Goal: Transaction & Acquisition: Purchase product/service

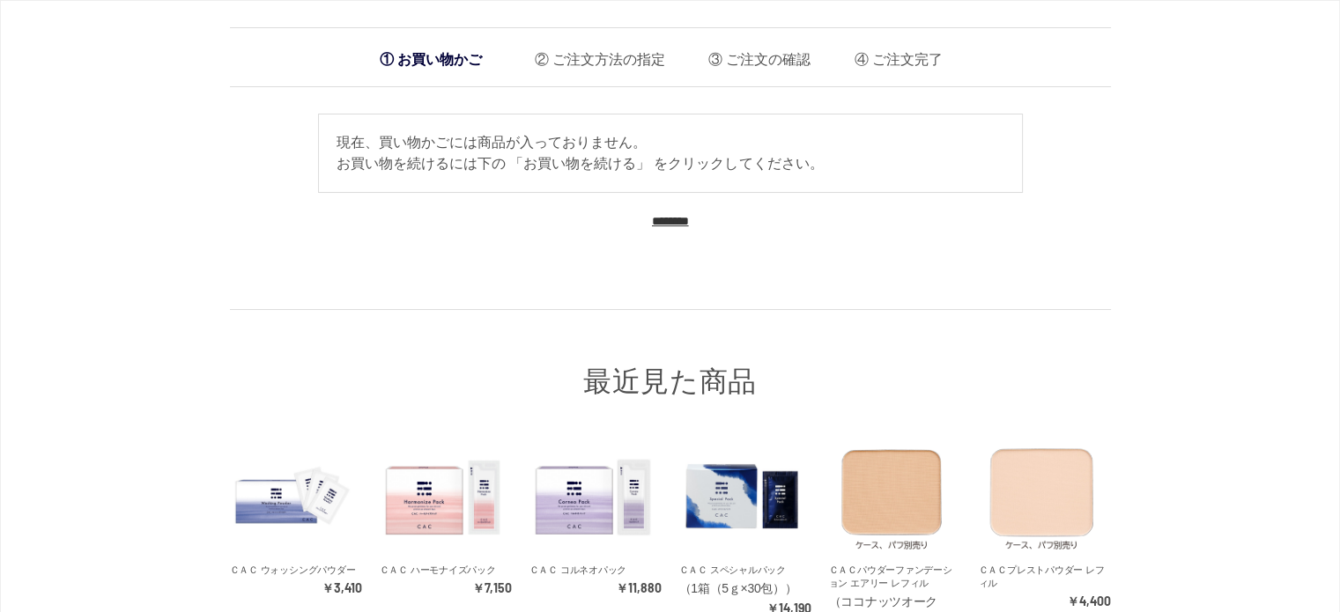
click at [0, 297] on div "お買い物かご ご注文方法の指定 ご注文の確認 ご注文完了 通信に時間がかかっています。しばらく経ってもAmazonに移動しない場合は、申し訳ございませんが他の…" at bounding box center [670, 372] width 1340 height 744
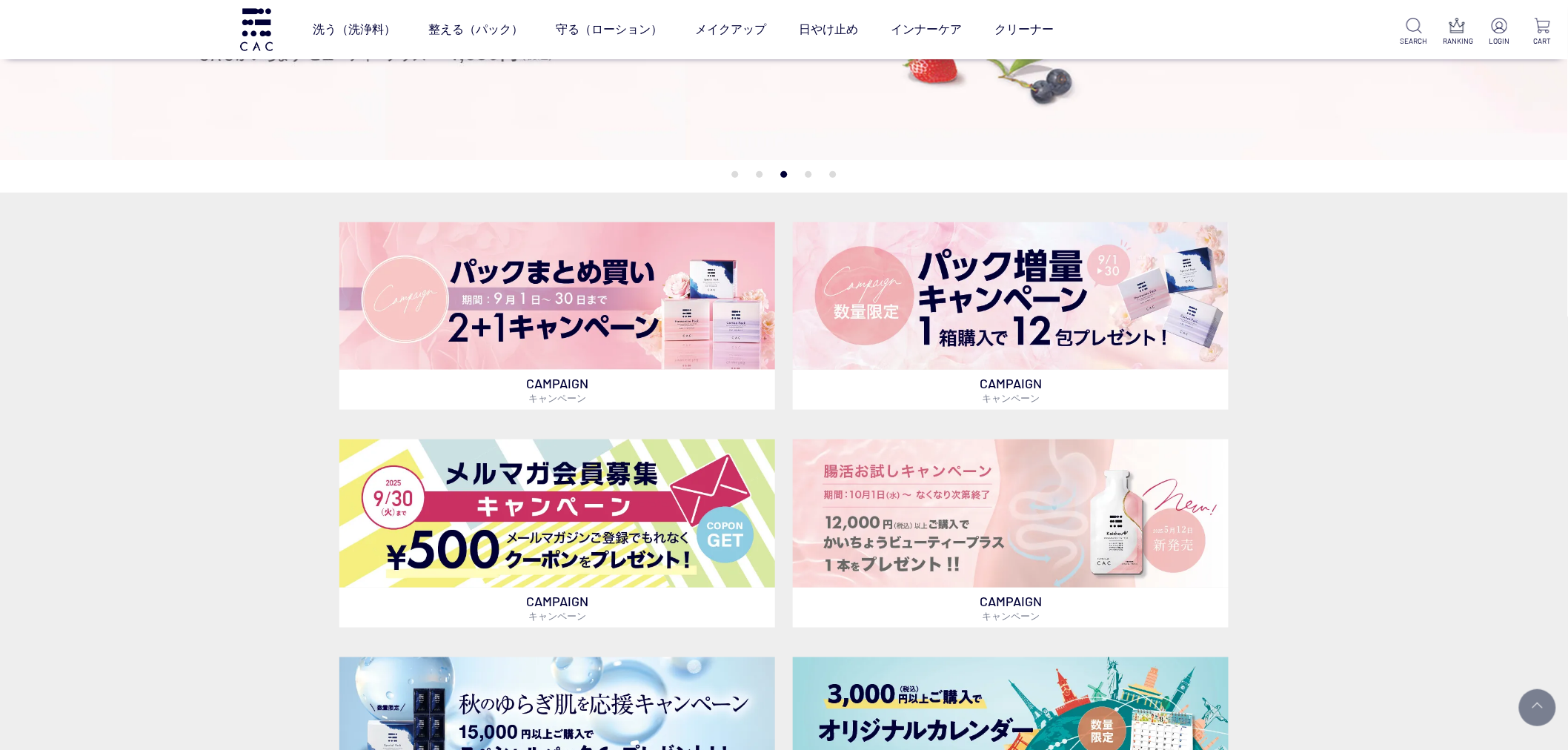
scroll to position [519, 0]
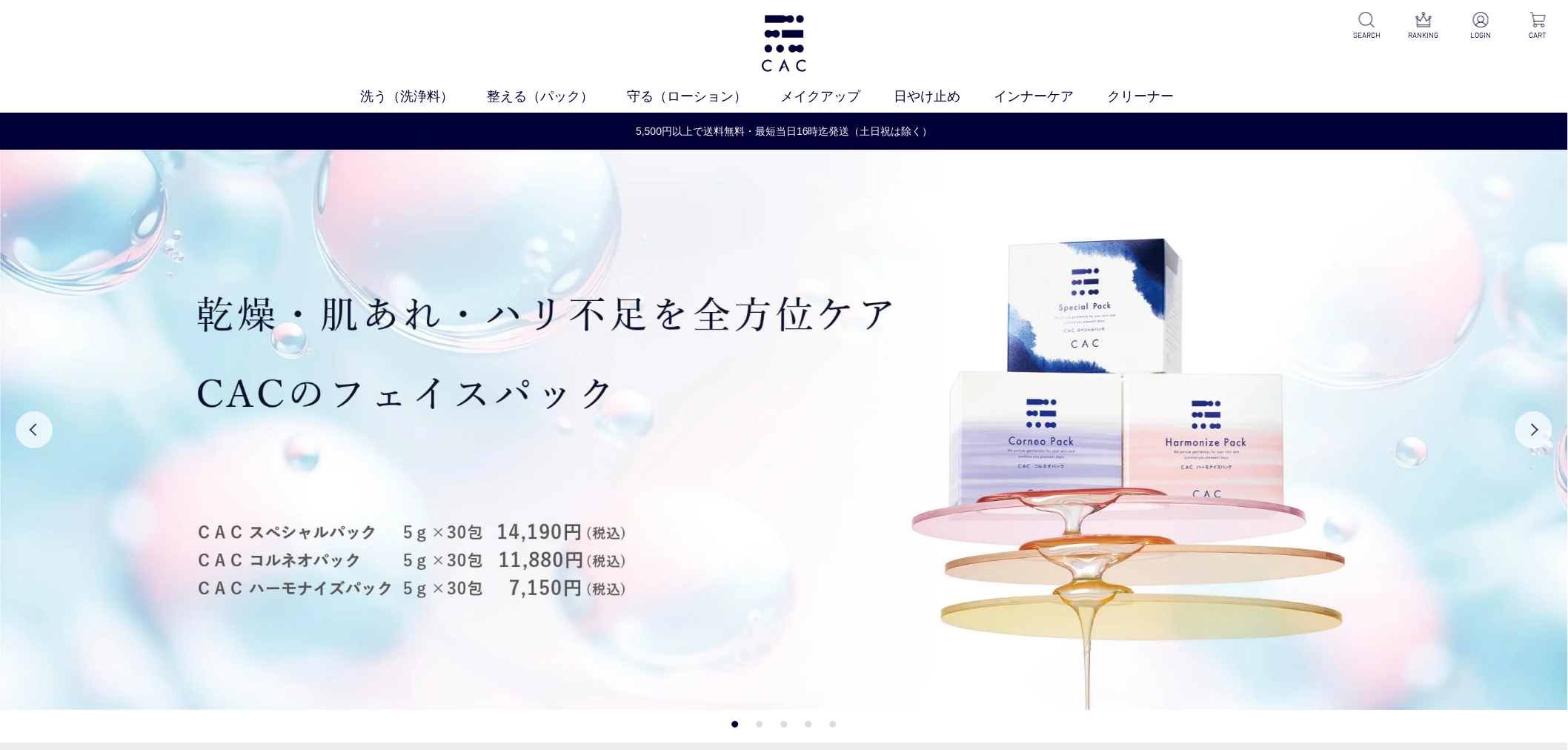
click at [146, 72] on div "洗う（洗浄料） 液体洗浄料 パウダー洗浄料 泡洗顔料 グッズ 整える（パック） フェイスパック ヘアパック 守る（ローション） 保湿化粧水 柔軟化粧水 美容液…" at bounding box center [784, 56] width 1568 height 113
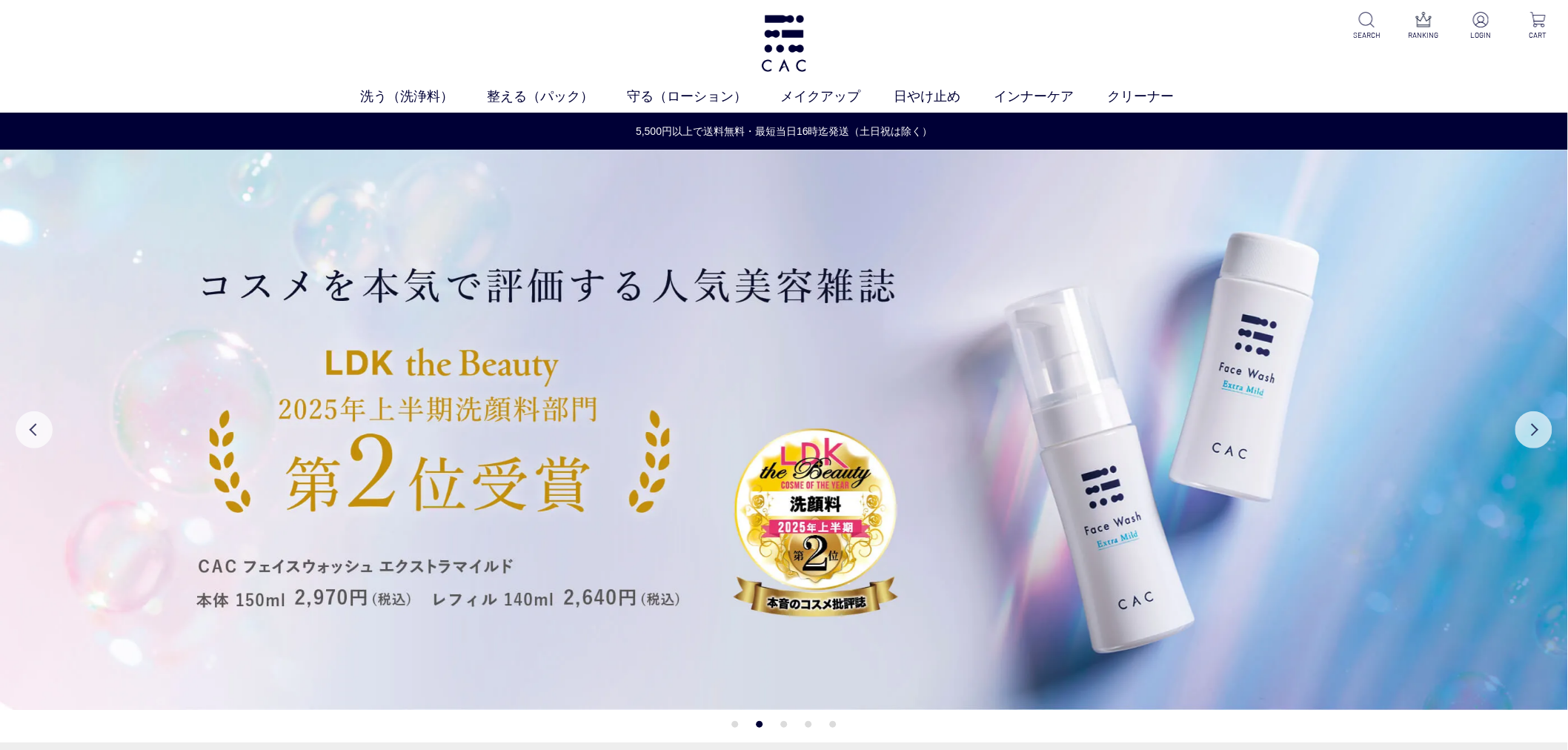
click at [1149, 66] on div "洗う（洗浄料） 液体洗浄料 パウダー洗浄料 泡洗顔料 グッズ 整える（パック） フェイスパック ヘアパック 守る（ローション） 保湿化粧水 柔軟化粧水 美容液…" at bounding box center [784, 56] width 1568 height 113
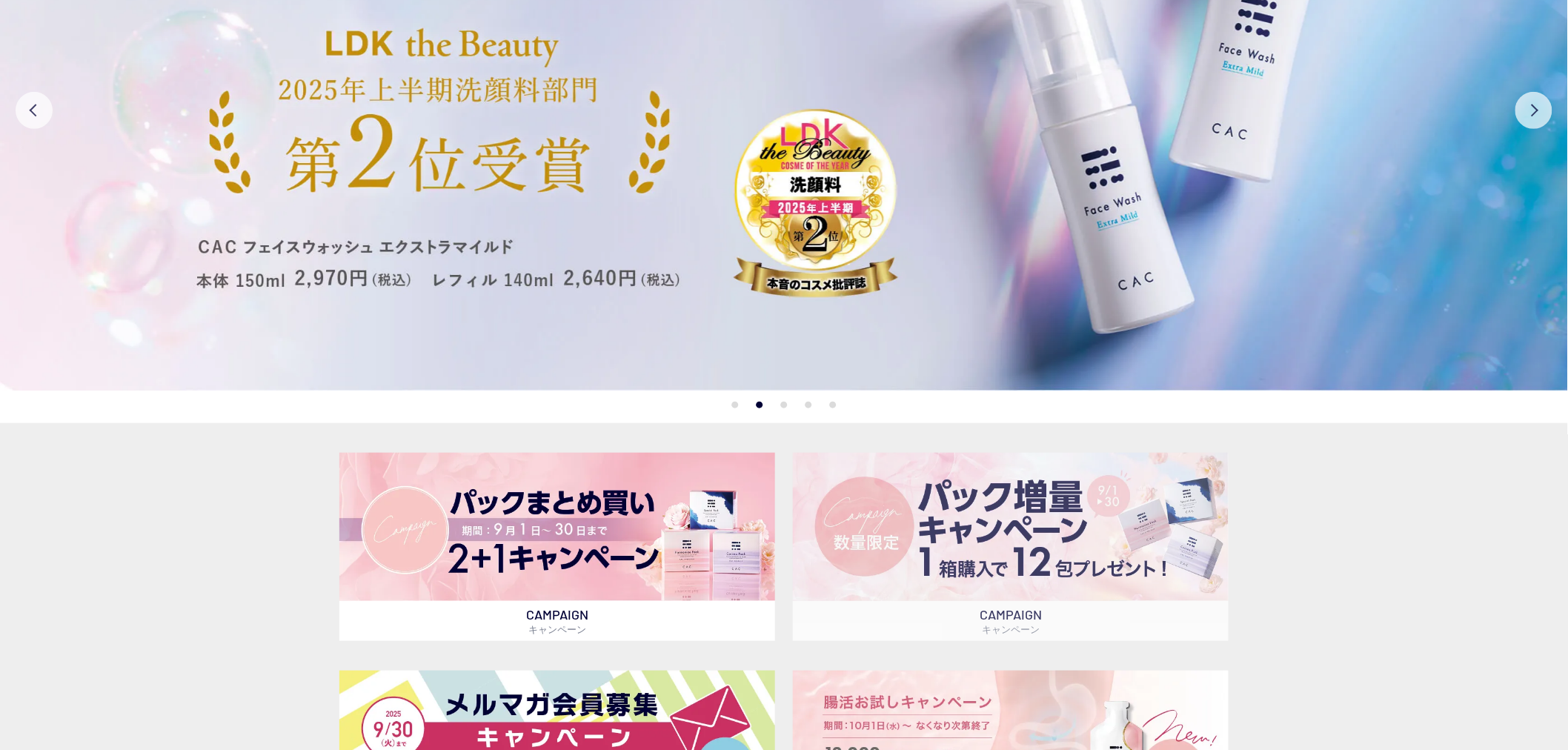
scroll to position [329, 0]
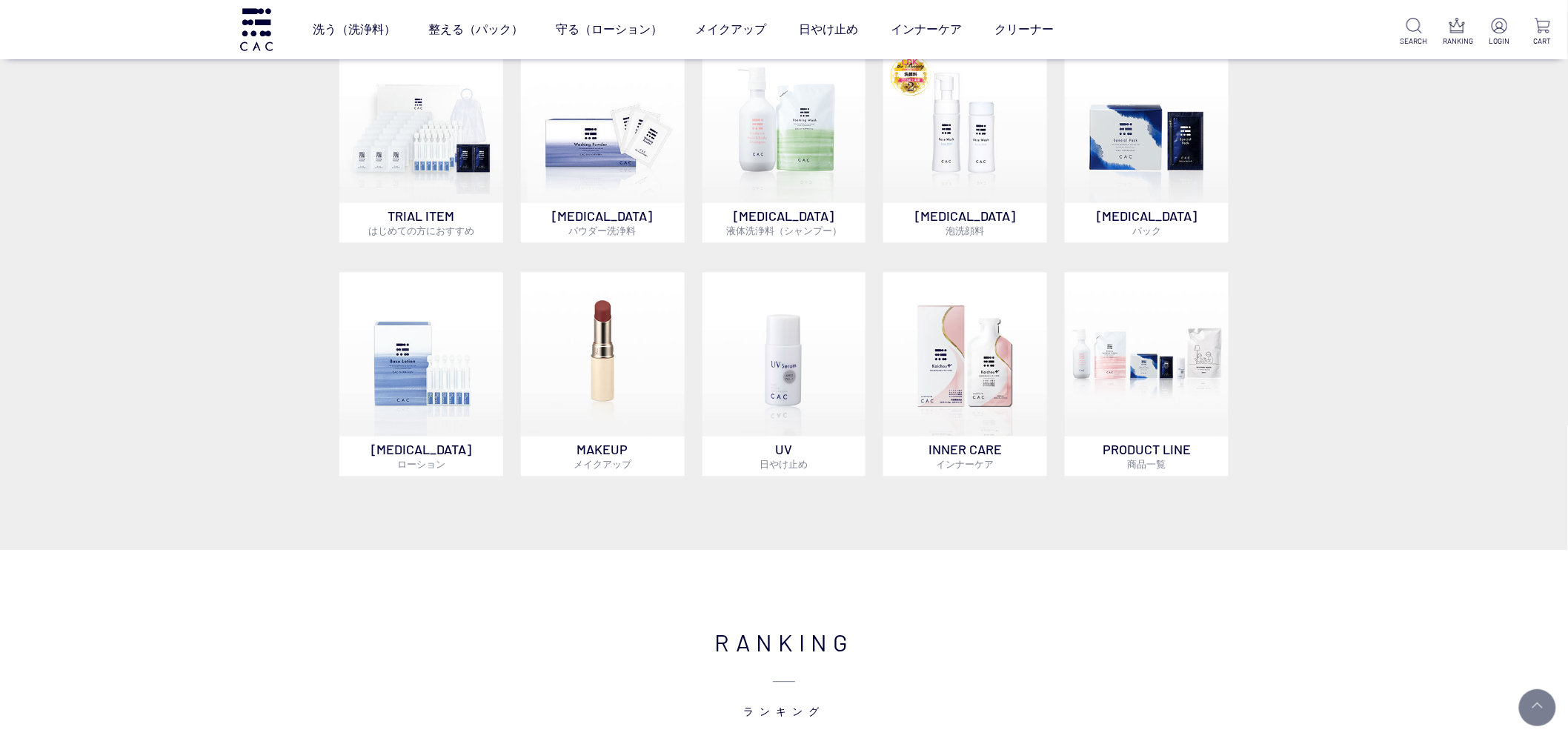
scroll to position [1565, 0]
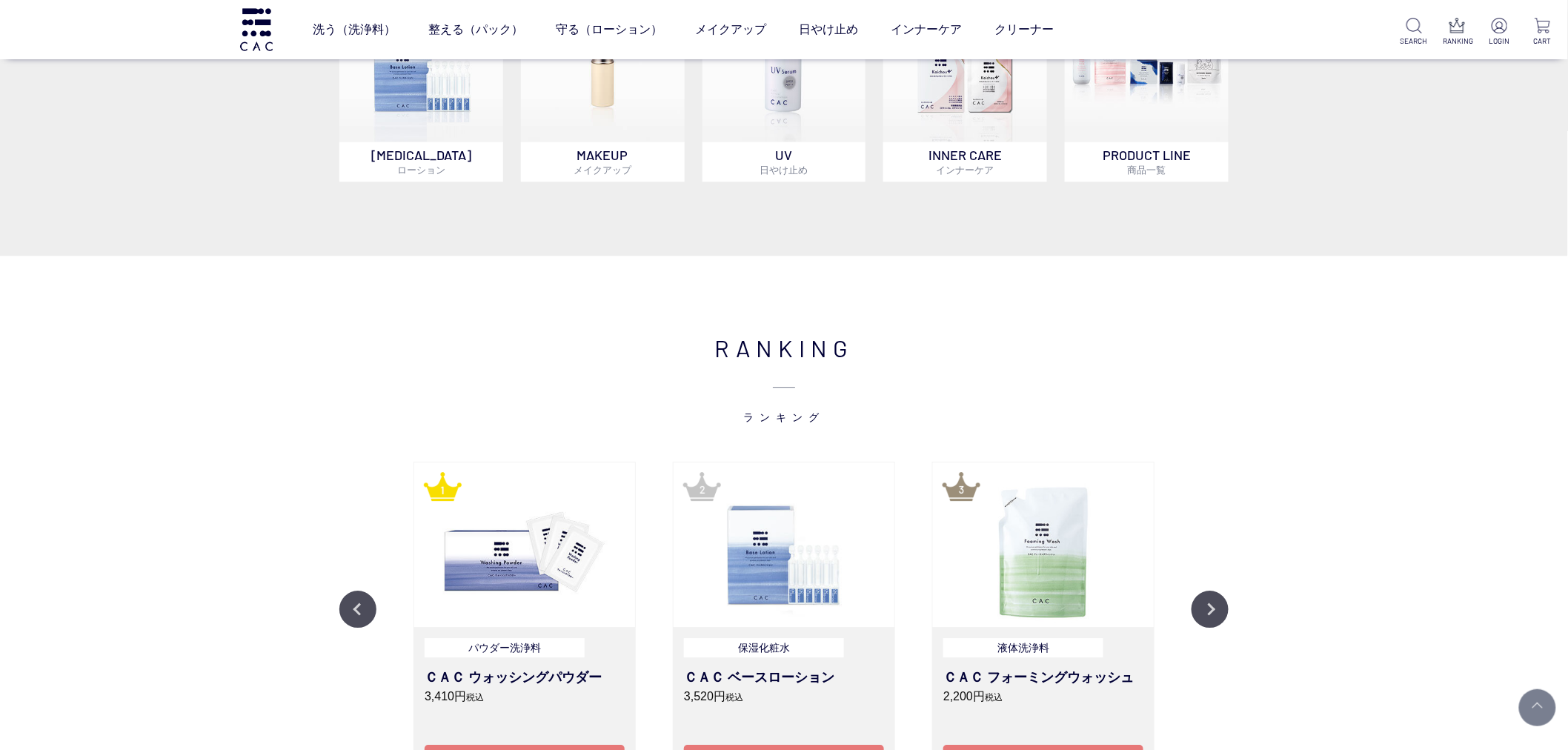
click at [527, 635] on div "パウダー洗浄料 ＣＡＣ ウォッシングパウダー 3,410円 税込 カートに入れる" at bounding box center [525, 707] width 222 height 159
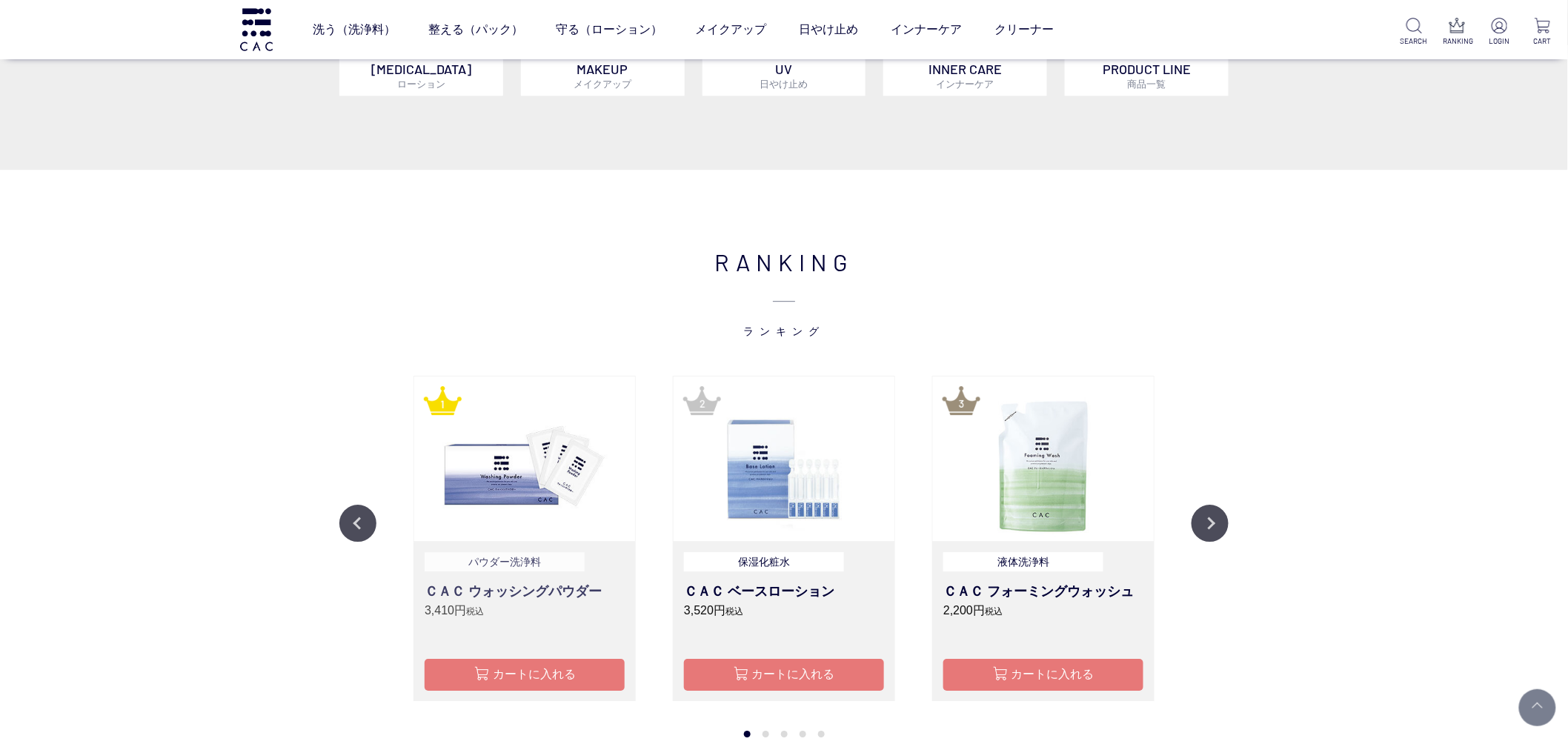
scroll to position [1730, 0]
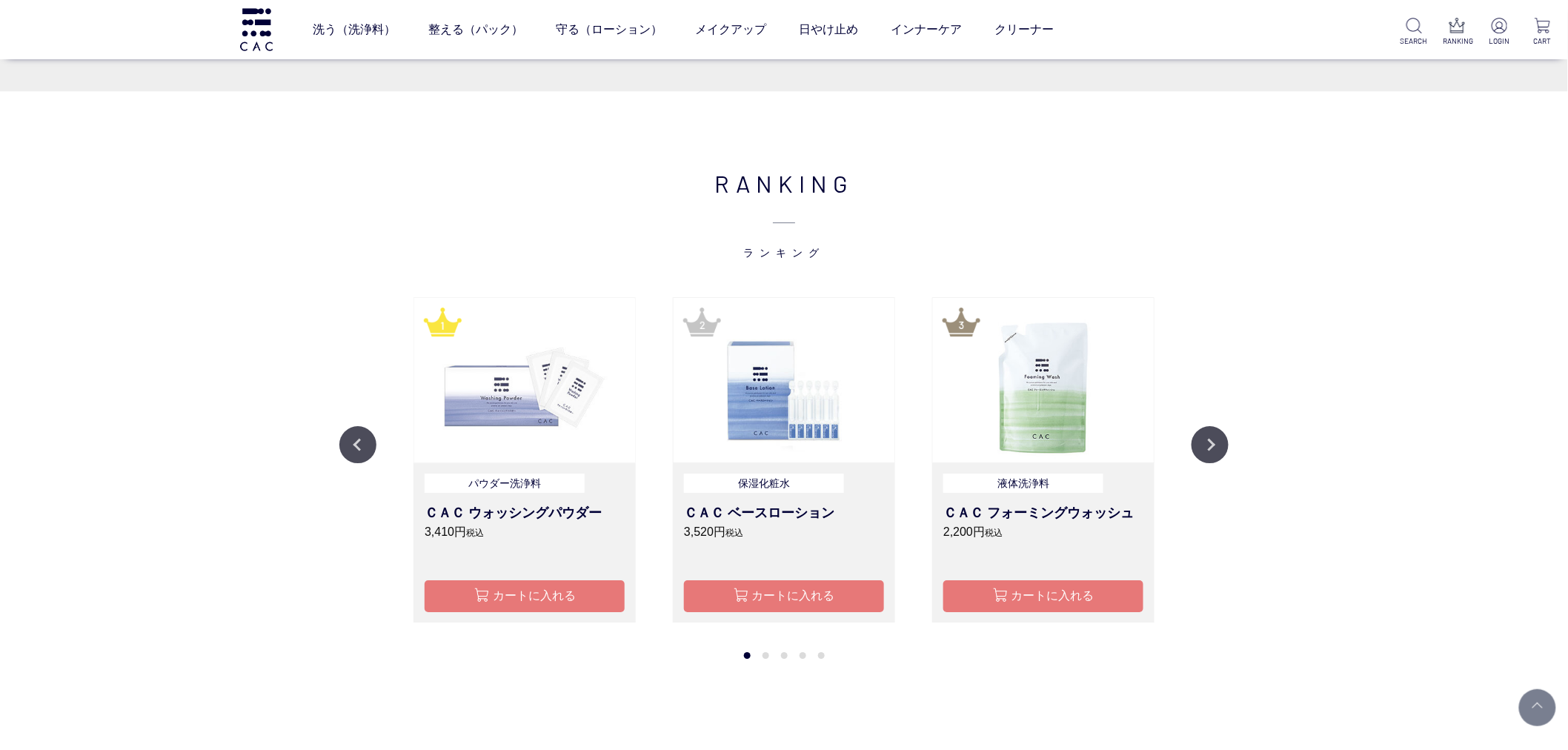
click at [599, 382] on img at bounding box center [524, 380] width 220 height 165
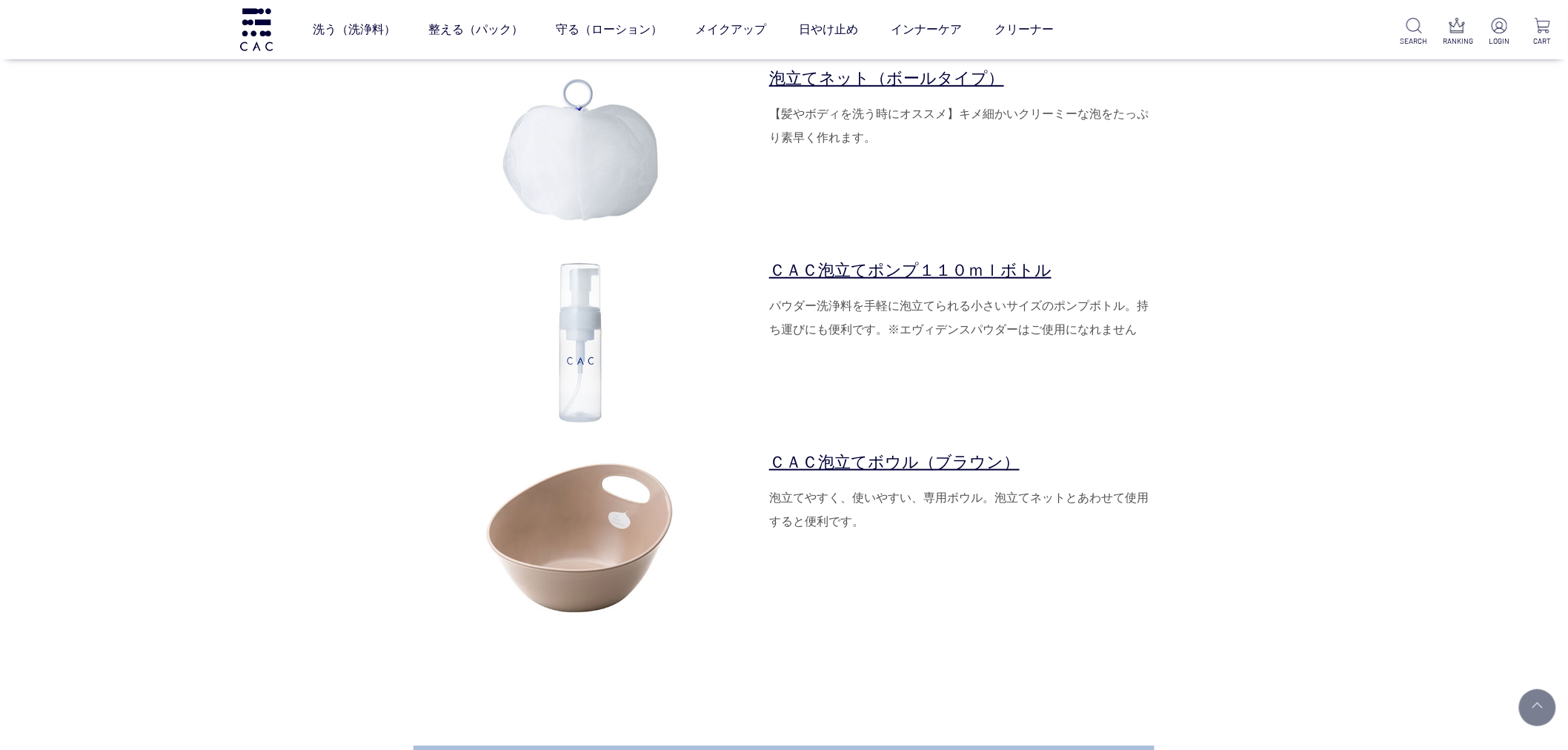
scroll to position [4778, 0]
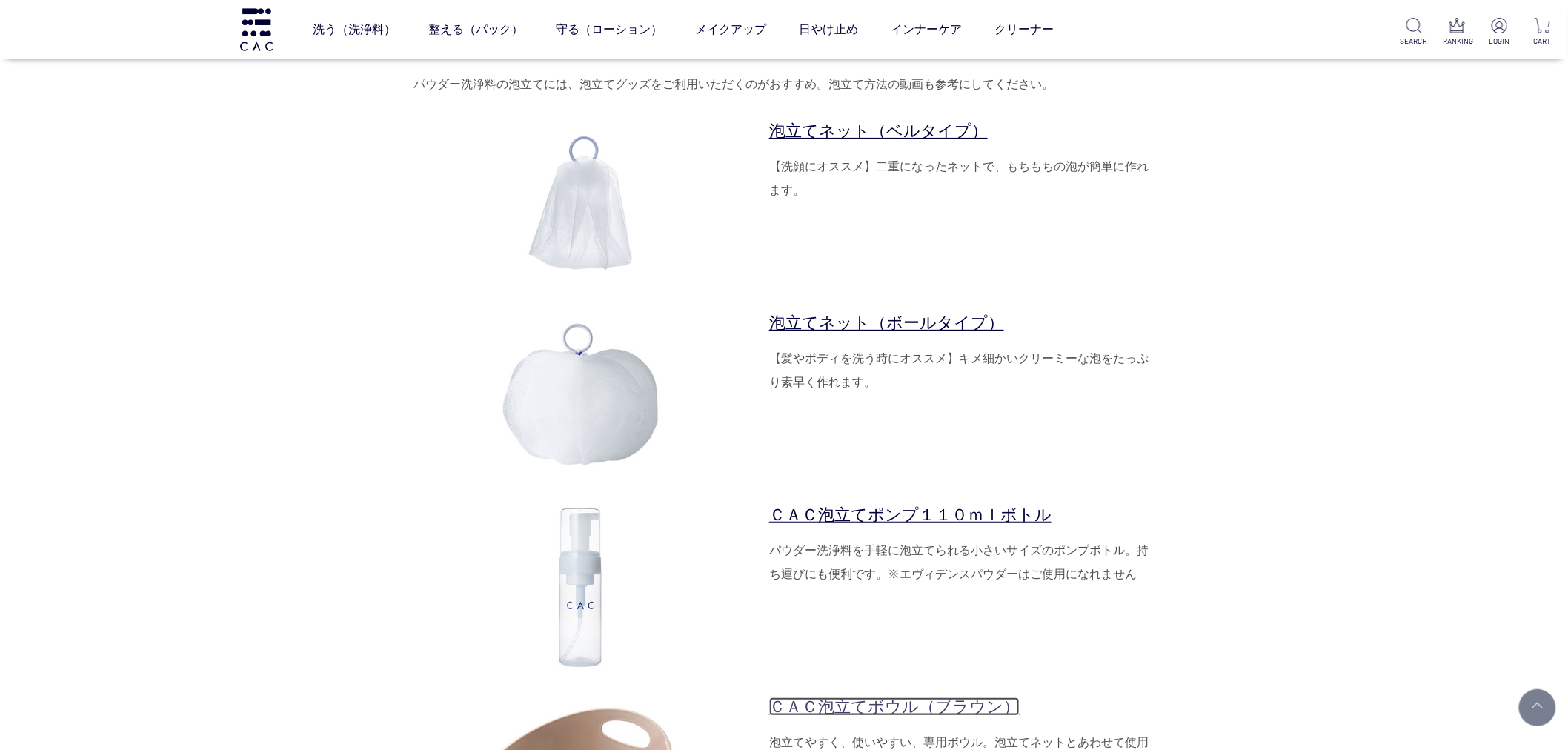
click at [912, 700] on link "ＣＡＣ泡立てボウル（ブラウン）" at bounding box center [894, 707] width 251 height 19
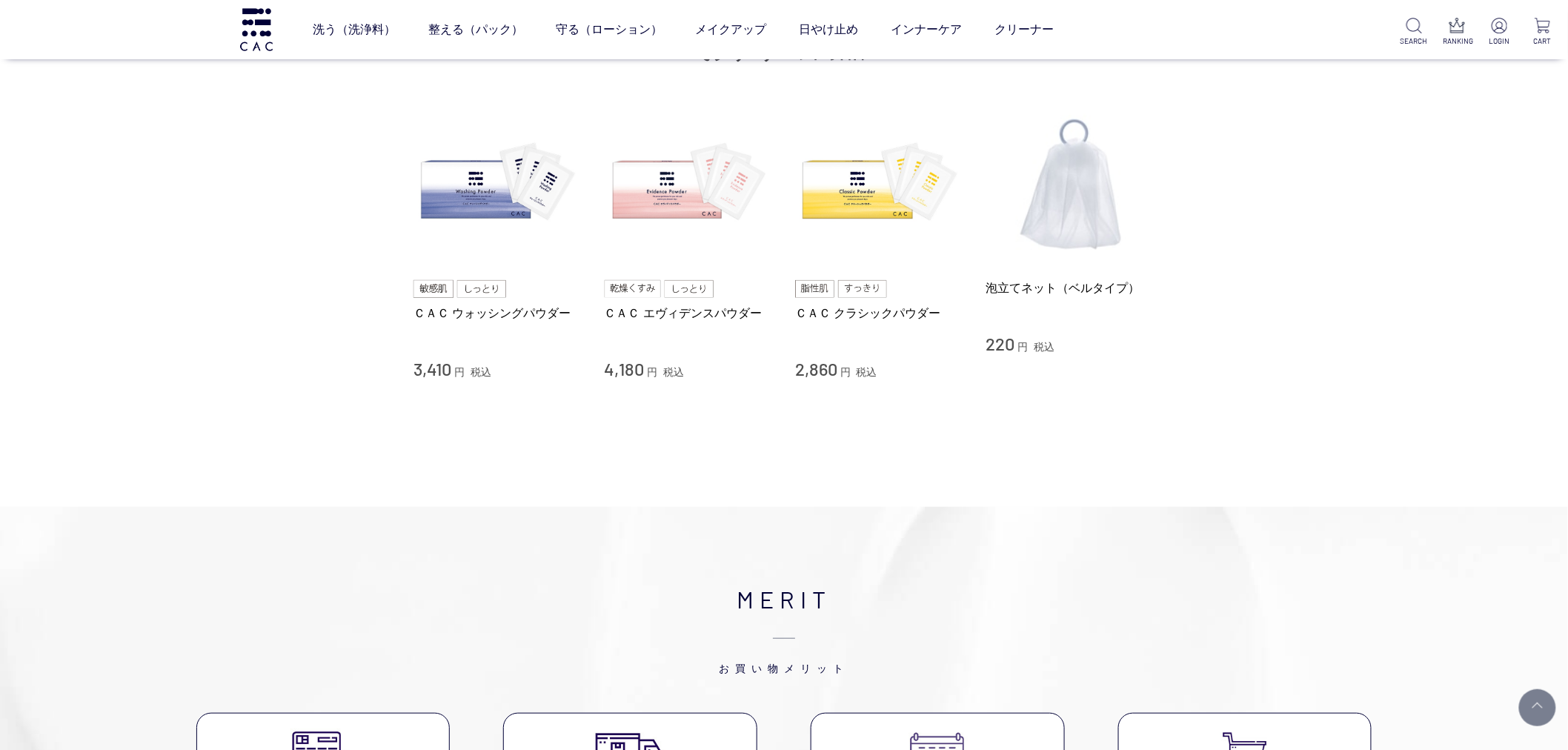
scroll to position [2306, 0]
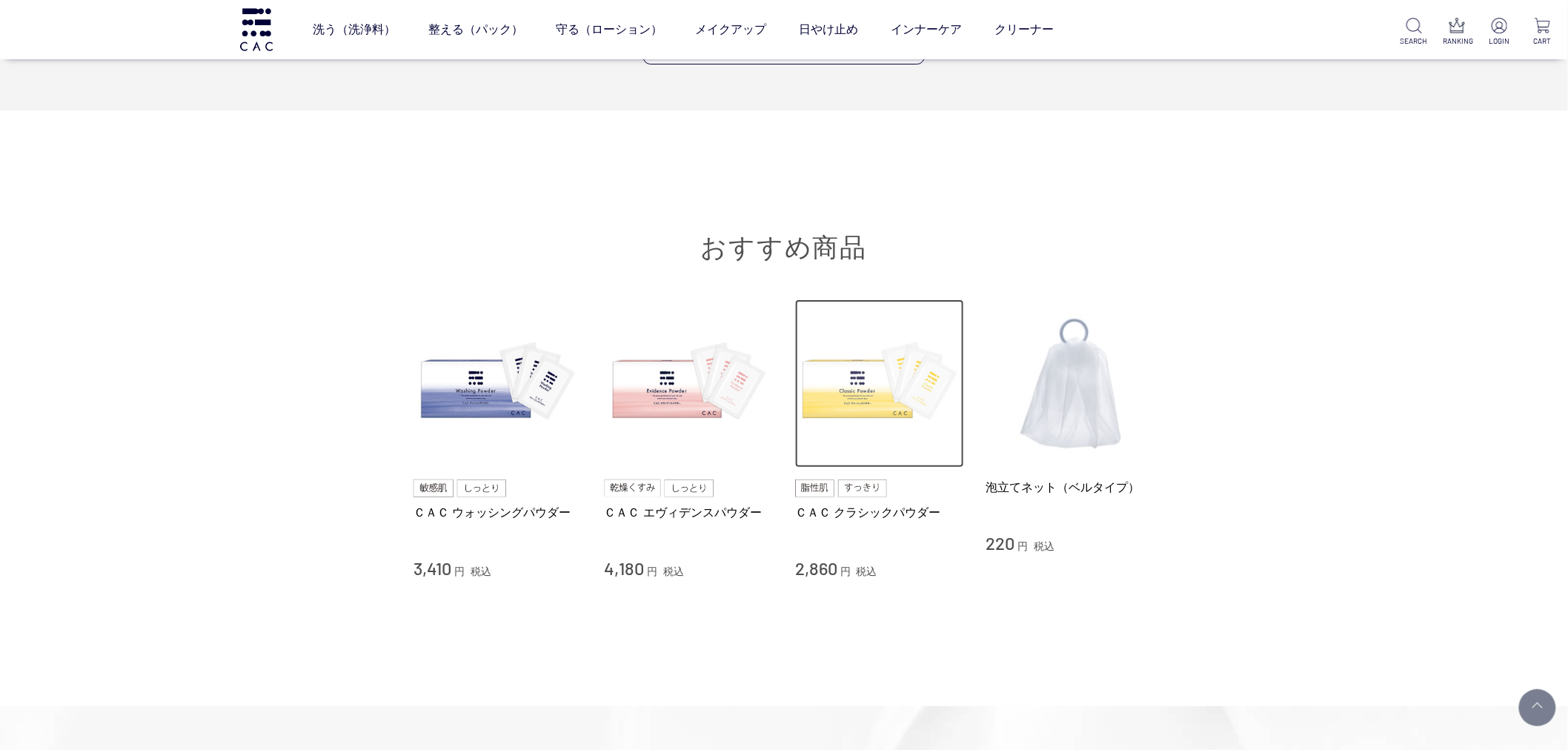
click at [847, 417] on img at bounding box center [879, 384] width 169 height 169
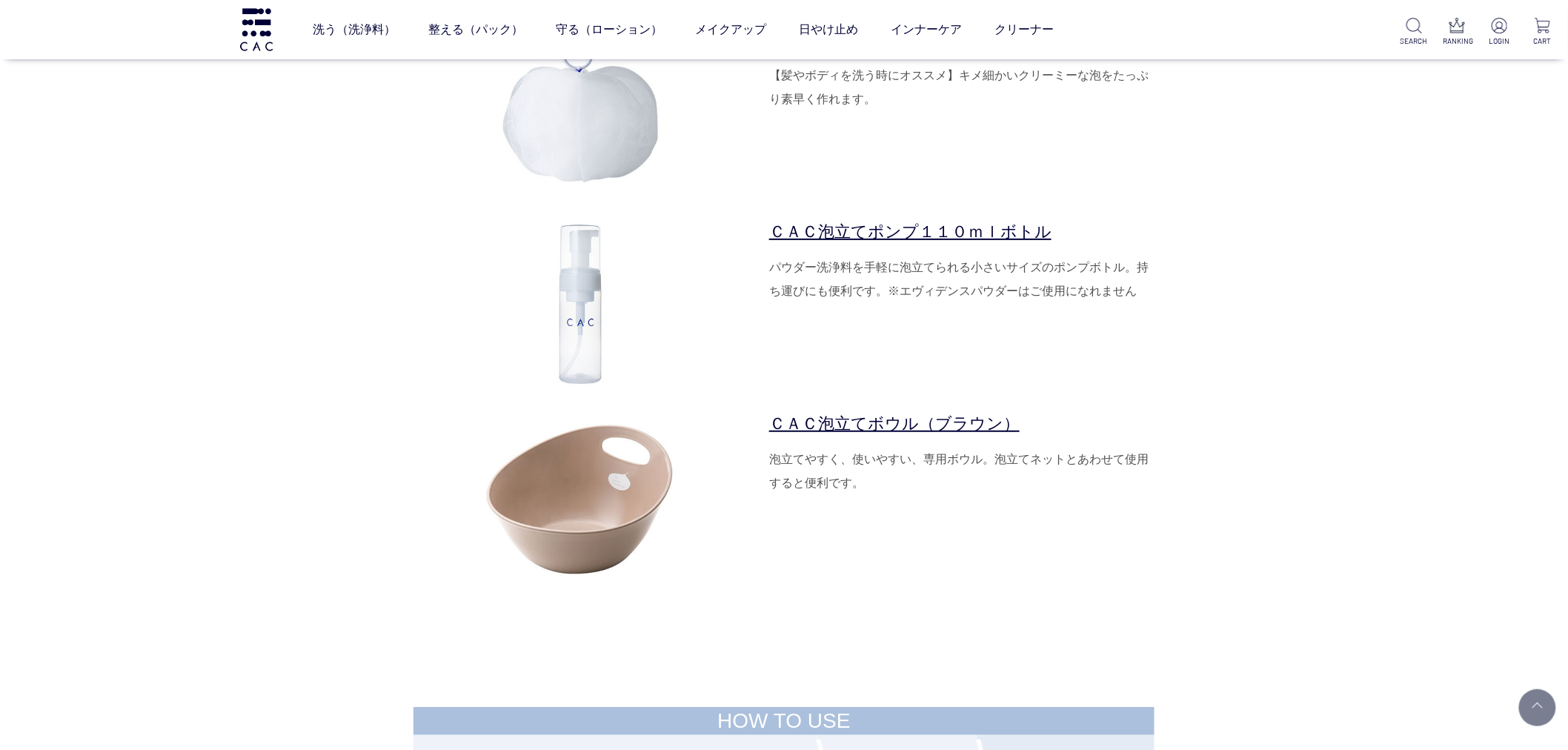
scroll to position [4943, 0]
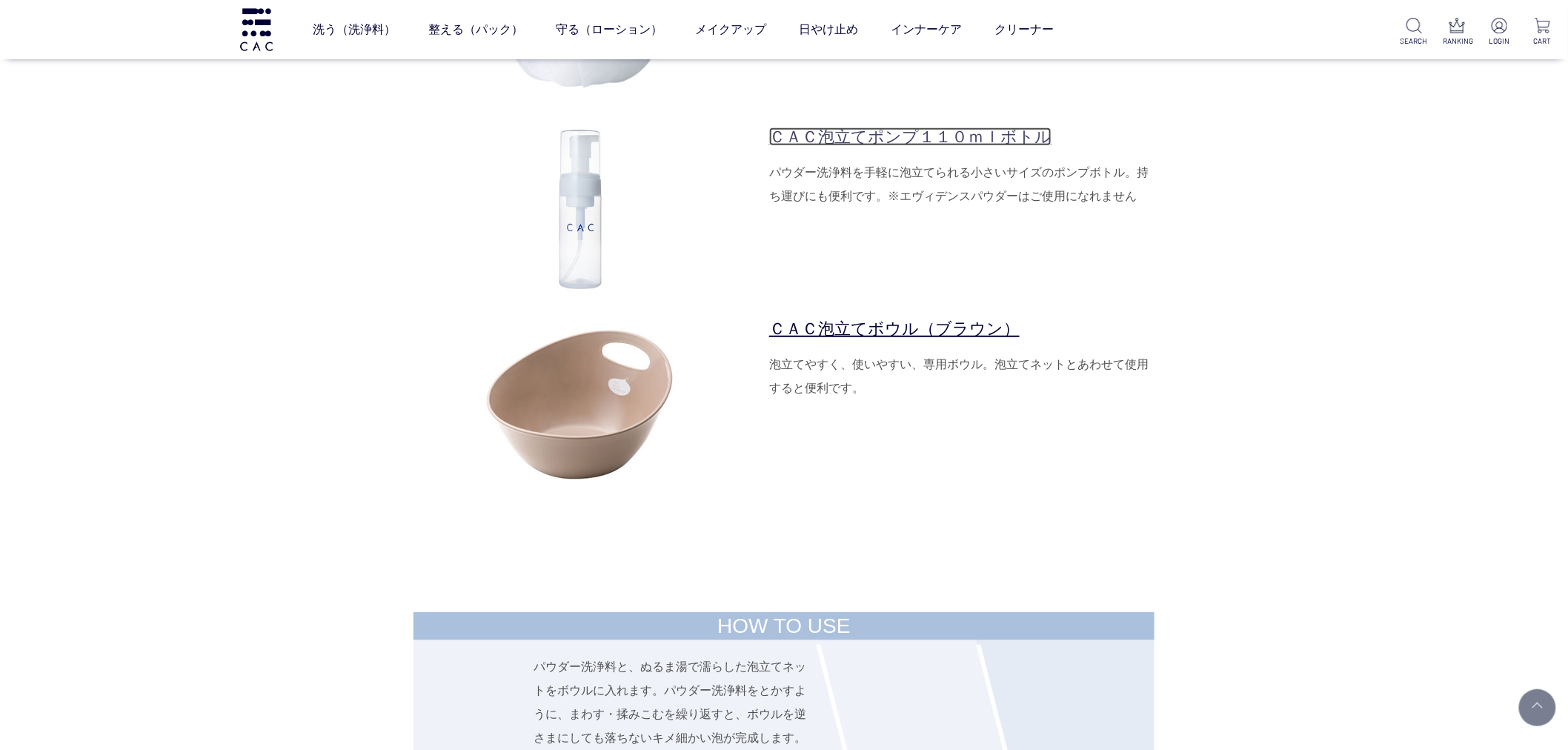
click at [879, 135] on link "ＣＡＣ泡立てポンプ１１０ｍｌボトル" at bounding box center [910, 137] width 283 height 19
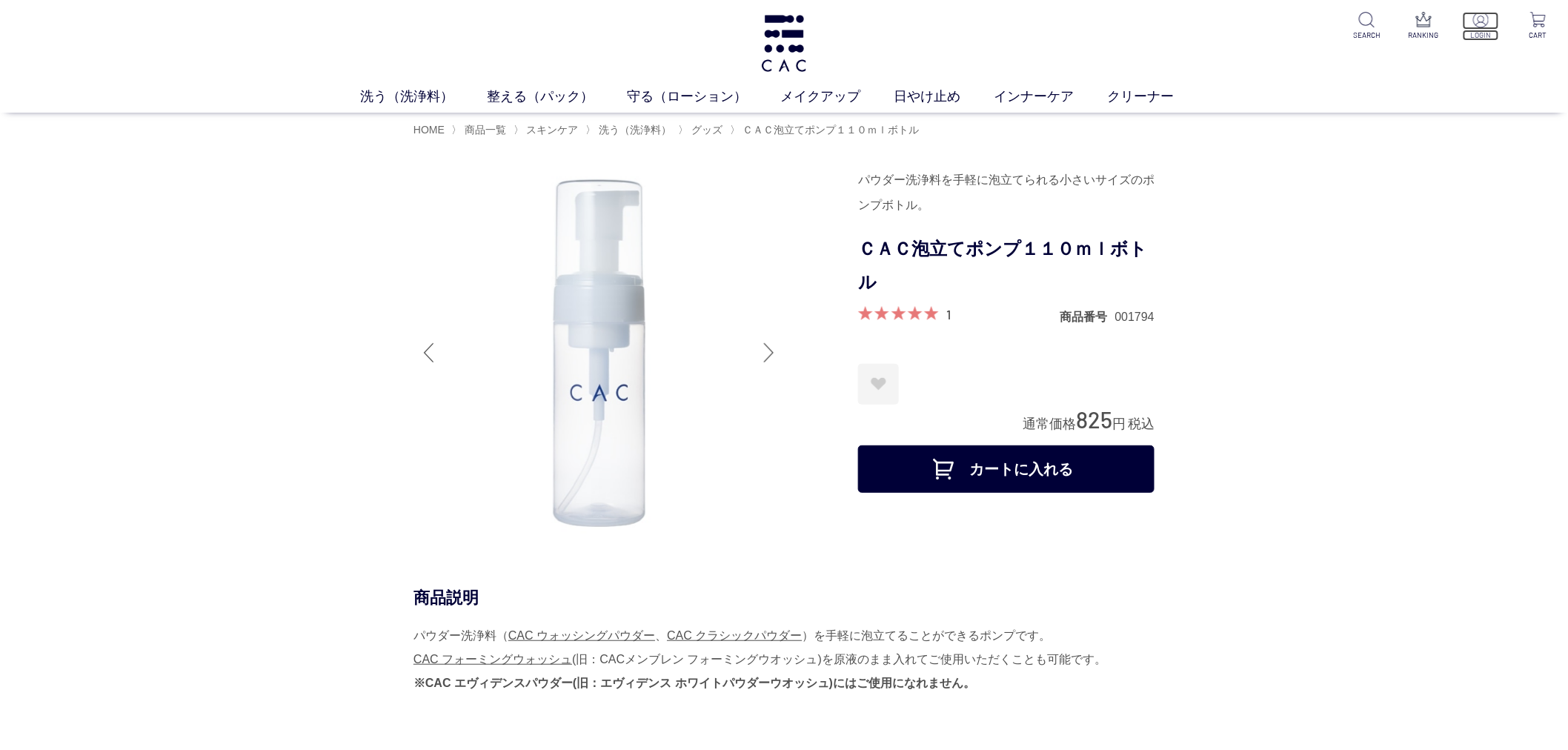
click at [1488, 30] on p "LOGIN" at bounding box center [1481, 35] width 36 height 11
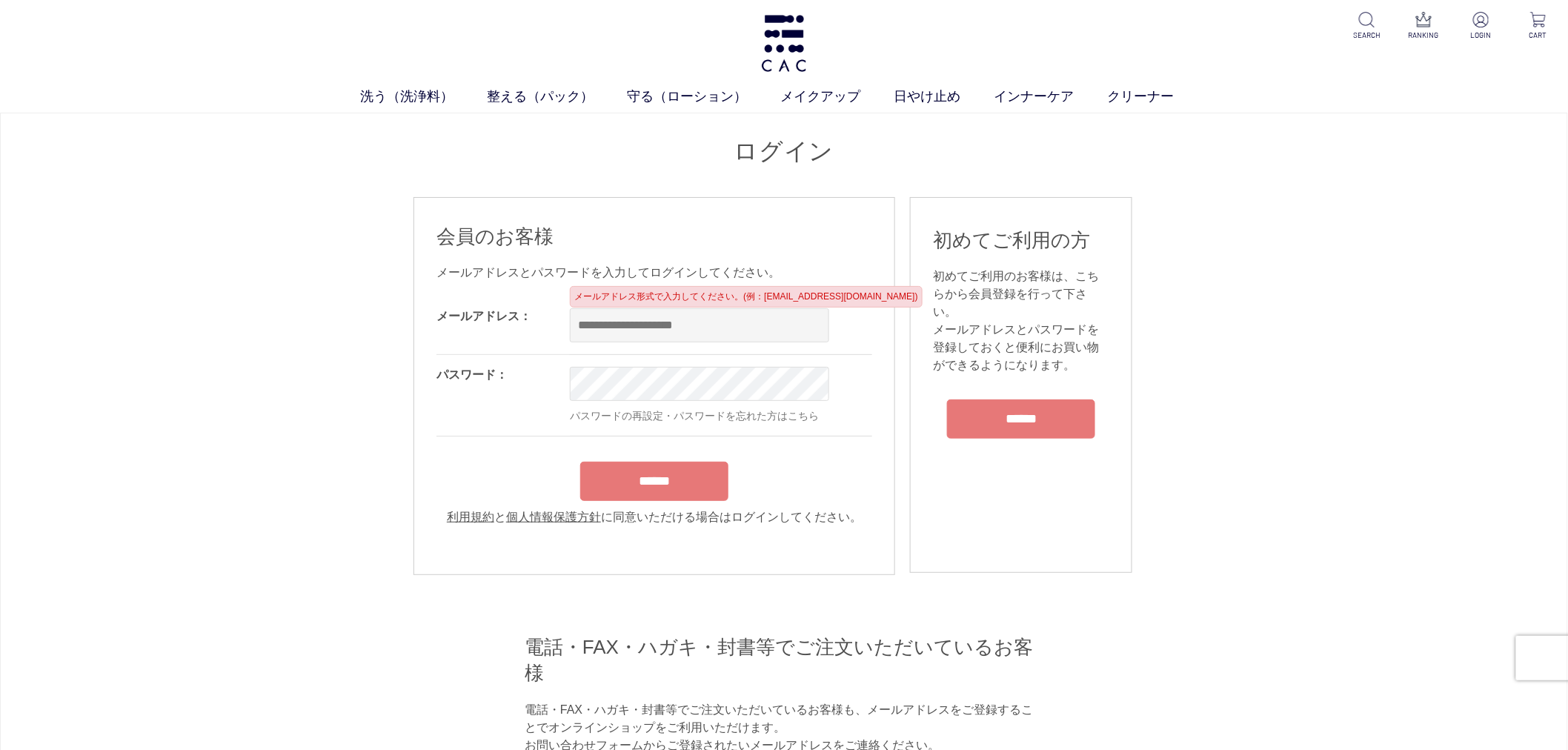
click at [761, 339] on input "email" at bounding box center [699, 325] width 259 height 35
type input "**********"
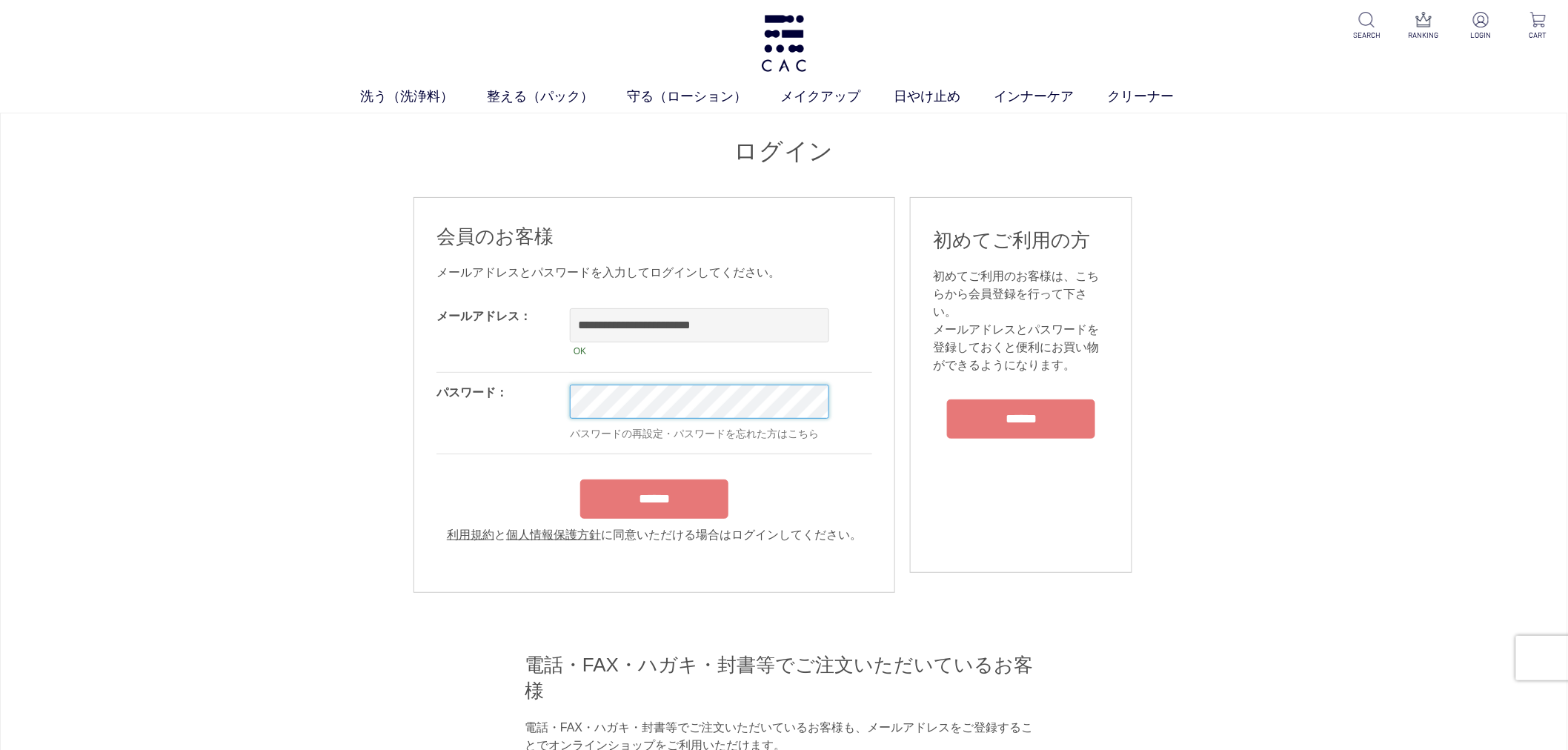
click at [580, 480] on input "******" at bounding box center [654, 499] width 148 height 40
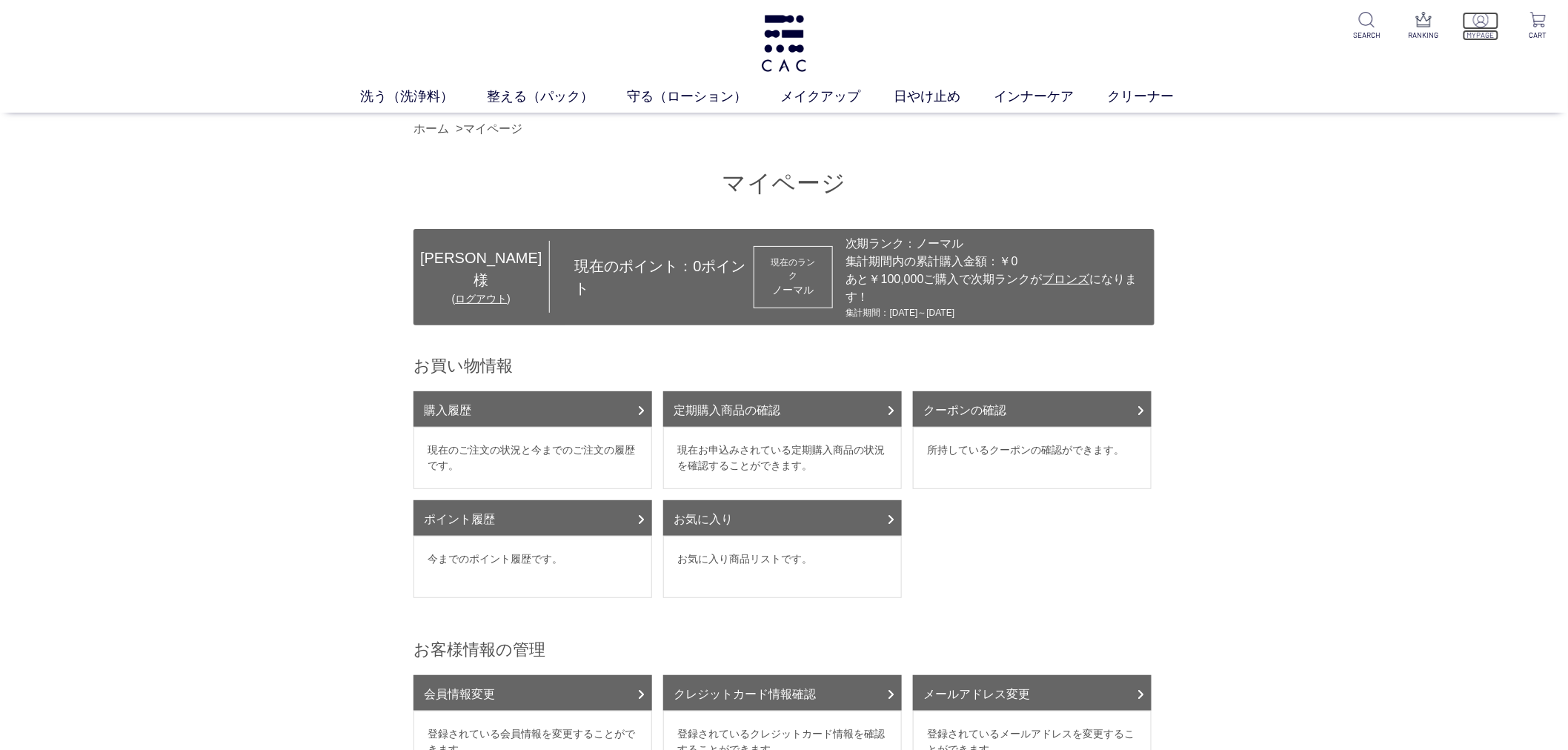
click at [1478, 21] on img at bounding box center [1481, 19] width 15 height 15
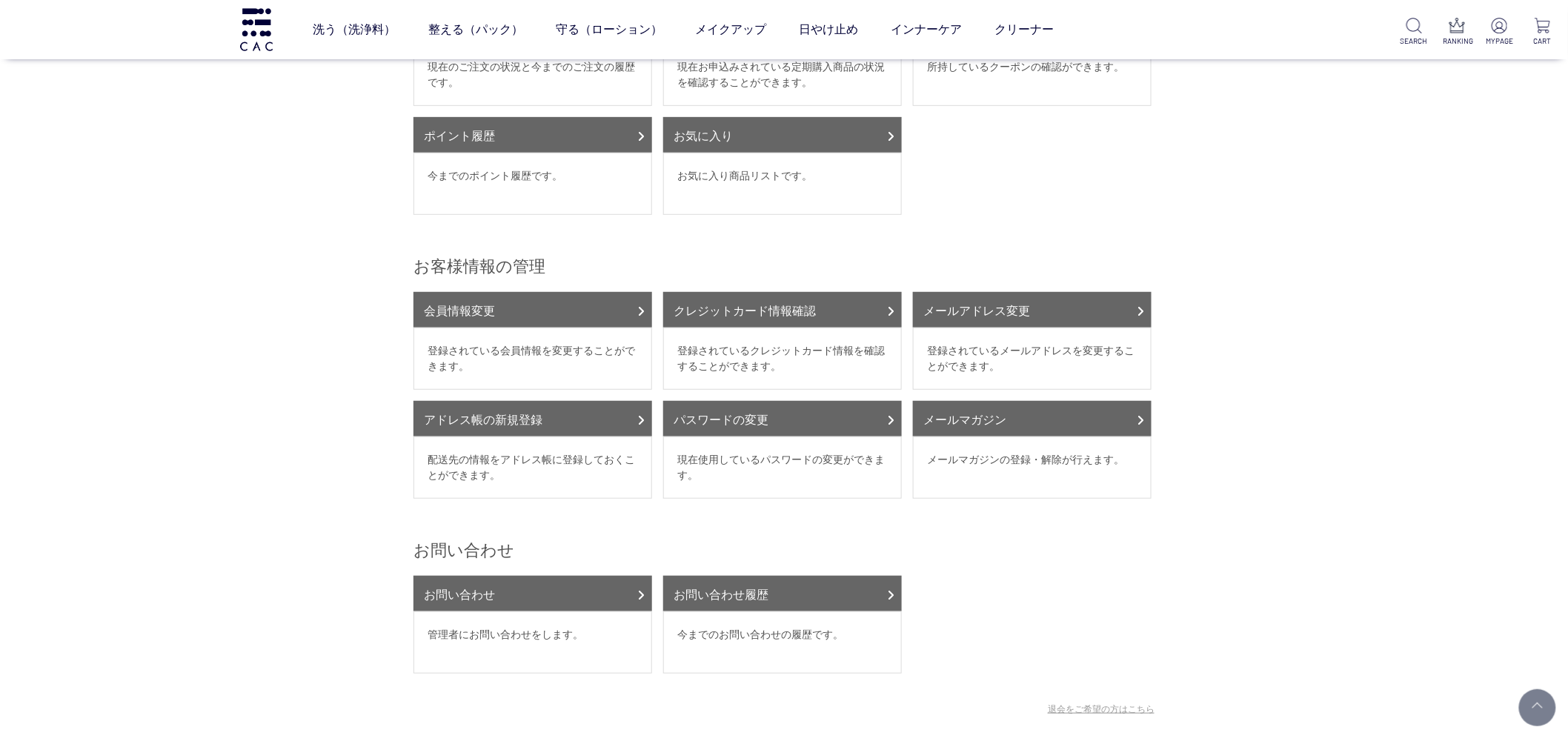
scroll to position [247, 0]
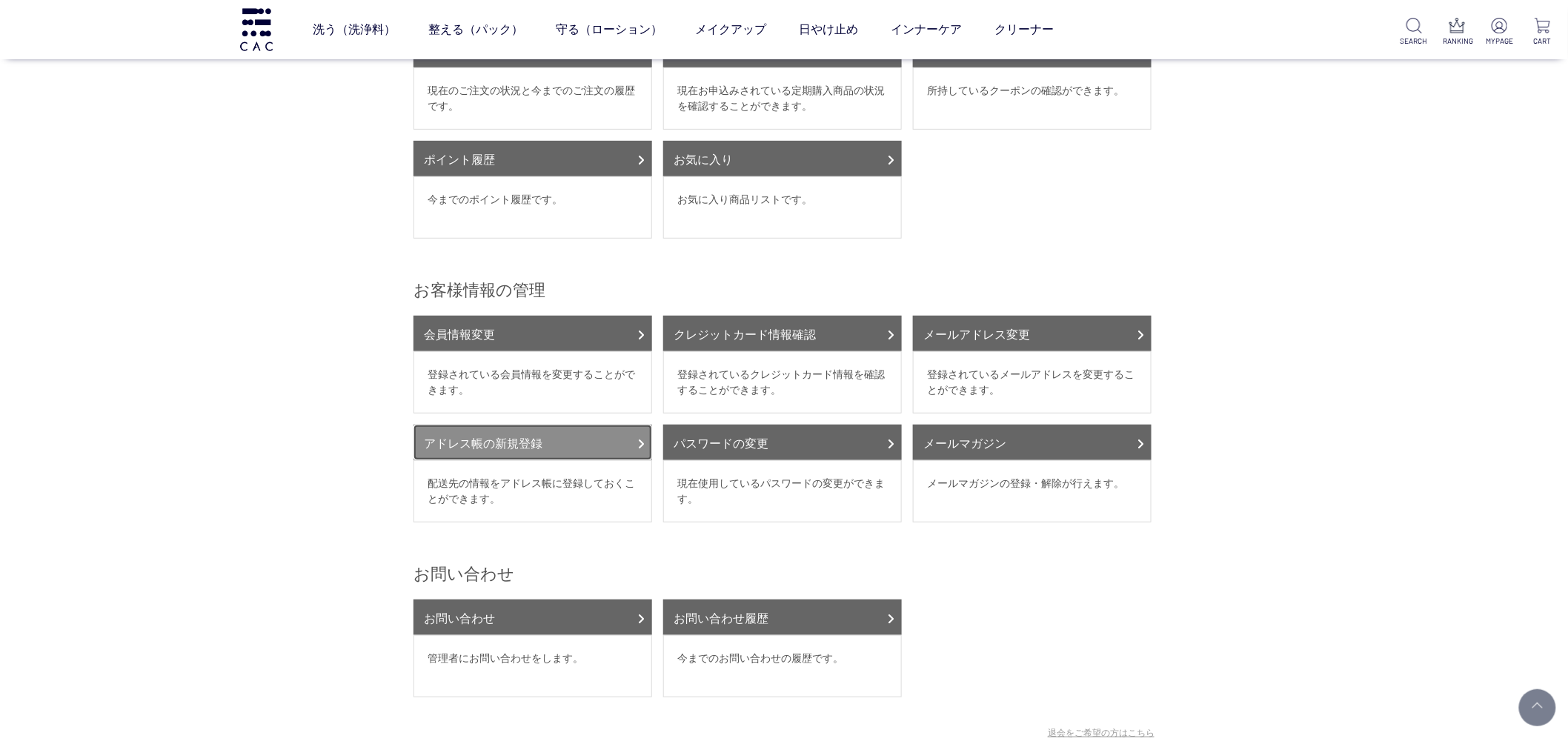
click at [470, 455] on link "アドレス帳の新規登録" at bounding box center [533, 443] width 239 height 35
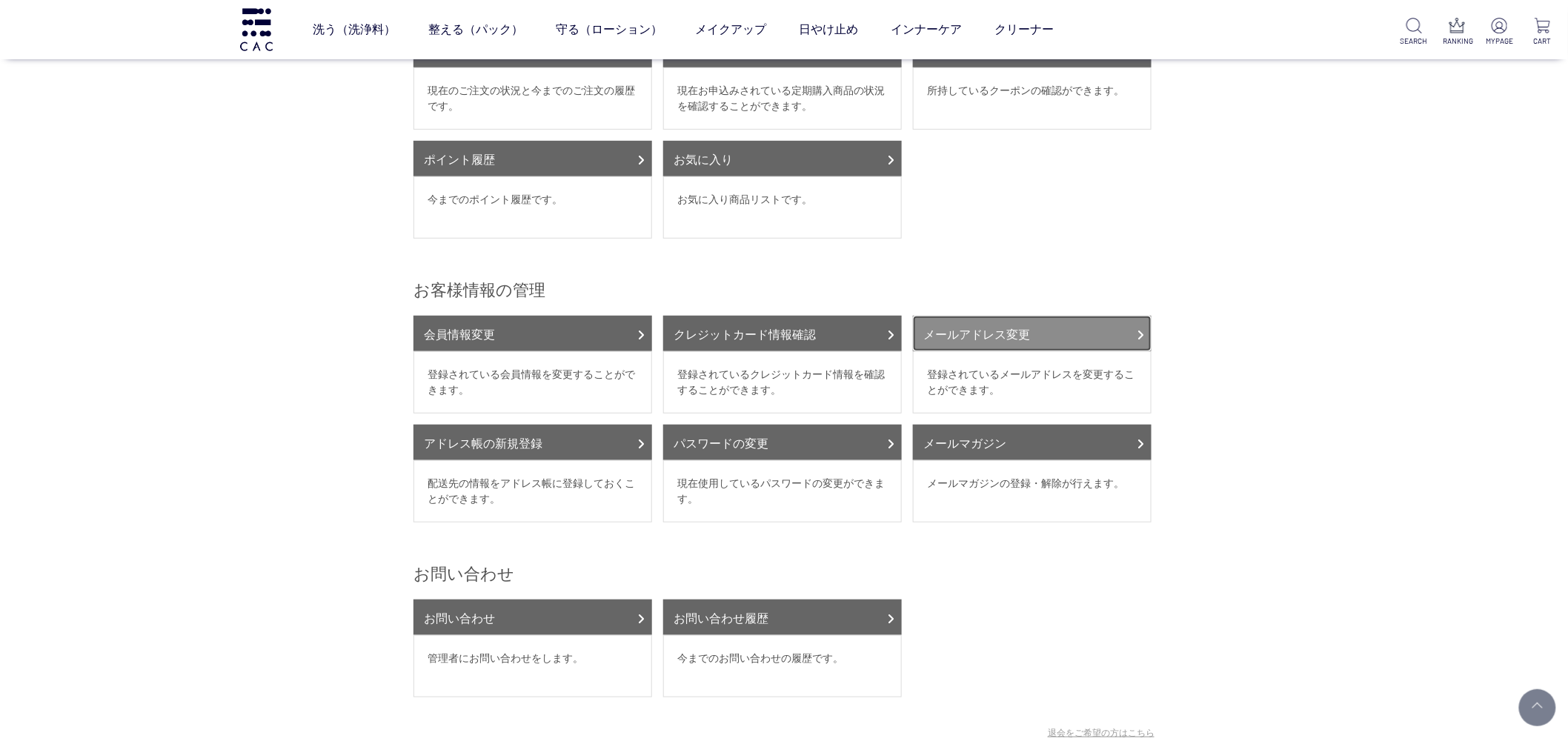
click at [1078, 337] on link "メールアドレス変更" at bounding box center [1032, 333] width 239 height 35
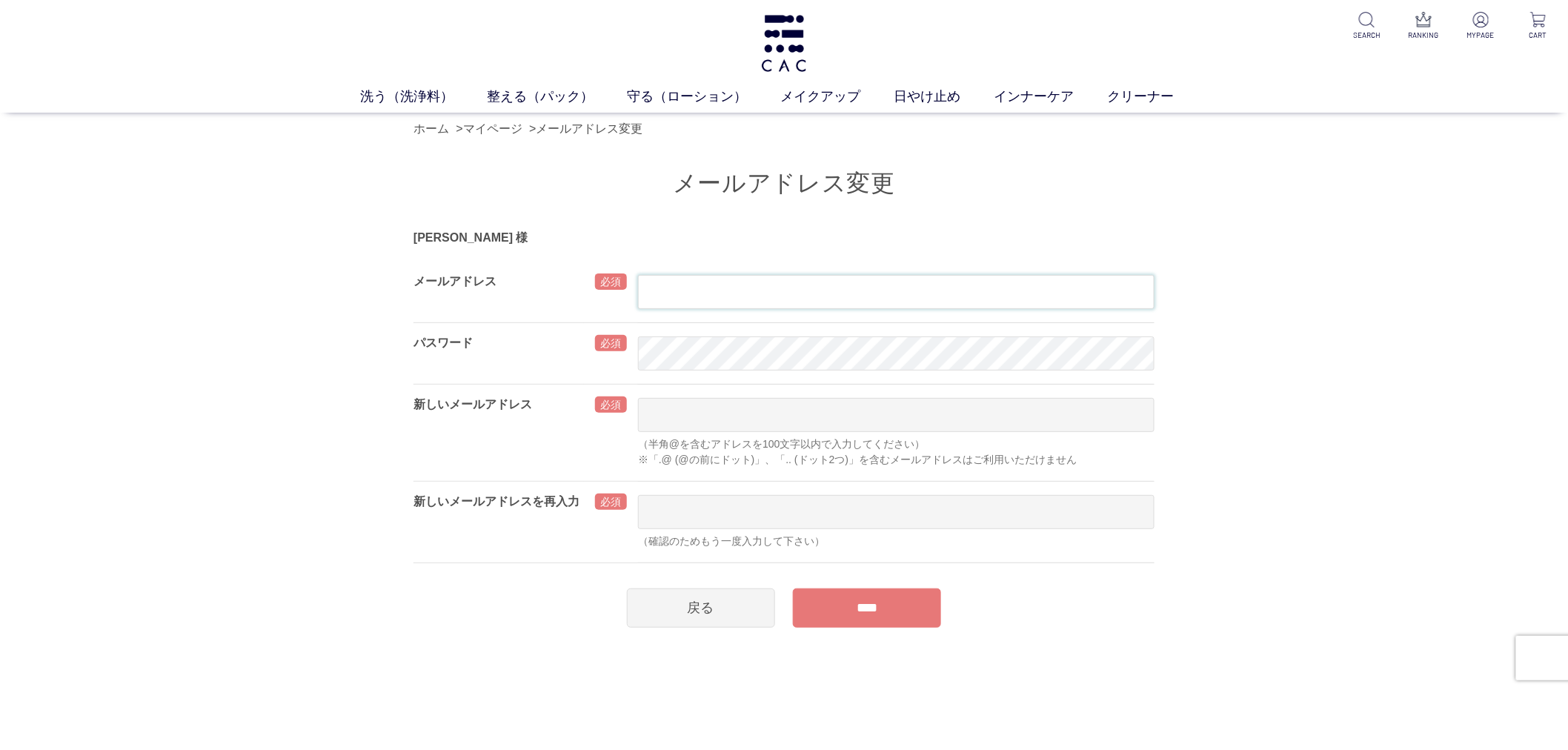
click at [908, 286] on input "text" at bounding box center [896, 292] width 516 height 35
click at [1465, 375] on div "メールアドレス変更 小野瀬 テスト 様 メールアドレス パスワード 新しいメールアドレス （半角@を含むアドレスを100文字以内で入力してください） ※「.@…" at bounding box center [784, 386] width 1568 height 482
click at [812, 39] on div "洗う（洗浄料） 液体洗浄料 パウダー洗浄料 泡洗顔料 グッズ 整える（パック） フェイスパック ヘアパック 守る（ローション） 保湿化粧水 柔軟化粧水 美容液…" at bounding box center [784, 56] width 1568 height 113
click at [803, 35] on img at bounding box center [784, 44] width 50 height 57
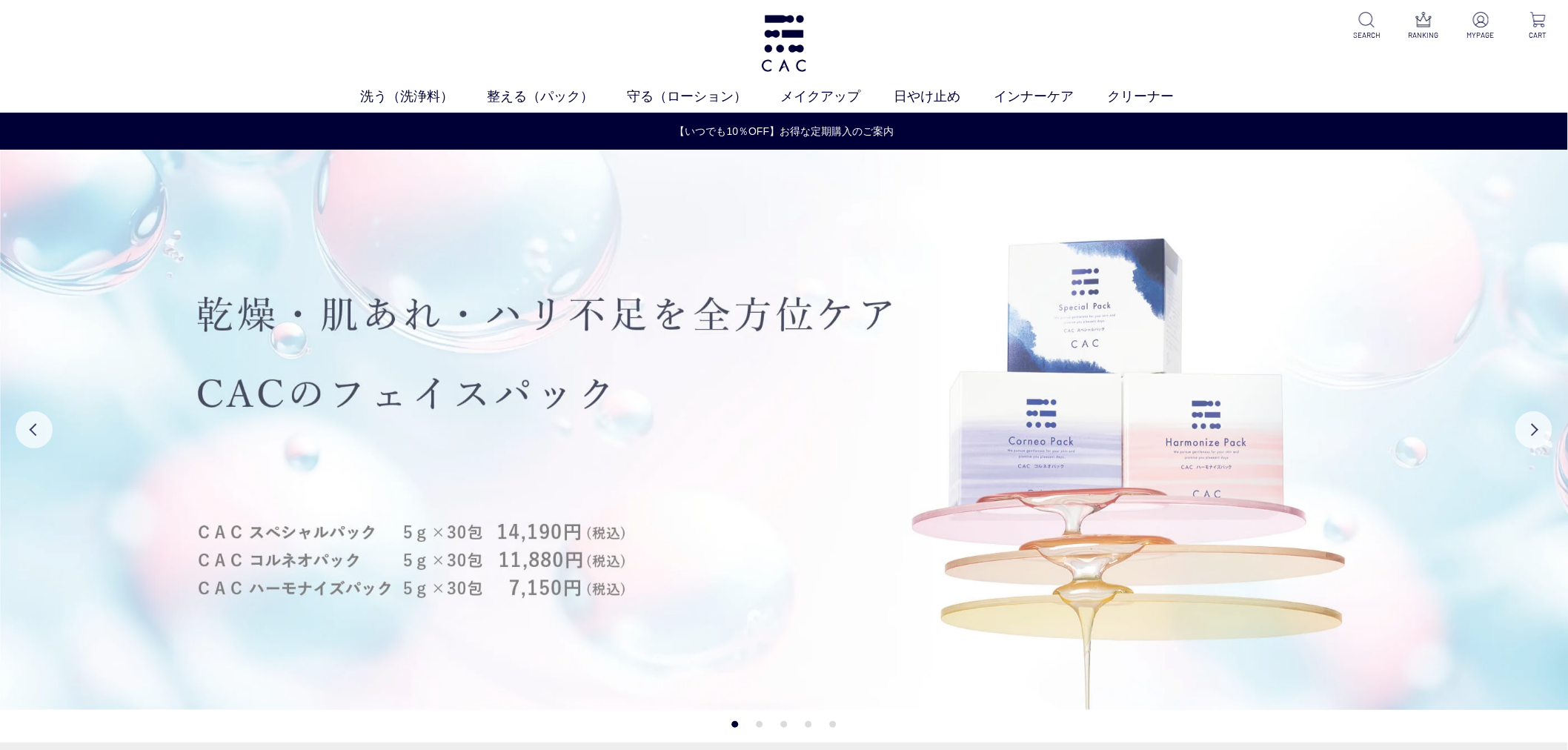
click at [152, 19] on div "洗う（洗浄料） 液体洗浄料 パウダー洗浄料 泡洗顔料 グッズ 整える（パック） フェイスパック ヘアパック 守る（ローション） 保湿化粧水 柔軟化粧水 美容液…" at bounding box center [784, 56] width 1568 height 113
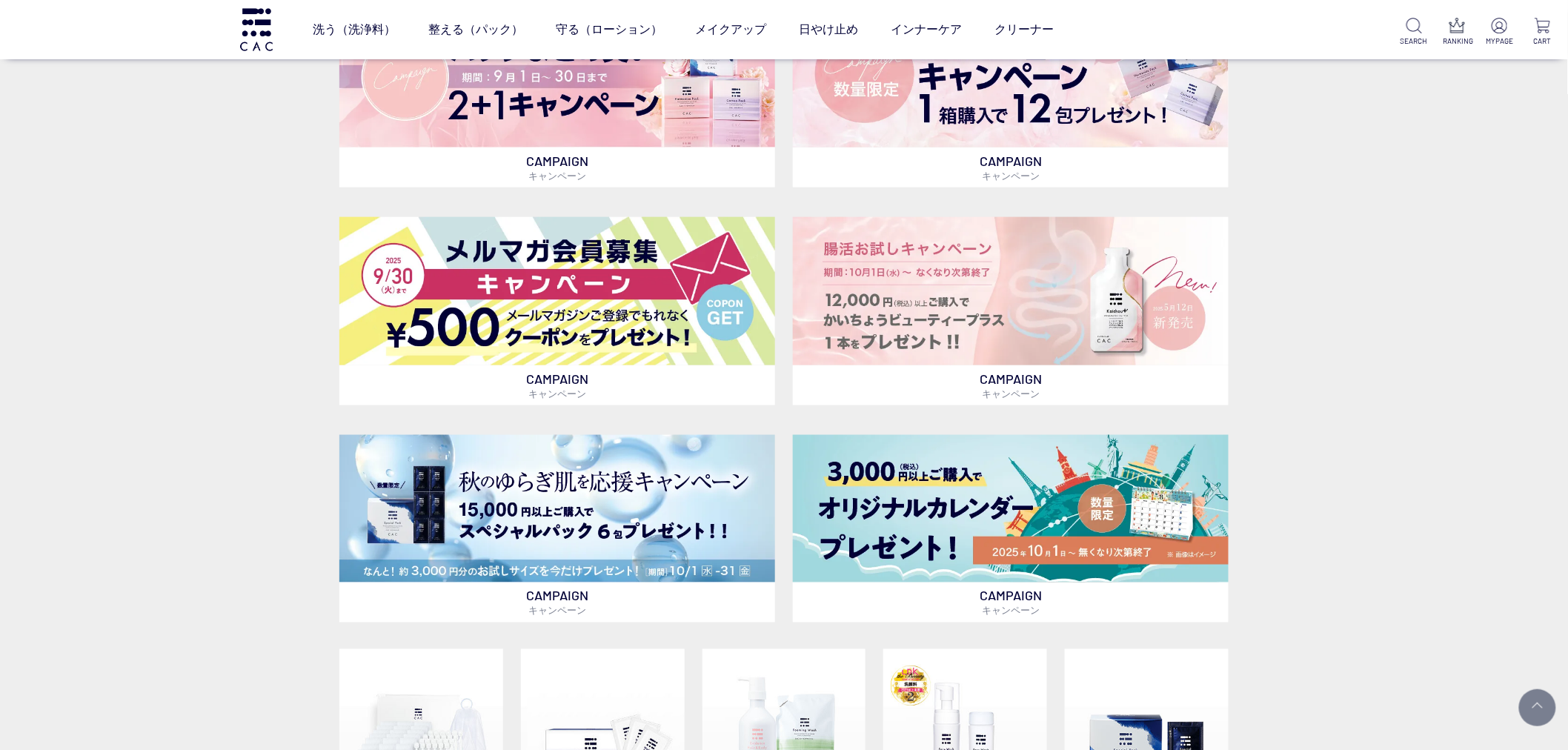
scroll to position [1317, 0]
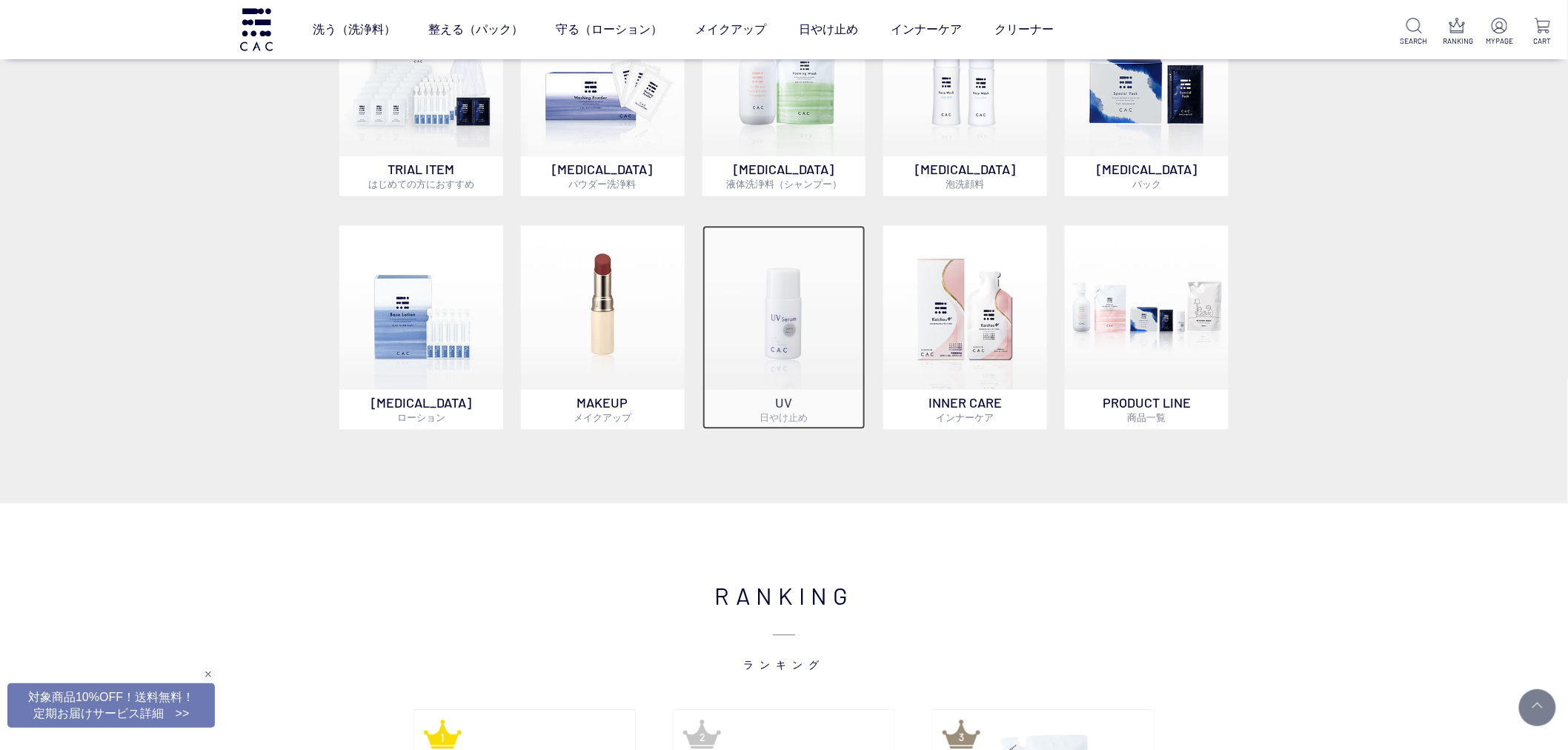
click at [811, 345] on img at bounding box center [784, 307] width 164 height 164
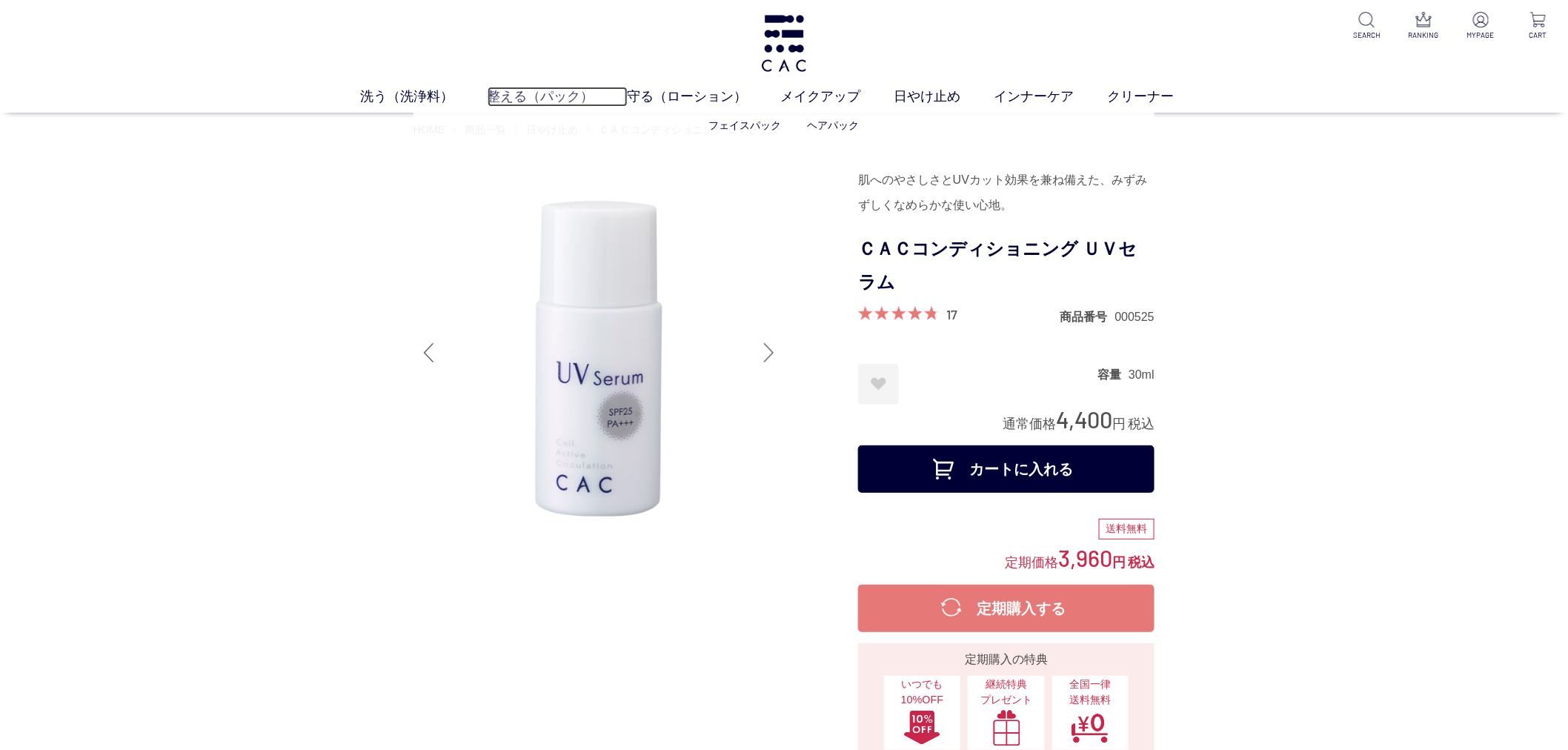
click at [510, 93] on link "整える（パック）" at bounding box center [558, 97] width 140 height 20
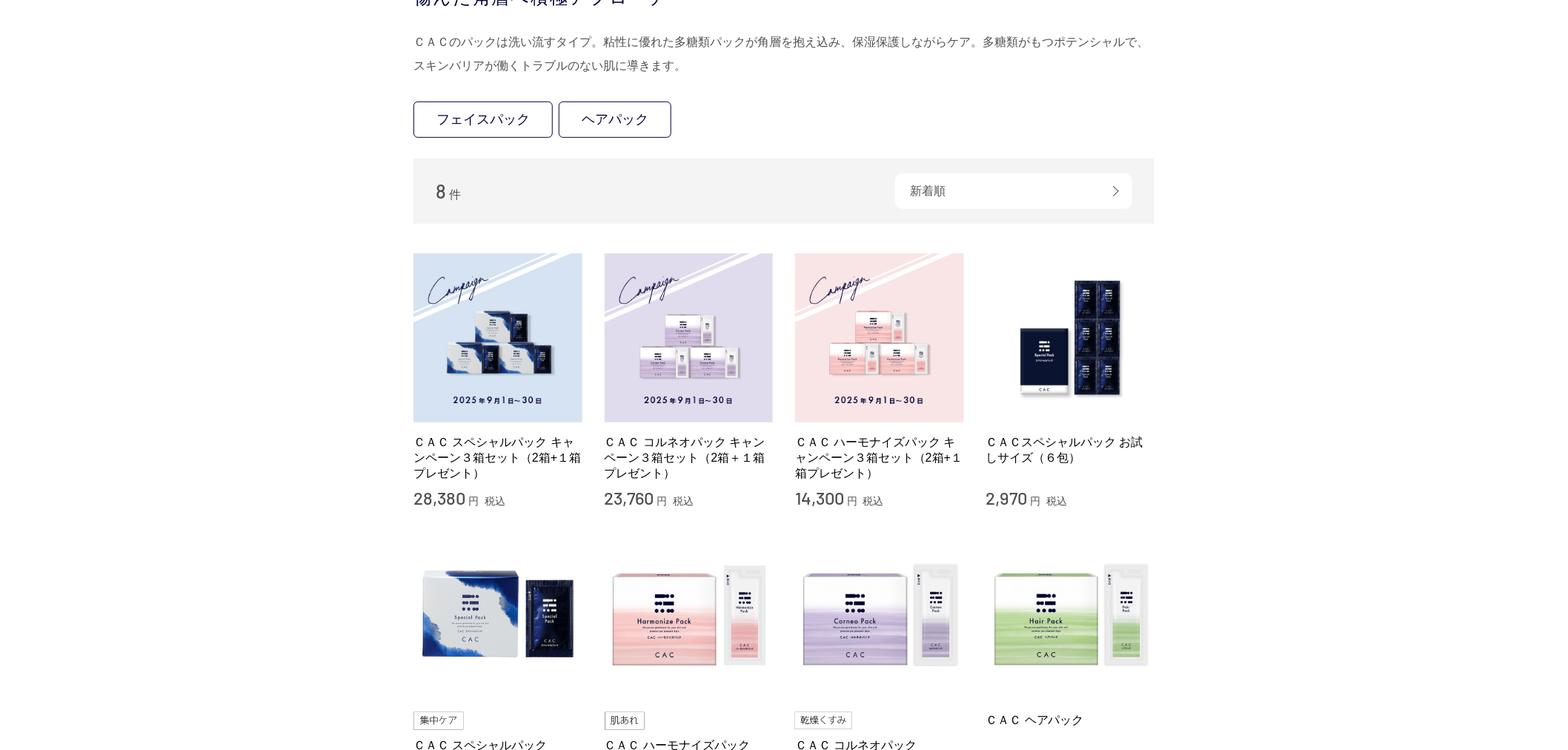
scroll to position [494, 0]
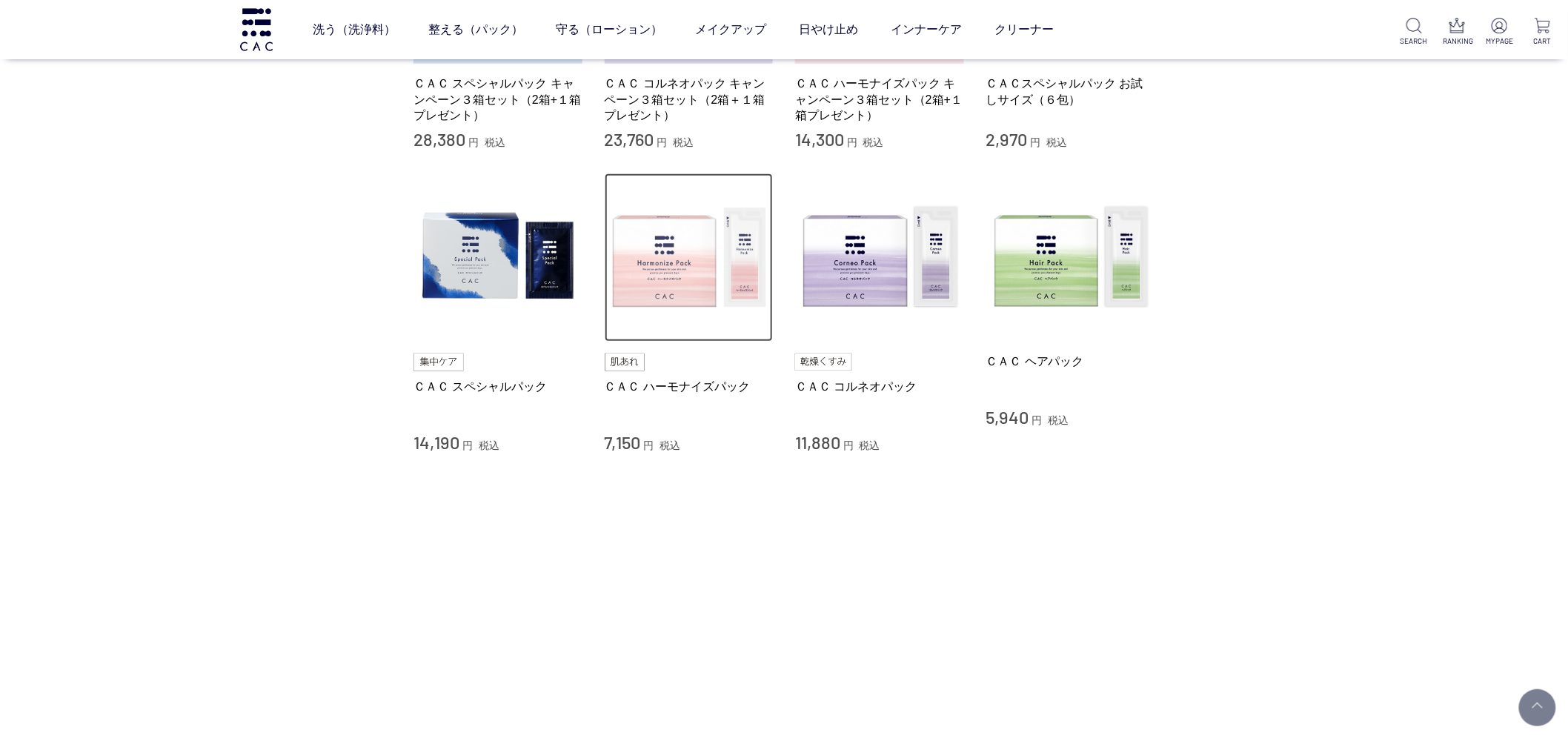
click at [691, 275] on img at bounding box center [689, 258] width 169 height 169
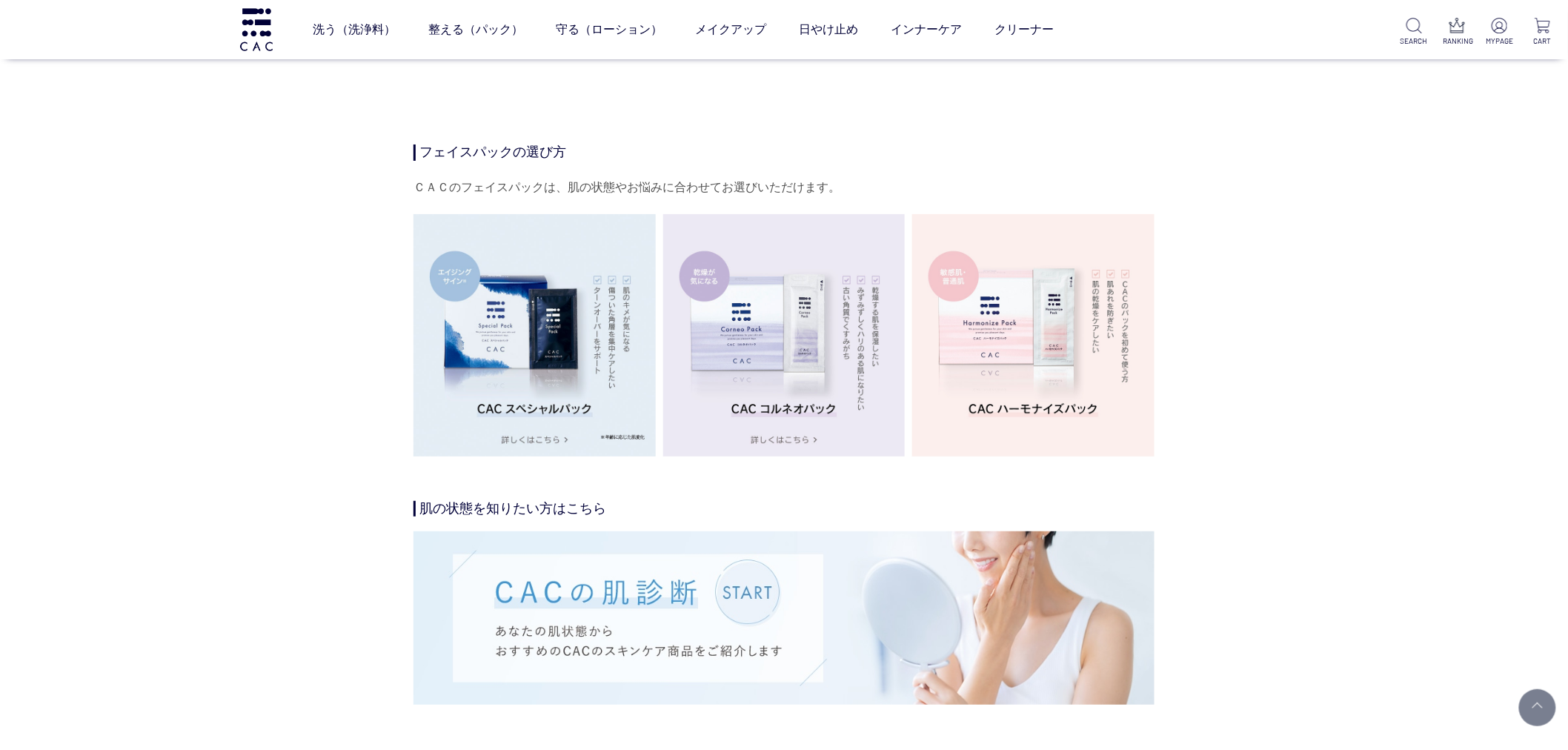
scroll to position [2225, 0]
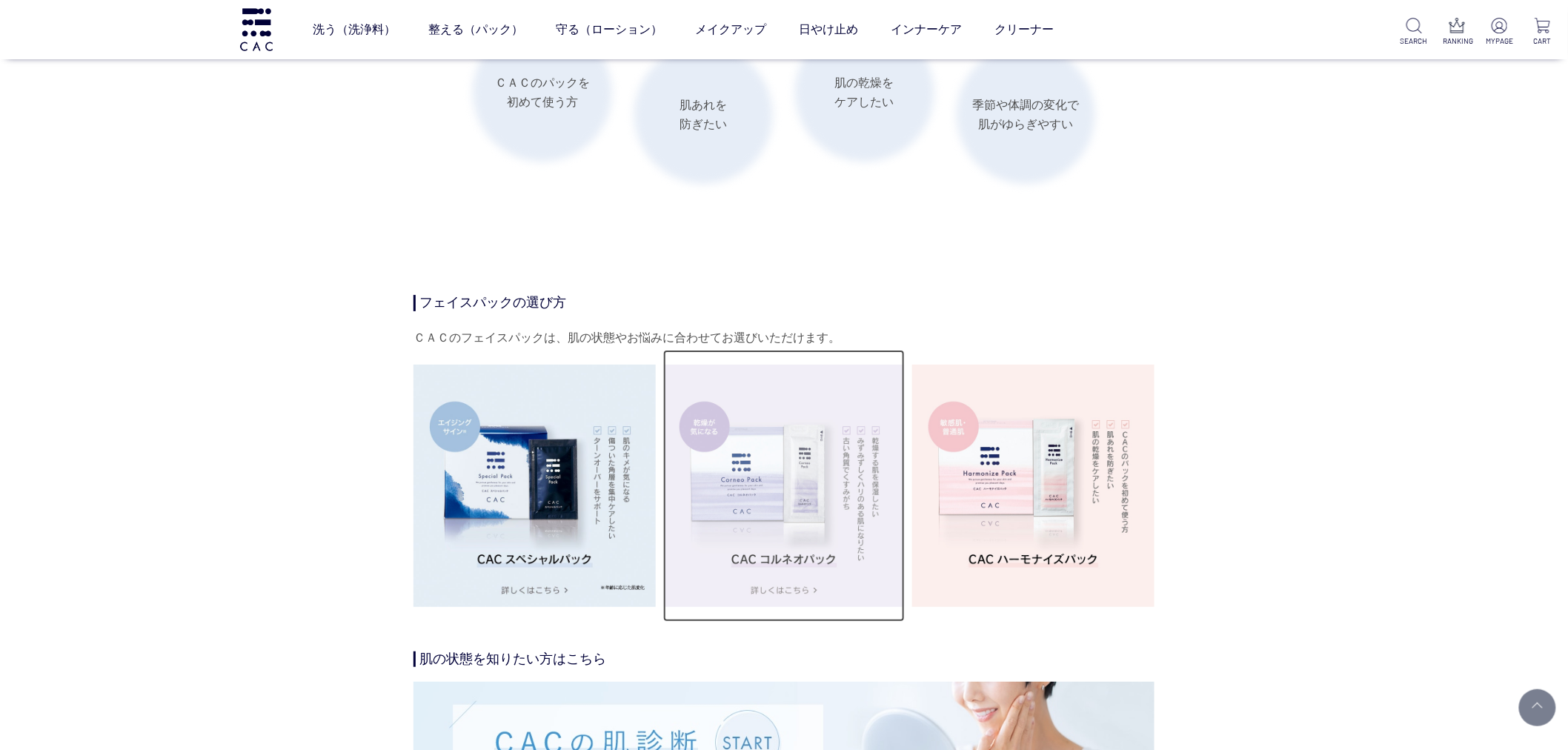
click at [842, 532] on img at bounding box center [784, 486] width 242 height 242
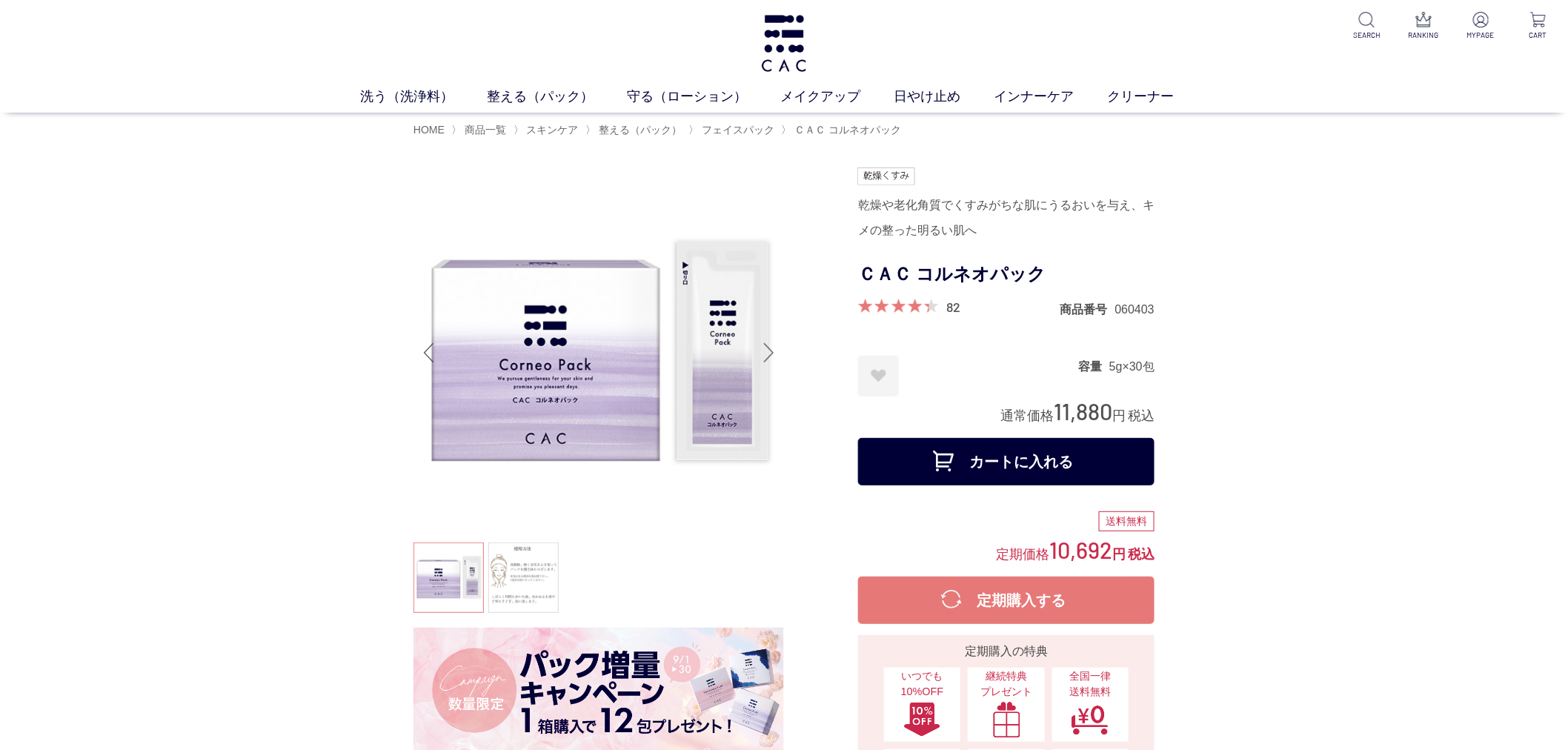
click at [1100, 448] on button "カートに入れる" at bounding box center [1006, 462] width 296 height 47
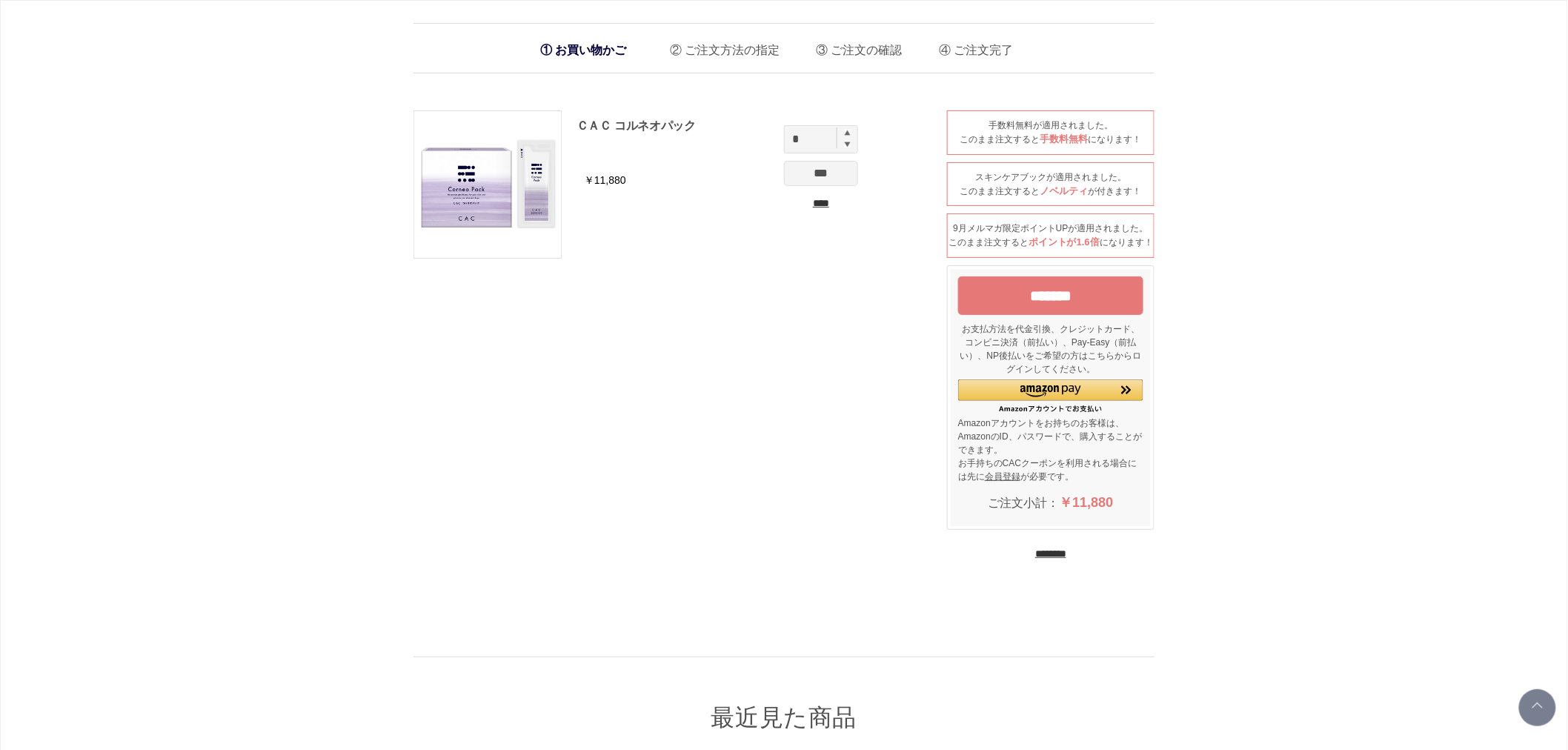
click at [283, 182] on div "お買い物かご ご注文方法の指定 ご注文の確認 ご注文完了 通信に時間がかかっています。しばらく経ってもAmazonに移動しない場合は、申し訳ございませんが他の…" at bounding box center [784, 496] width 1568 height 992
click at [285, 337] on div "お買い物かご ご注文方法の指定 ご注文の確認 ご注文完了 通信に時間がかかっています。しばらく経ってもAmazonに移動しない場合は、申し訳ございませんが他の…" at bounding box center [784, 496] width 1568 height 992
click at [574, 569] on div "ＣＡＣ コルネオパック ￥11,880 * *** **** 手数料無料が適用されました。 このまま注文すると 手数料無料 になります！ スキンケアブックが適…" at bounding box center [784, 343] width 741 height 495
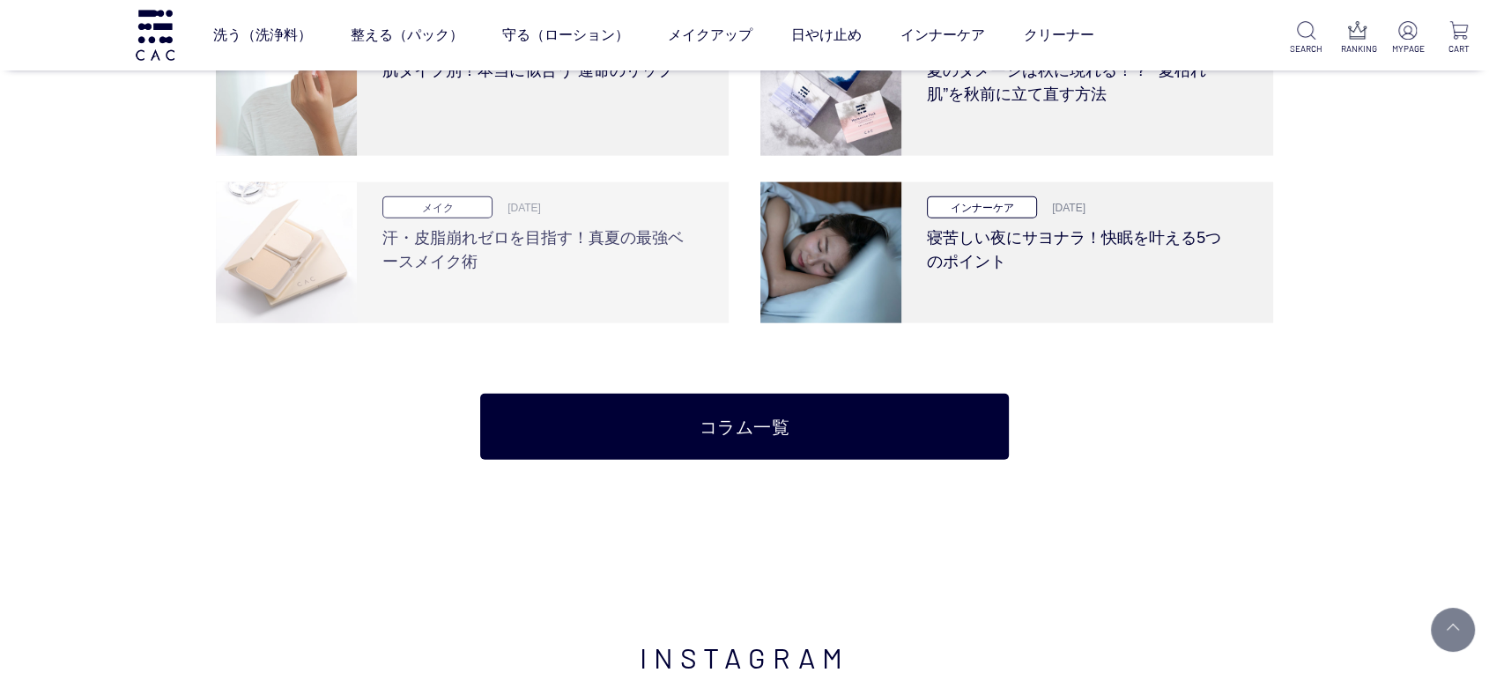
scroll to position [3914, 0]
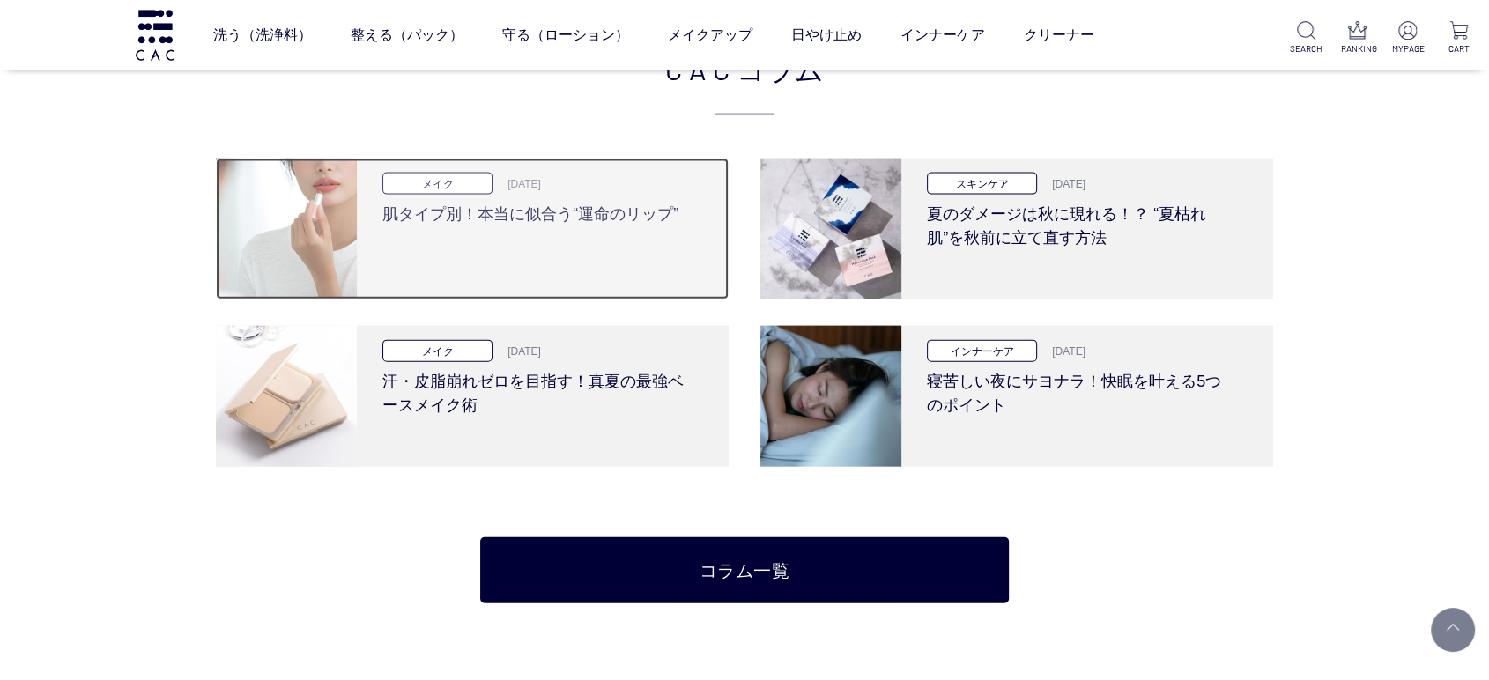
click at [507, 259] on div "メイク 2025.09.25 肌タイプ別！本当に似合う“運命のリップ”" at bounding box center [536, 229] width 359 height 141
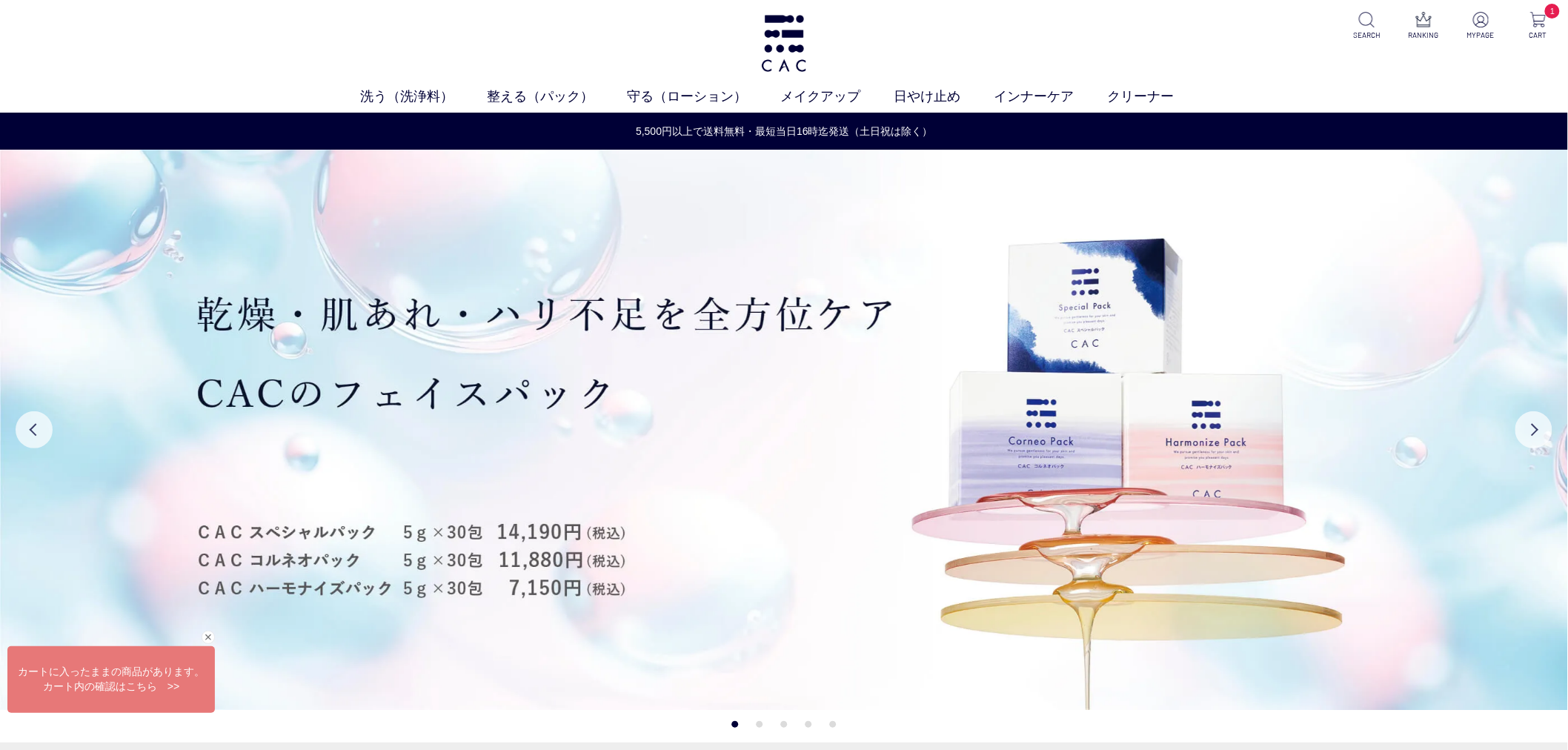
click at [1253, 71] on div "洗う（洗浄料） 液体洗浄料 パウダー洗浄料 泡洗顔料 グッズ 整える（パック） フェイスパック ヘアパック 守る（ローション） 保湿化粧水 柔軟化粧水 美容液…" at bounding box center [784, 56] width 1568 height 113
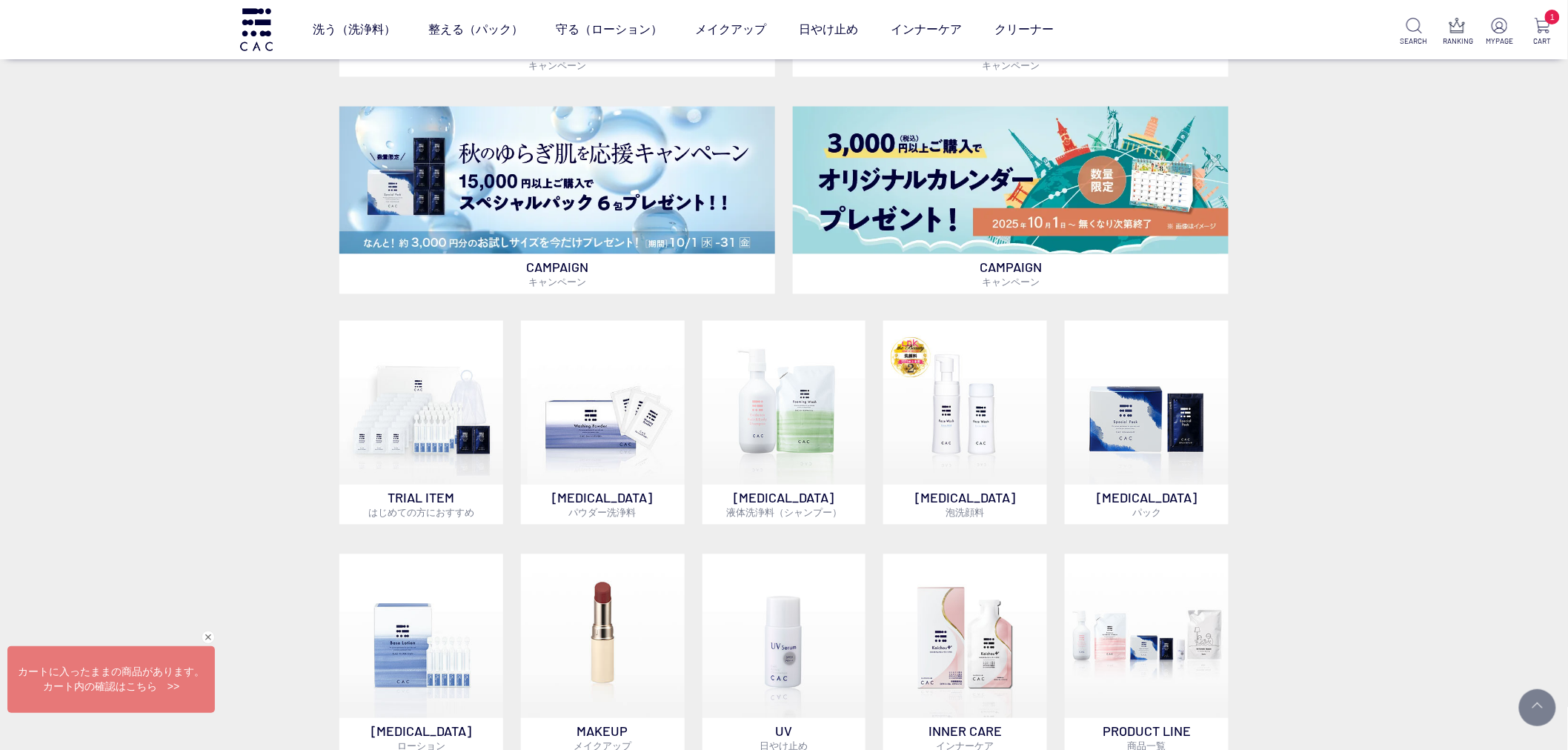
scroll to position [1647, 0]
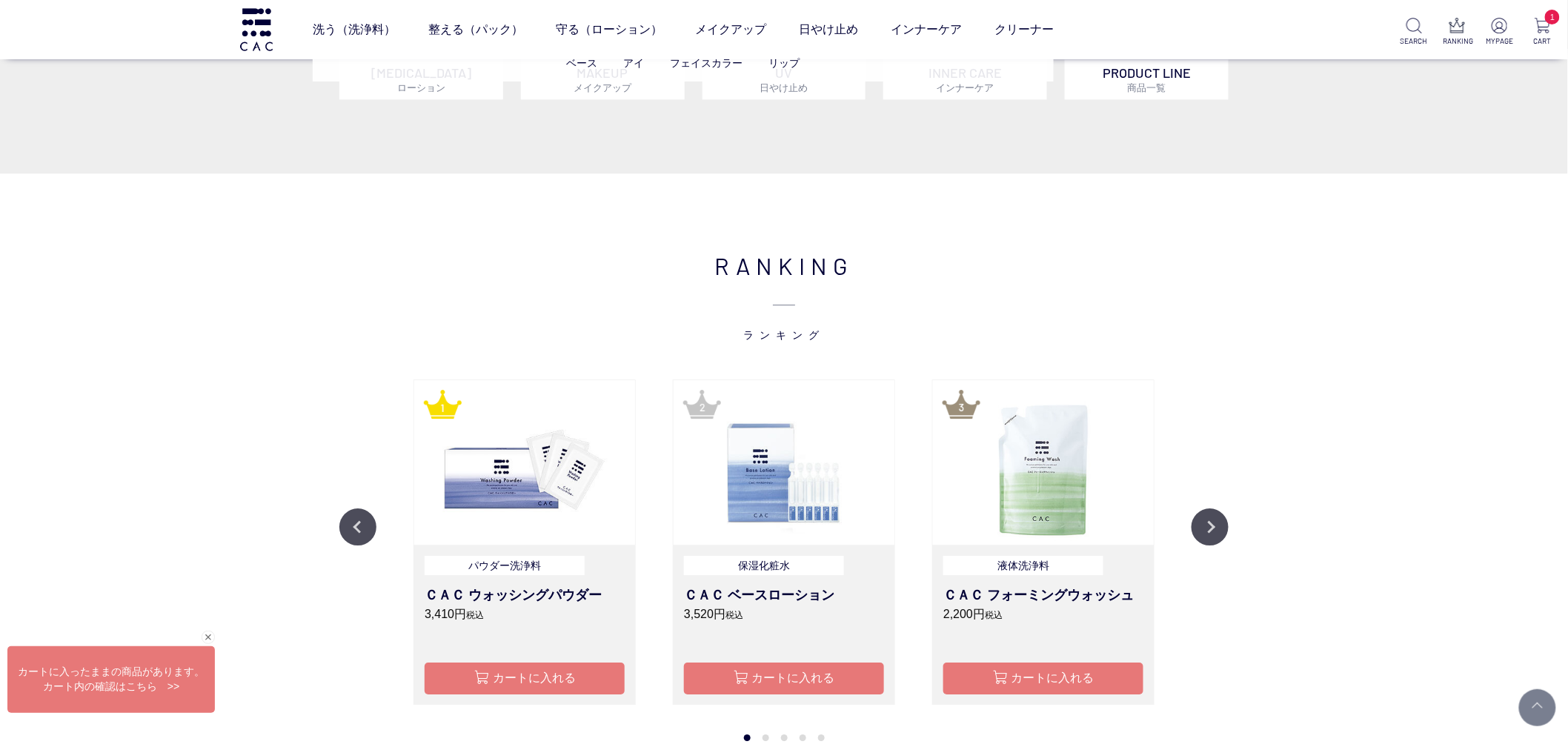
click at [609, 80] on ul "ベース アイ フェイスカラー リップ" at bounding box center [683, 63] width 741 height 36
click at [594, 76] on ul "ベース アイ フェイスカラー リップ" at bounding box center [683, 63] width 741 height 36
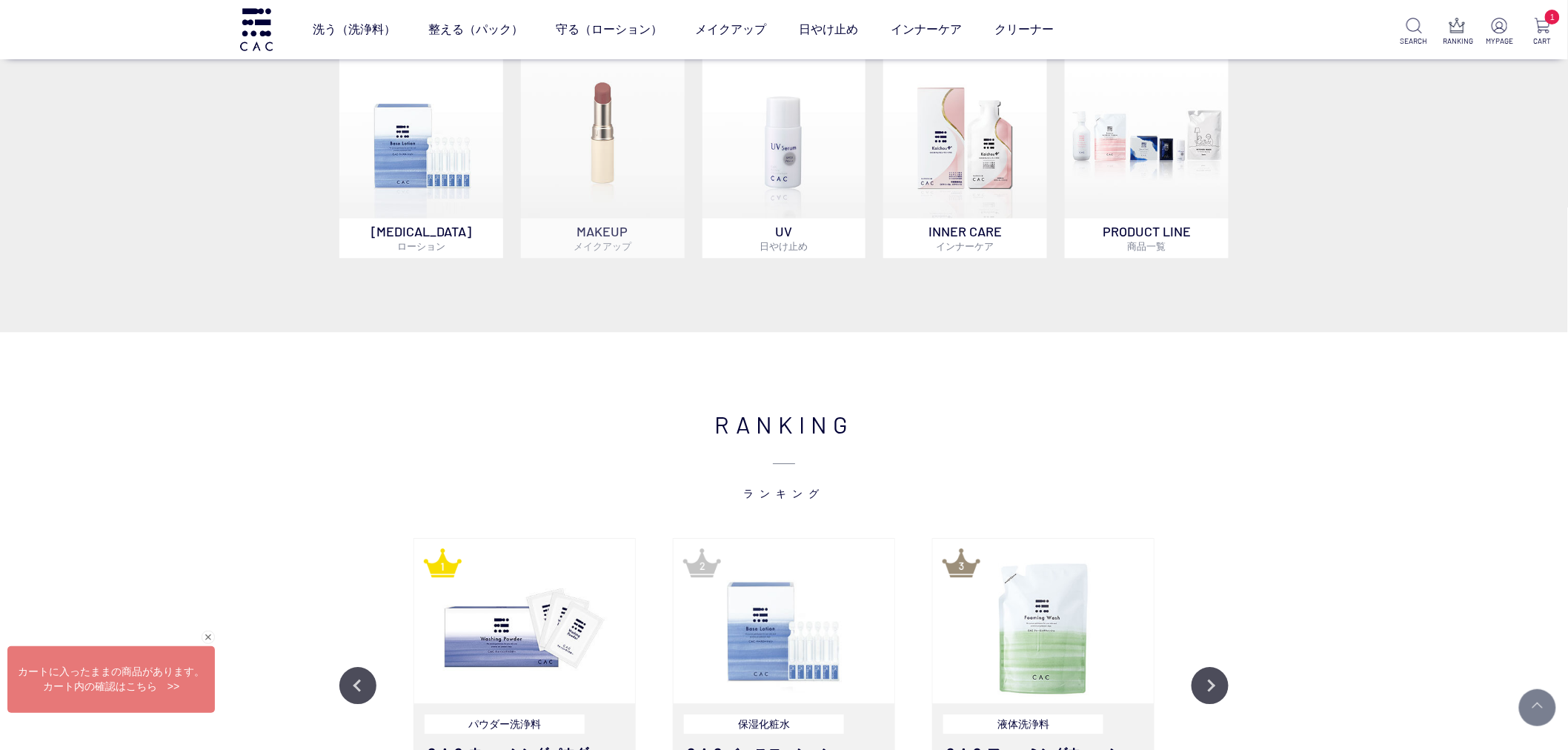
scroll to position [1317, 0]
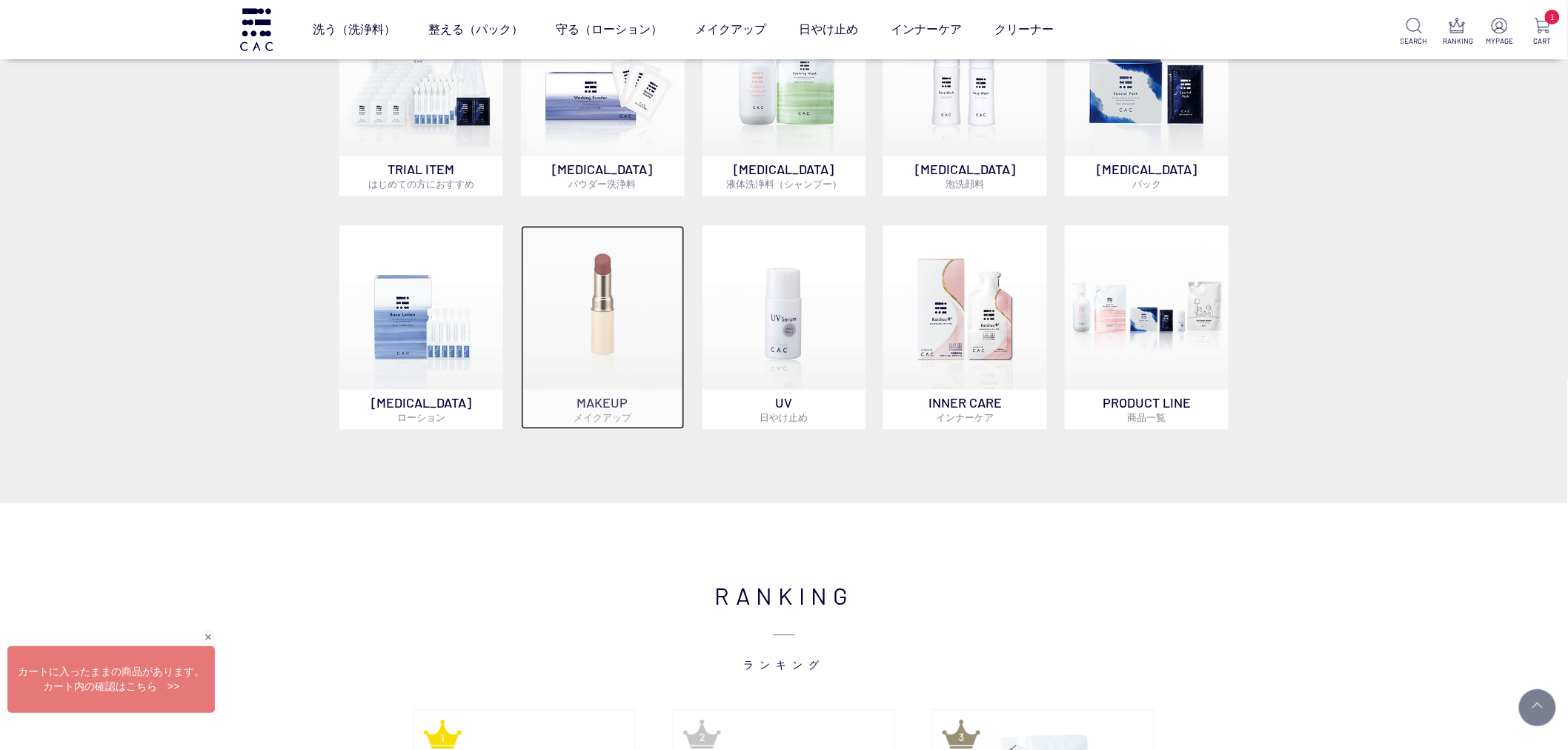
click at [575, 271] on img at bounding box center [602, 307] width 164 height 164
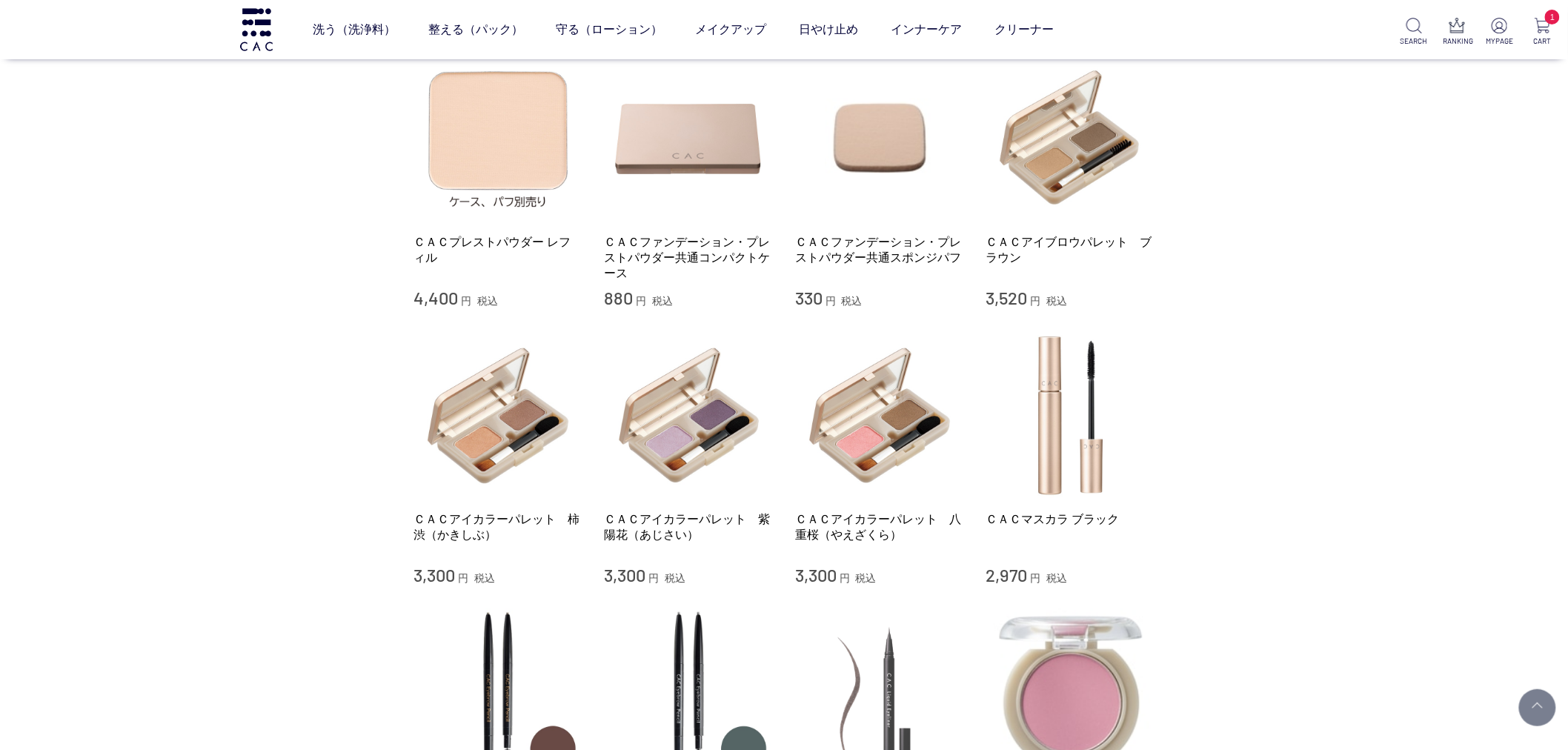
scroll to position [658, 0]
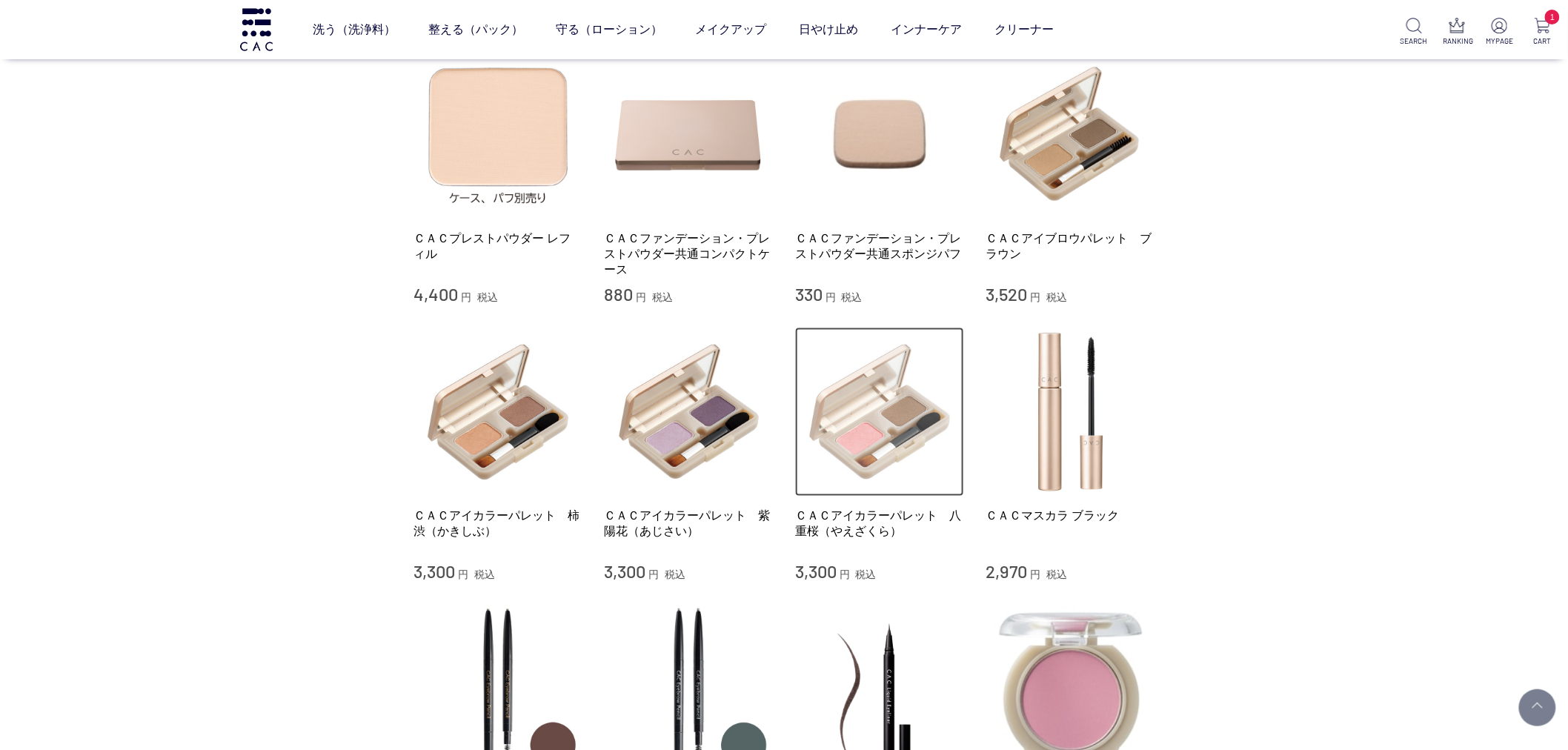
click at [869, 402] on img at bounding box center [879, 412] width 169 height 169
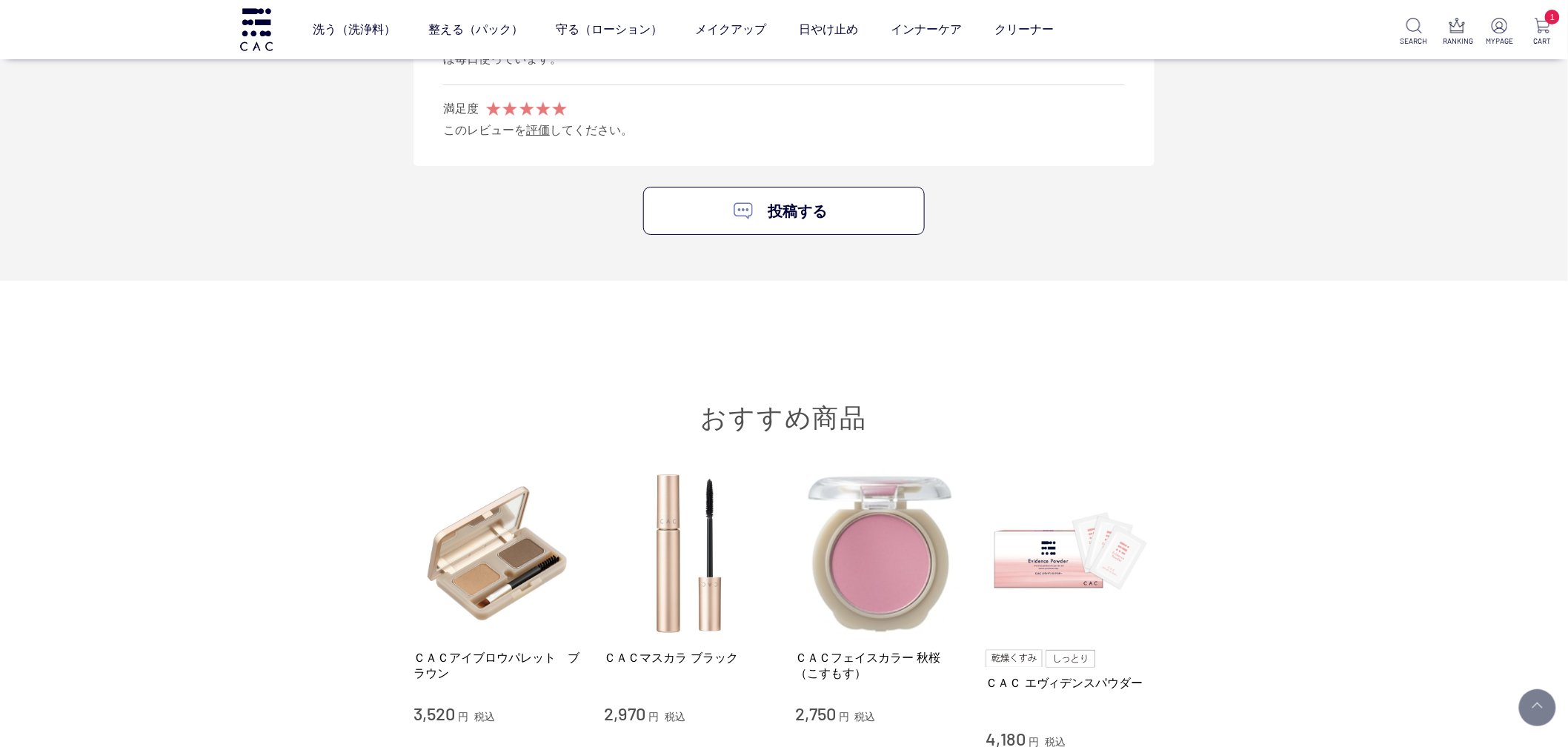
scroll to position [2554, 0]
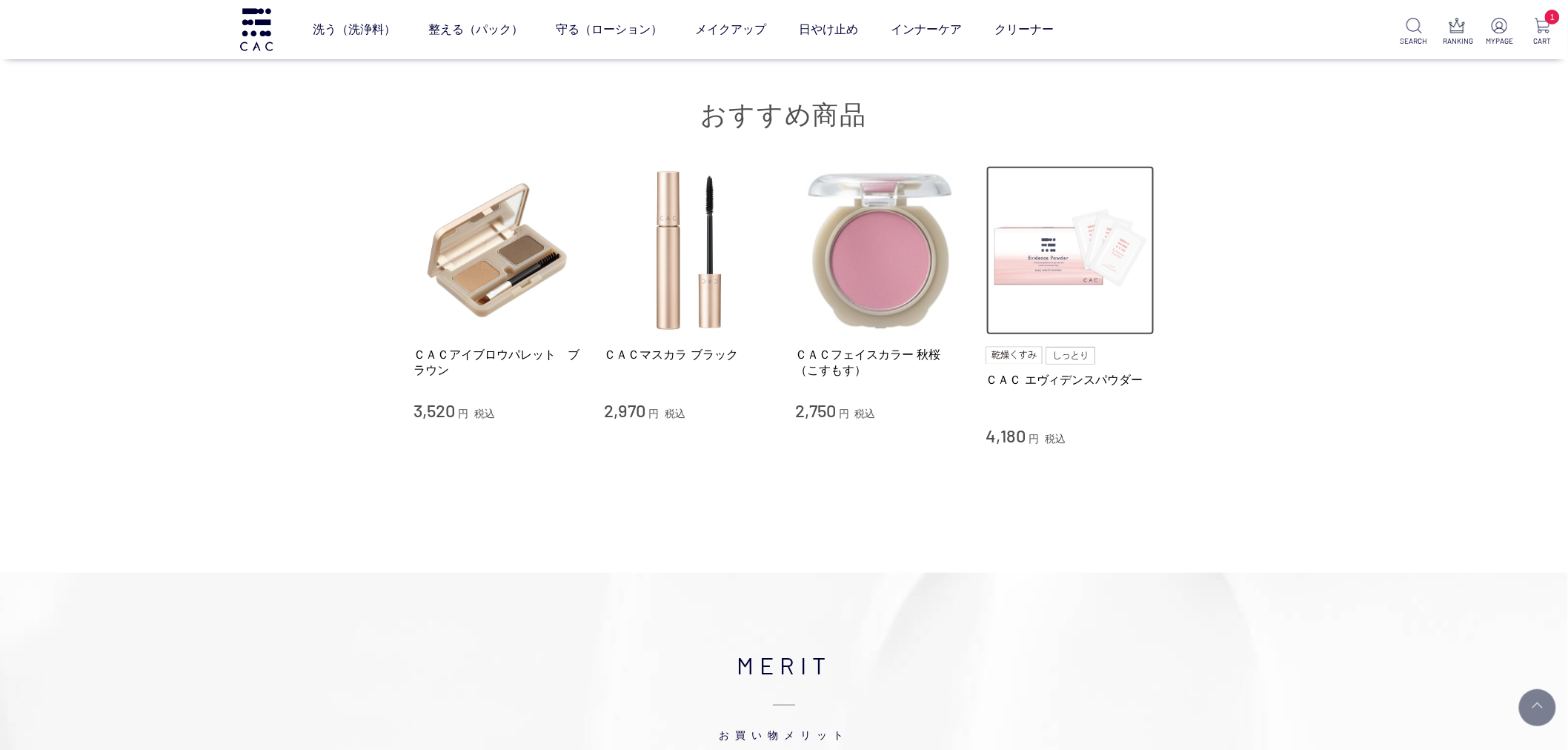
click at [1089, 264] on img at bounding box center [1070, 250] width 169 height 169
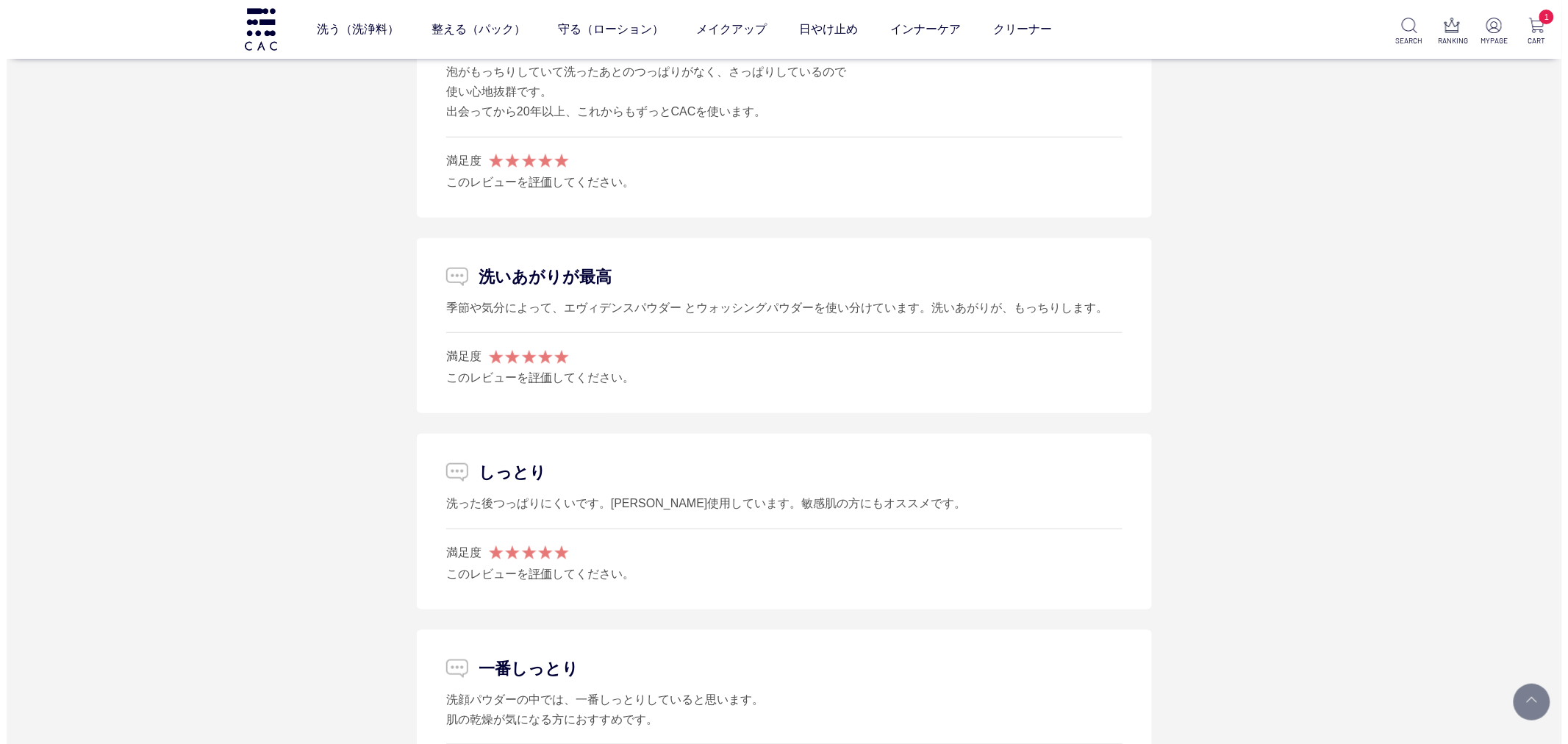
scroll to position [7109, 0]
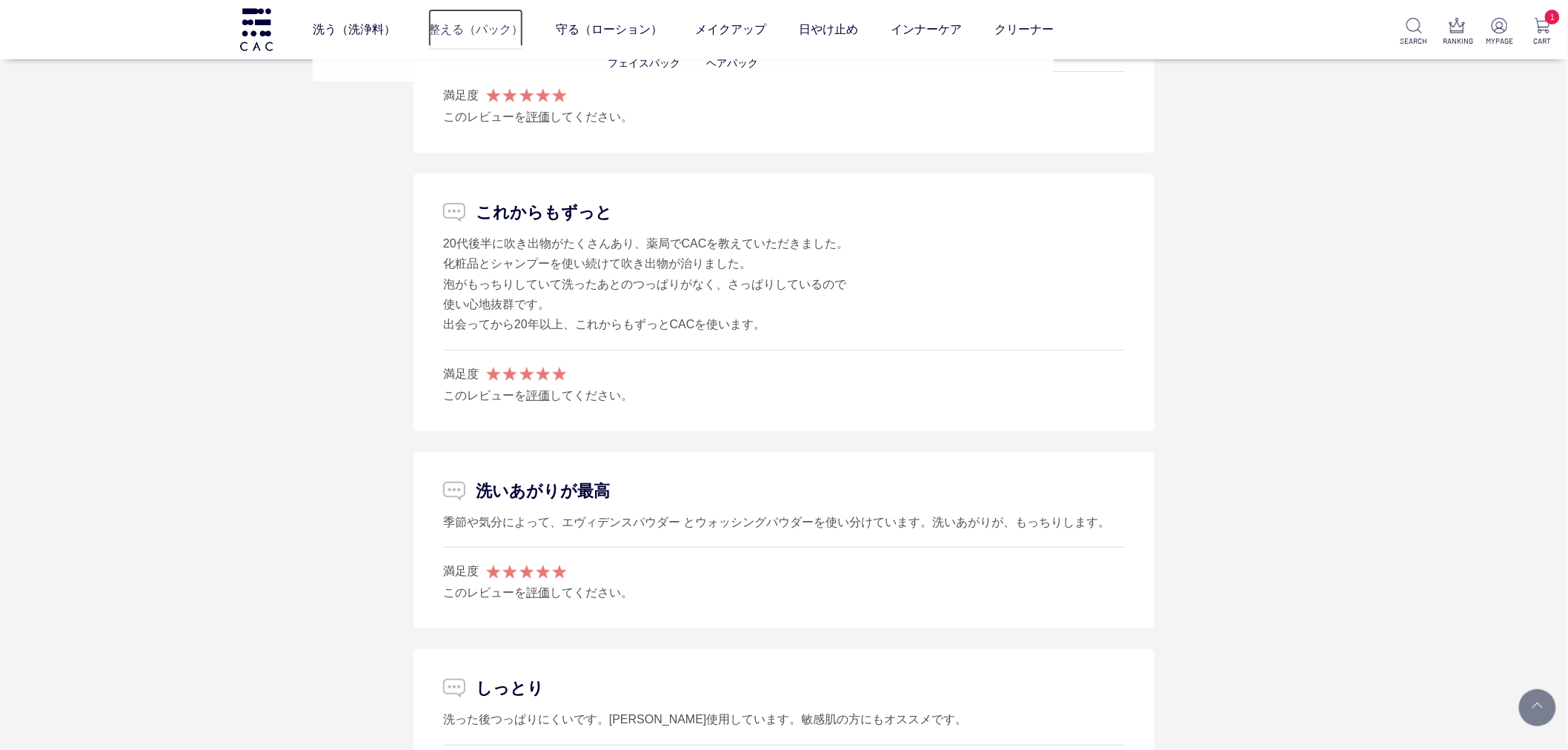
click at [430, 28] on link "整える（パック）" at bounding box center [475, 29] width 95 height 41
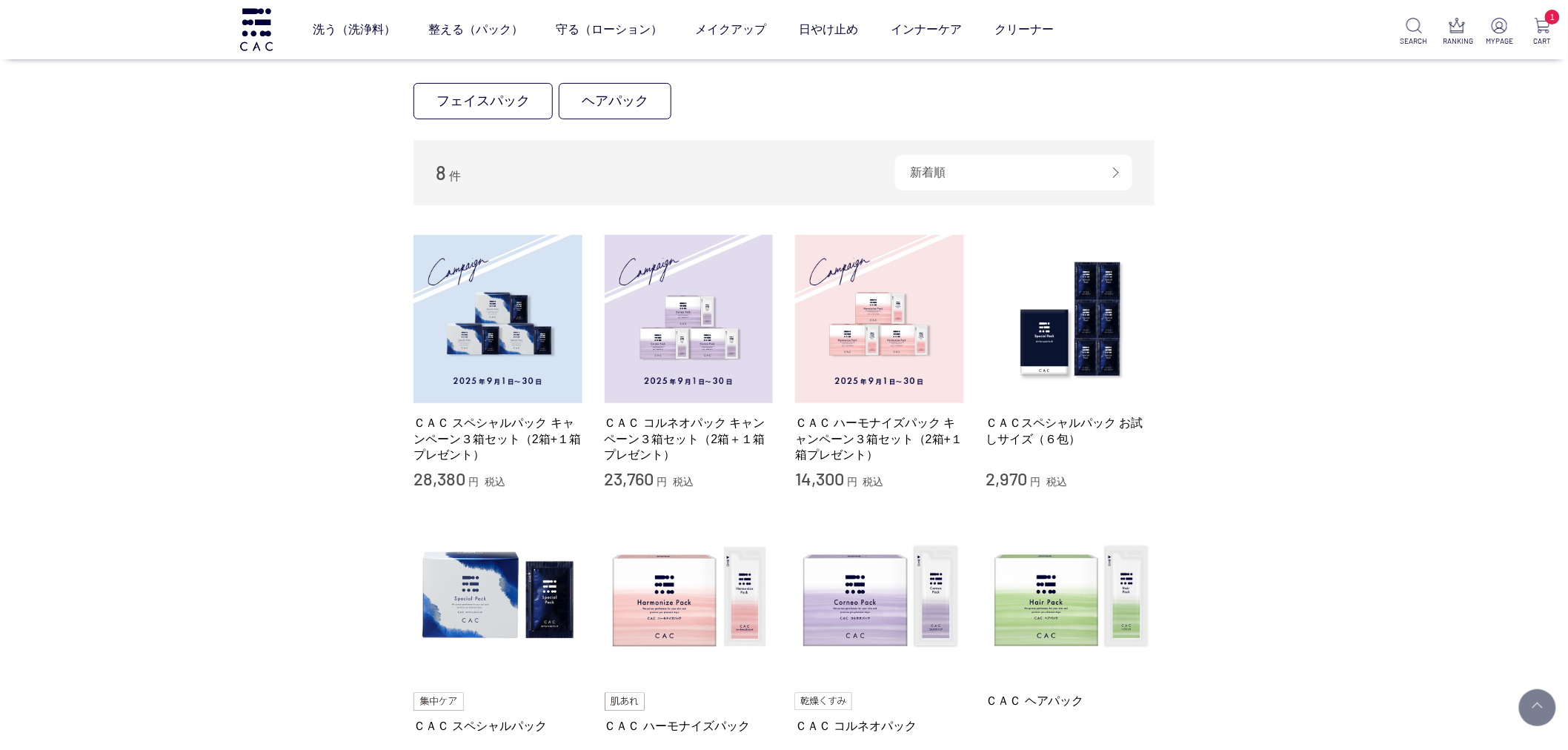
scroll to position [165, 0]
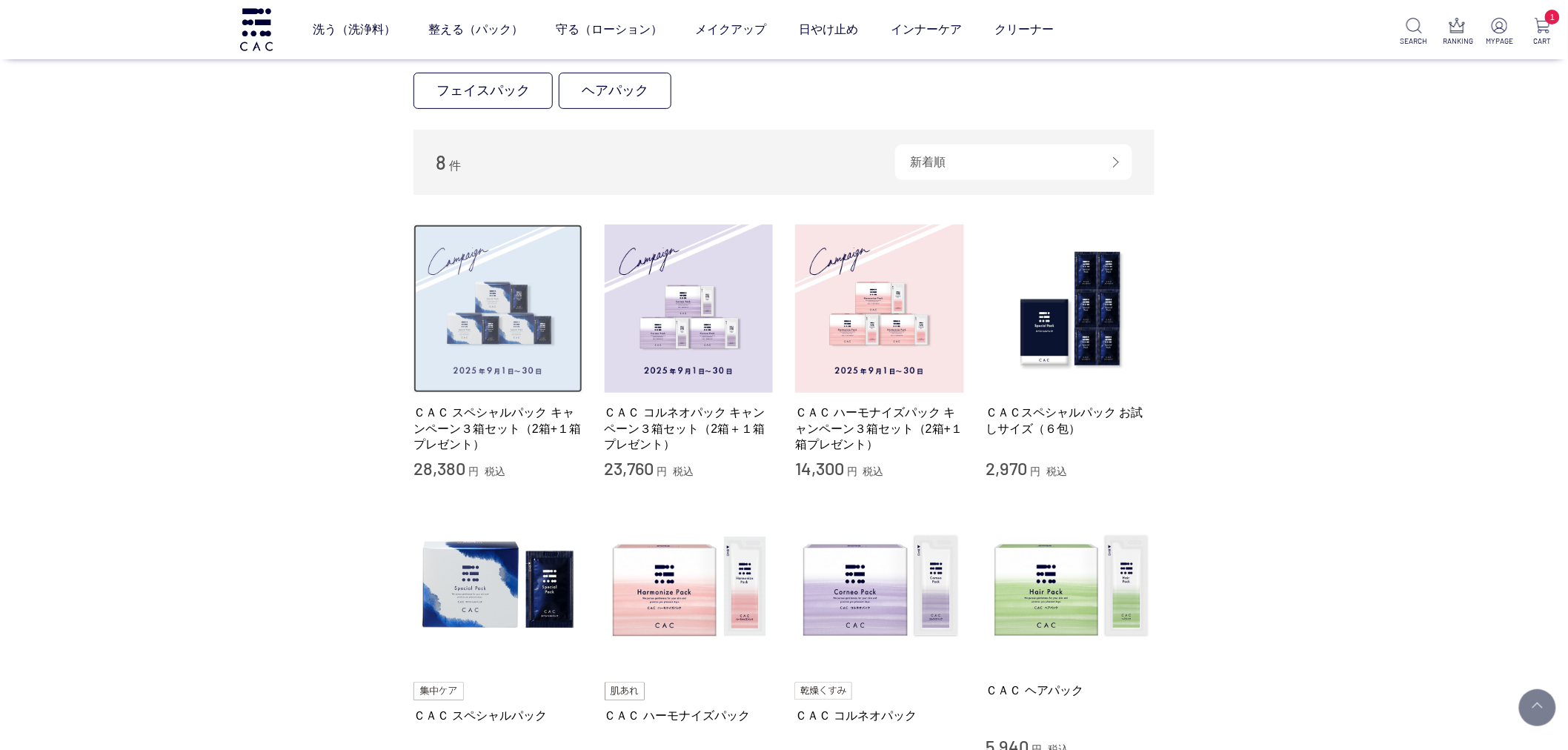
click at [469, 356] on img at bounding box center [498, 309] width 169 height 169
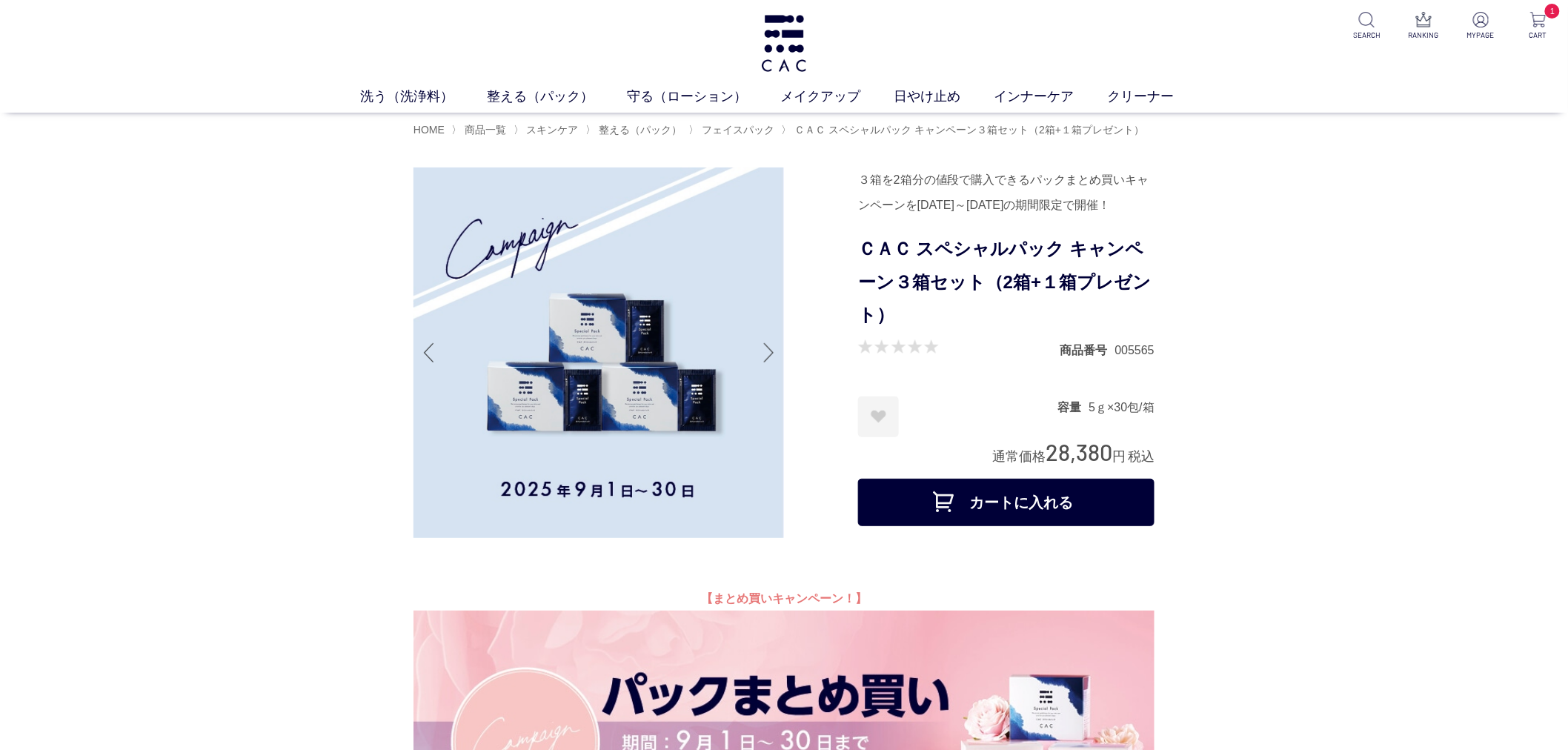
click at [1040, 526] on button "カートに入れる" at bounding box center [1006, 503] width 296 height 47
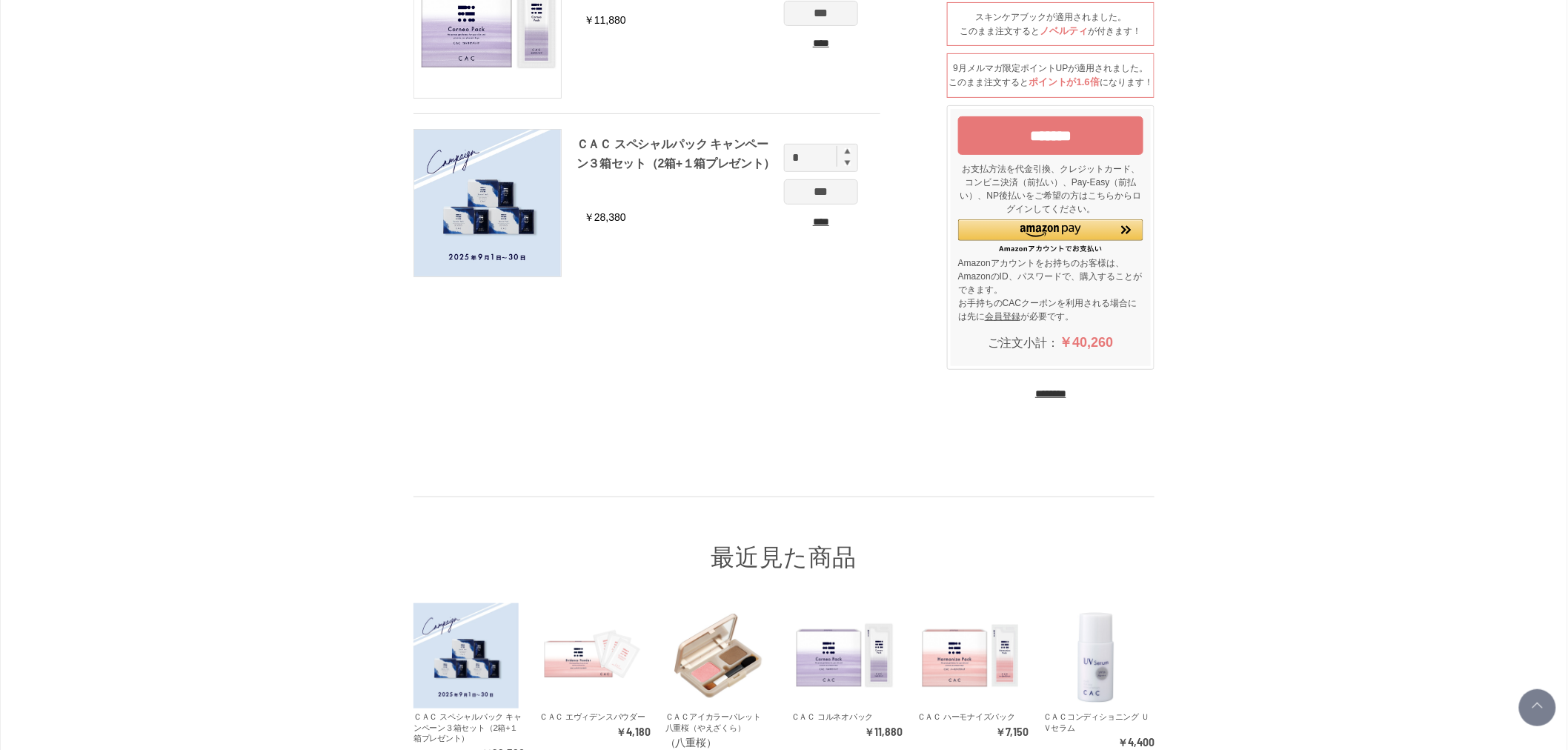
scroll to position [4, 0]
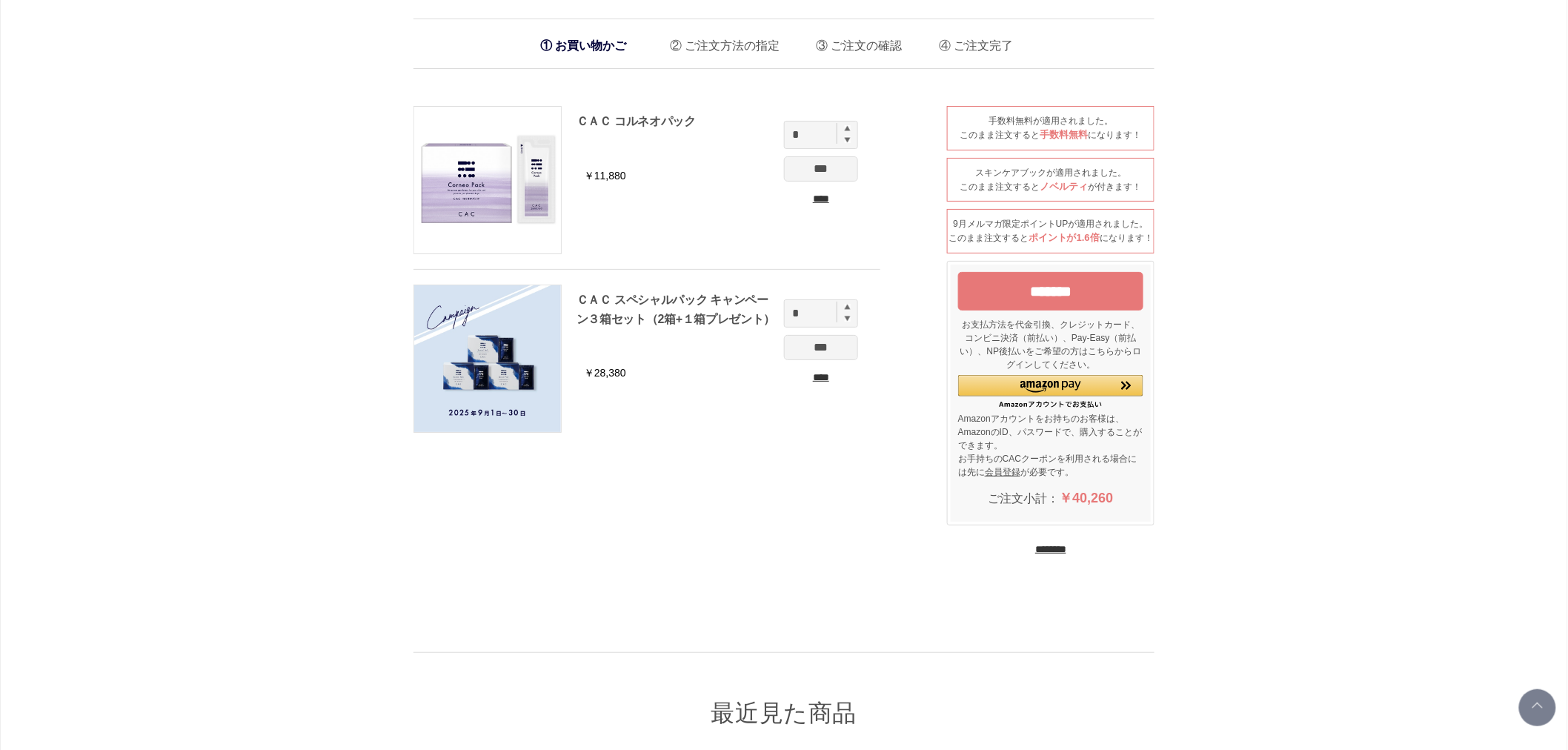
click at [830, 371] on input "****" at bounding box center [821, 378] width 74 height 15
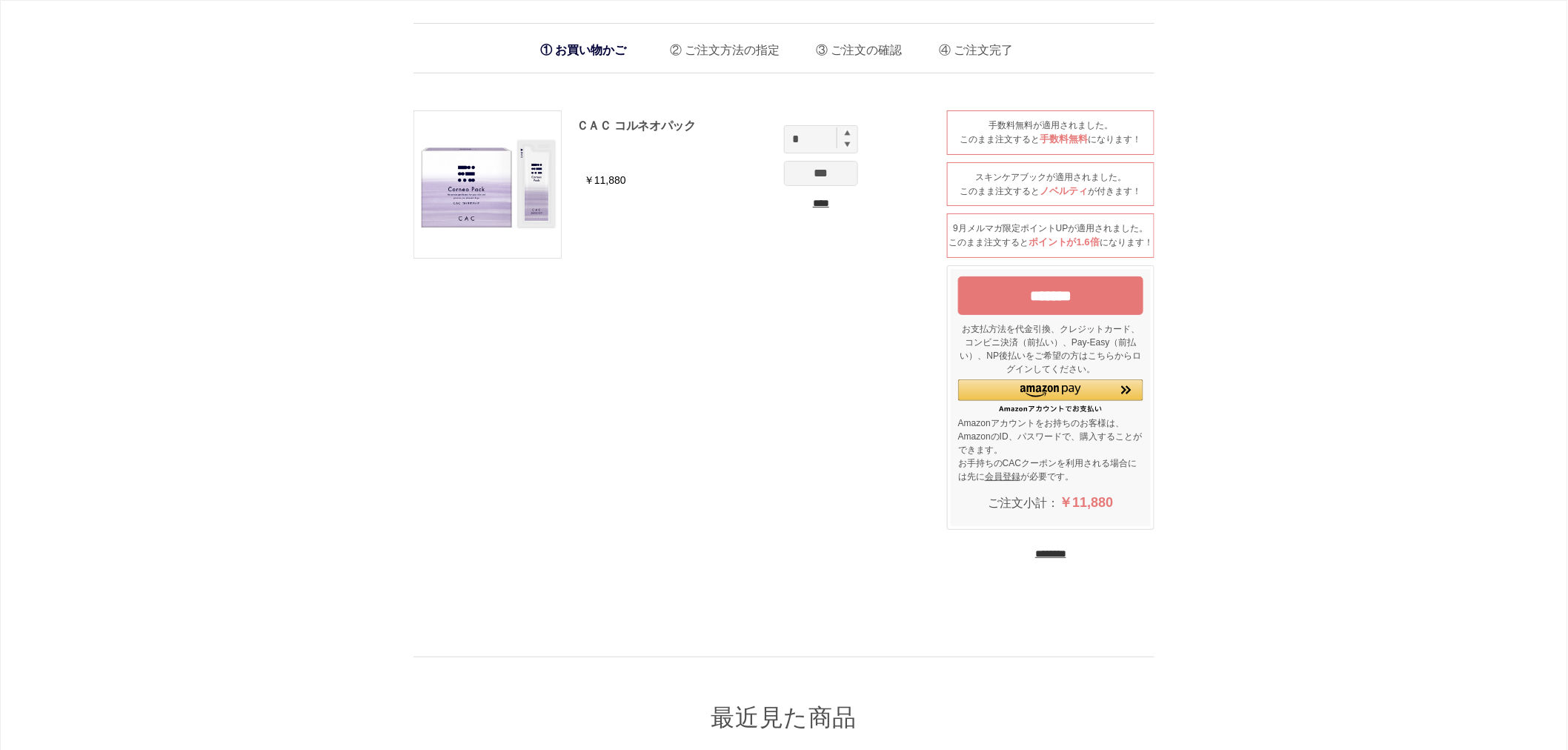
click at [810, 204] on input "****" at bounding box center [821, 204] width 74 height 15
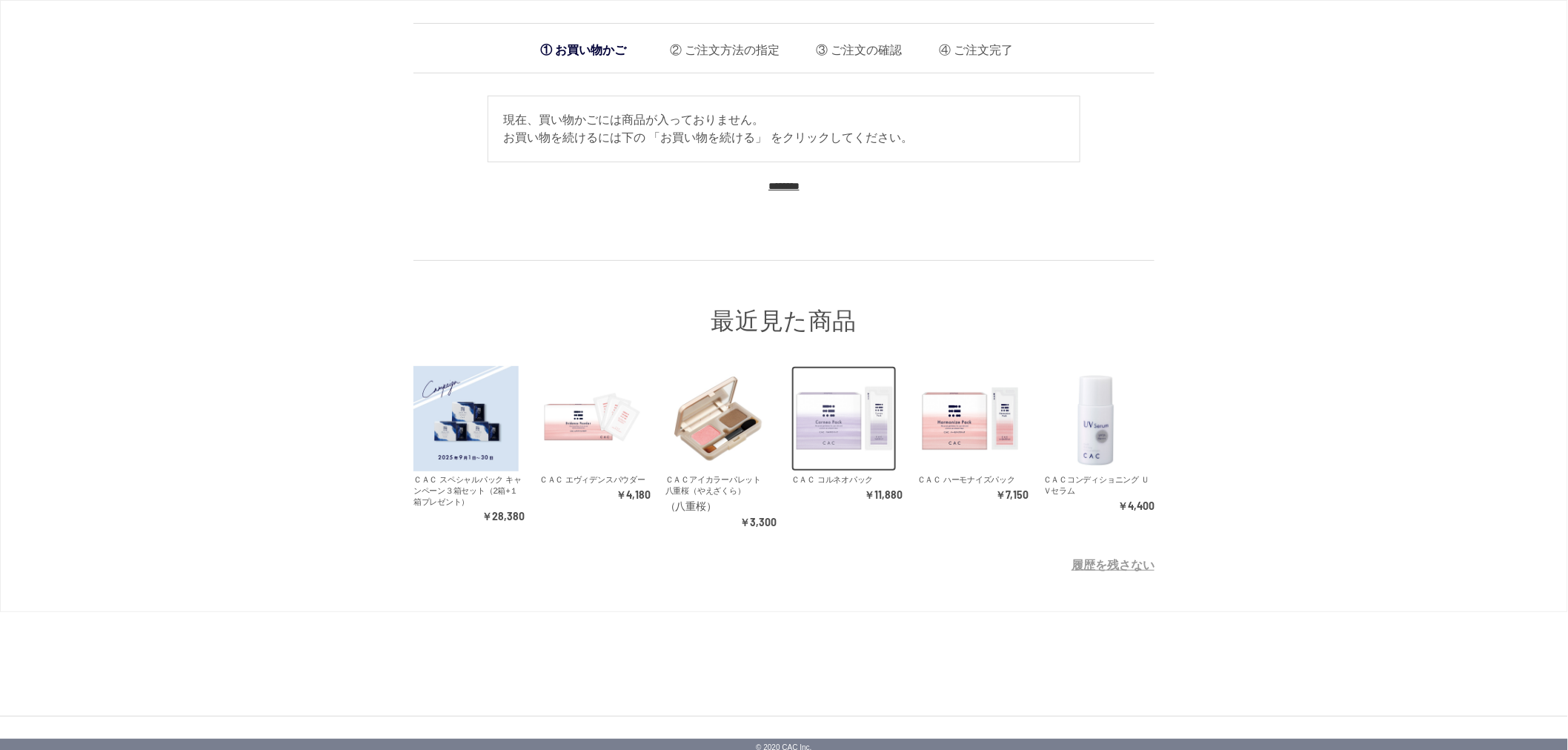
click at [825, 425] on img at bounding box center [844, 418] width 105 height 105
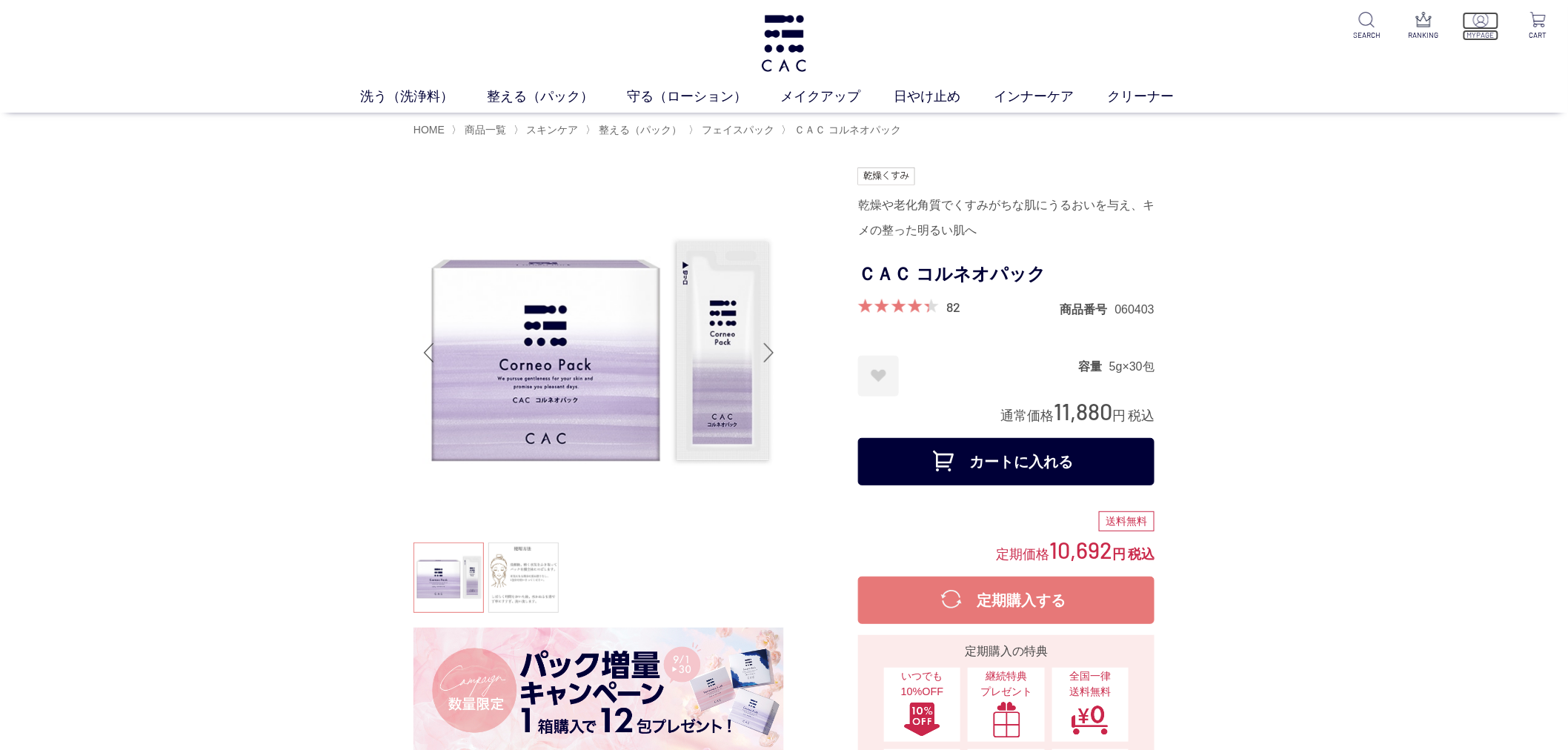
click at [1486, 35] on p "MYPAGE" at bounding box center [1481, 35] width 36 height 11
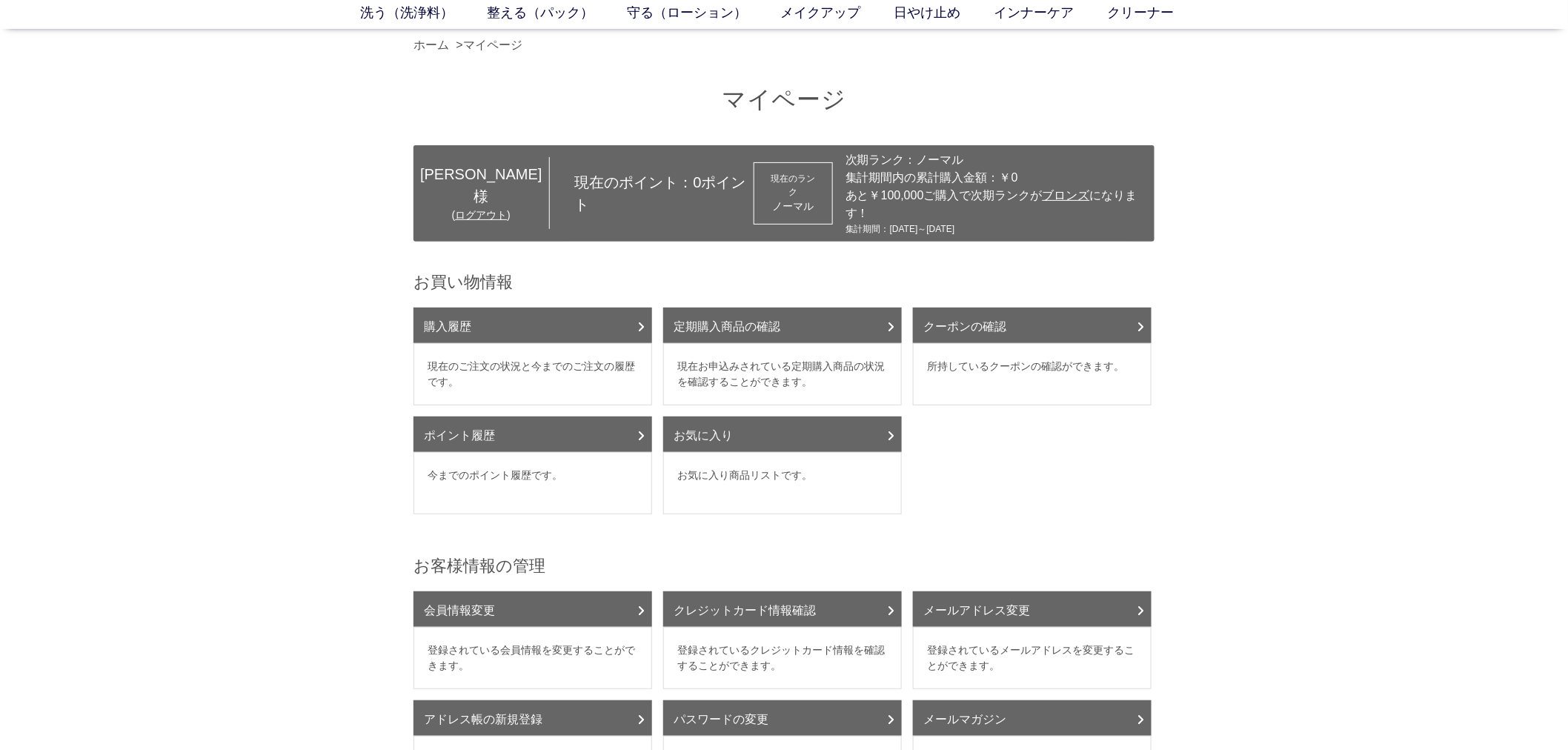
scroll to position [247, 0]
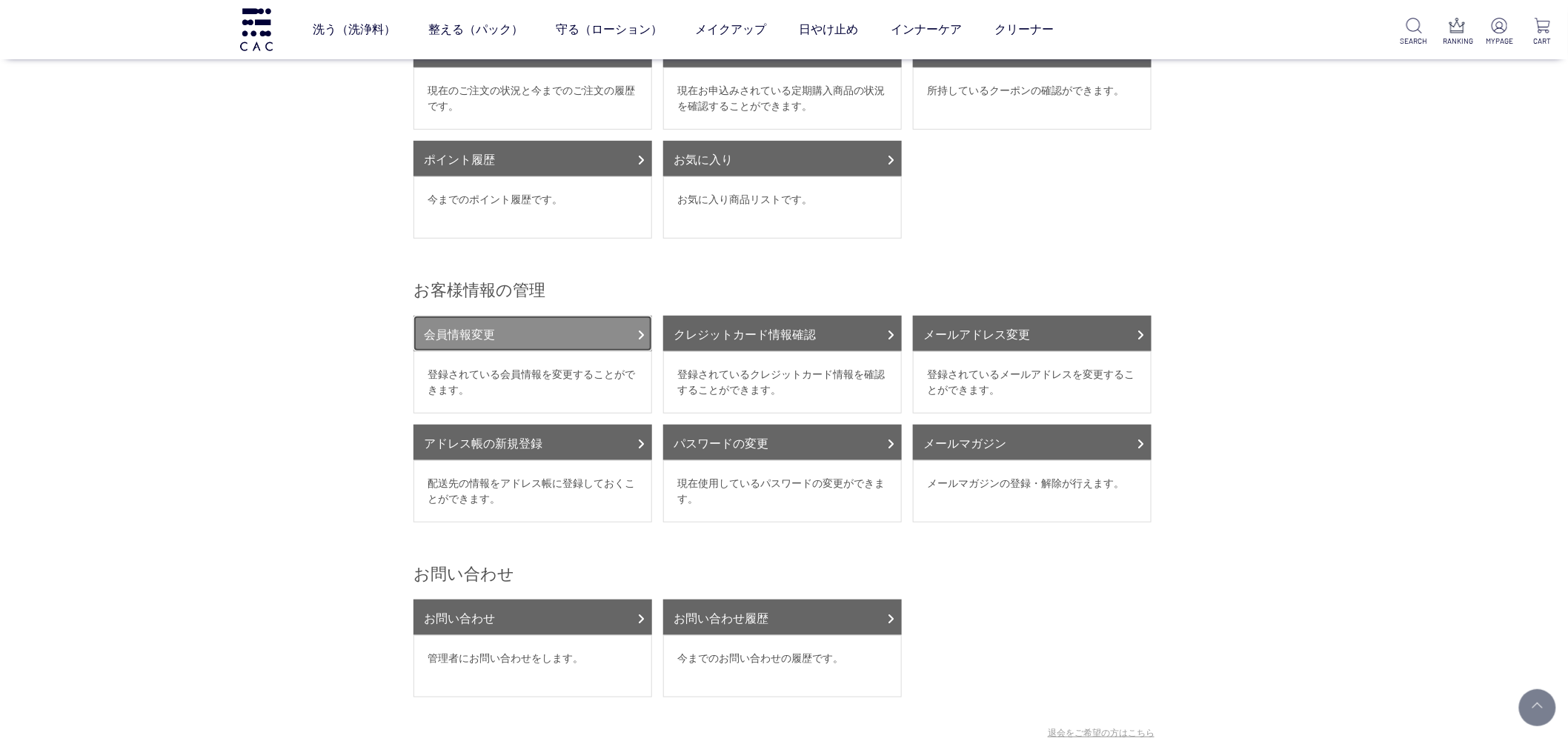
click at [506, 333] on link "会員情報変更" at bounding box center [533, 333] width 239 height 35
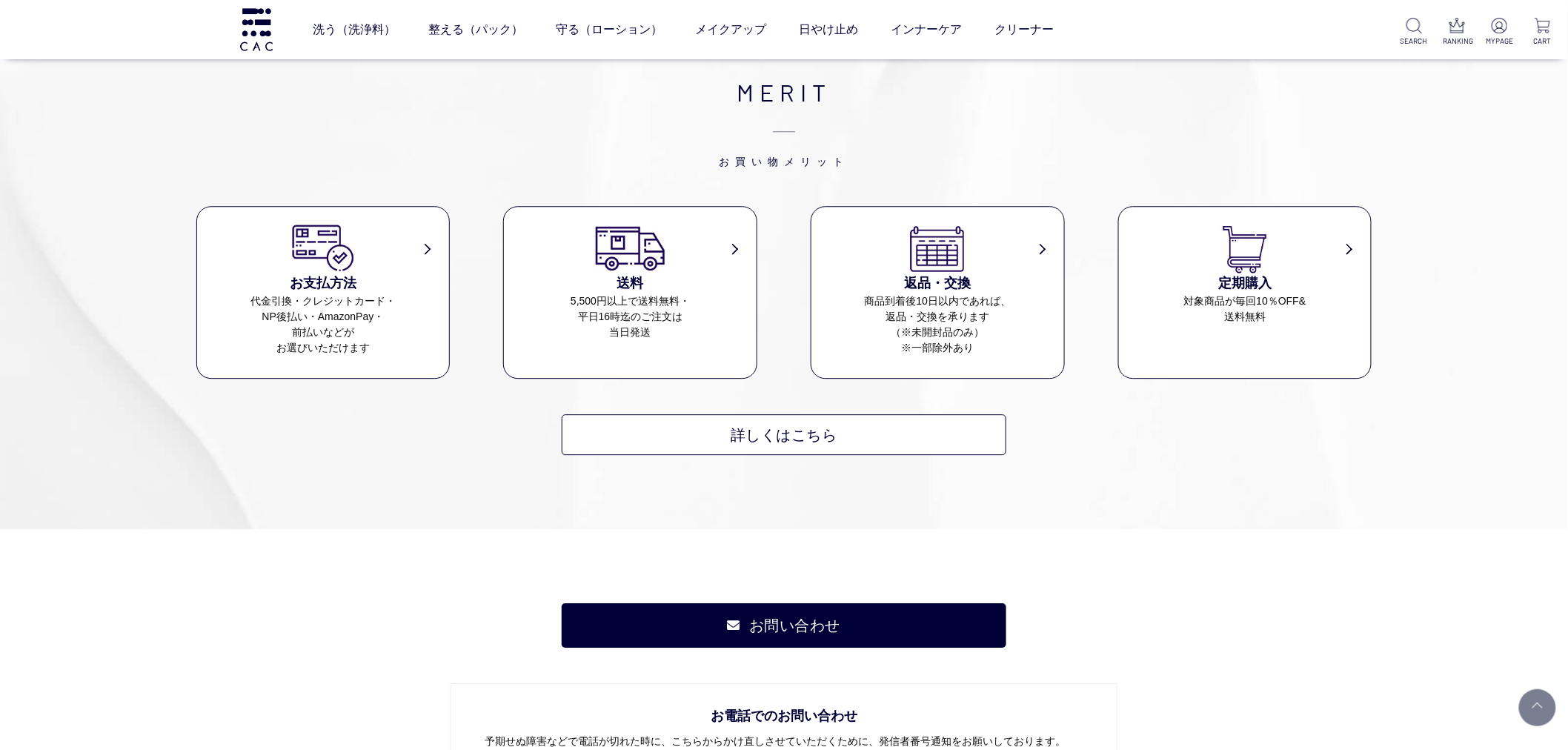
scroll to position [1565, 0]
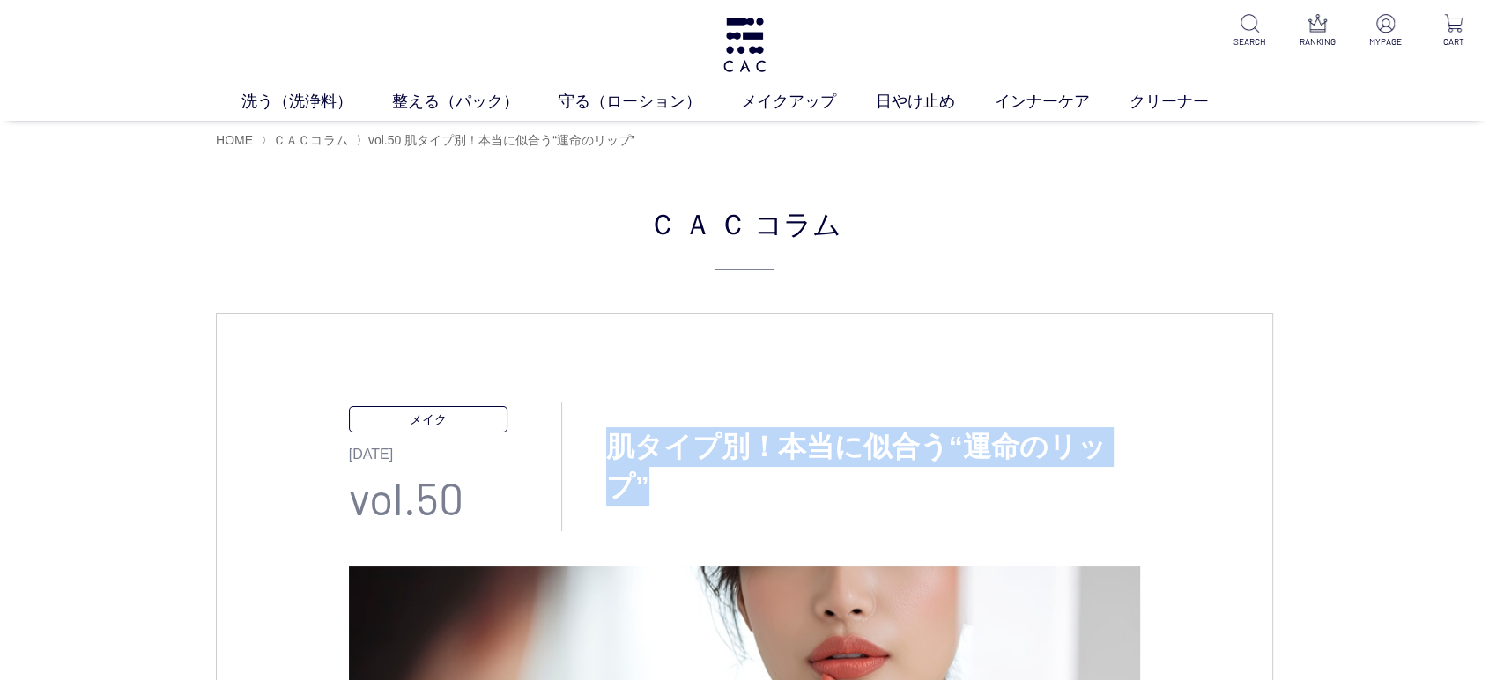
drag, startPoint x: 615, startPoint y: 458, endPoint x: 1141, endPoint y: 450, distance: 525.9
copy h3 "肌タイプ別！本当に似合う“運命のリップ”"
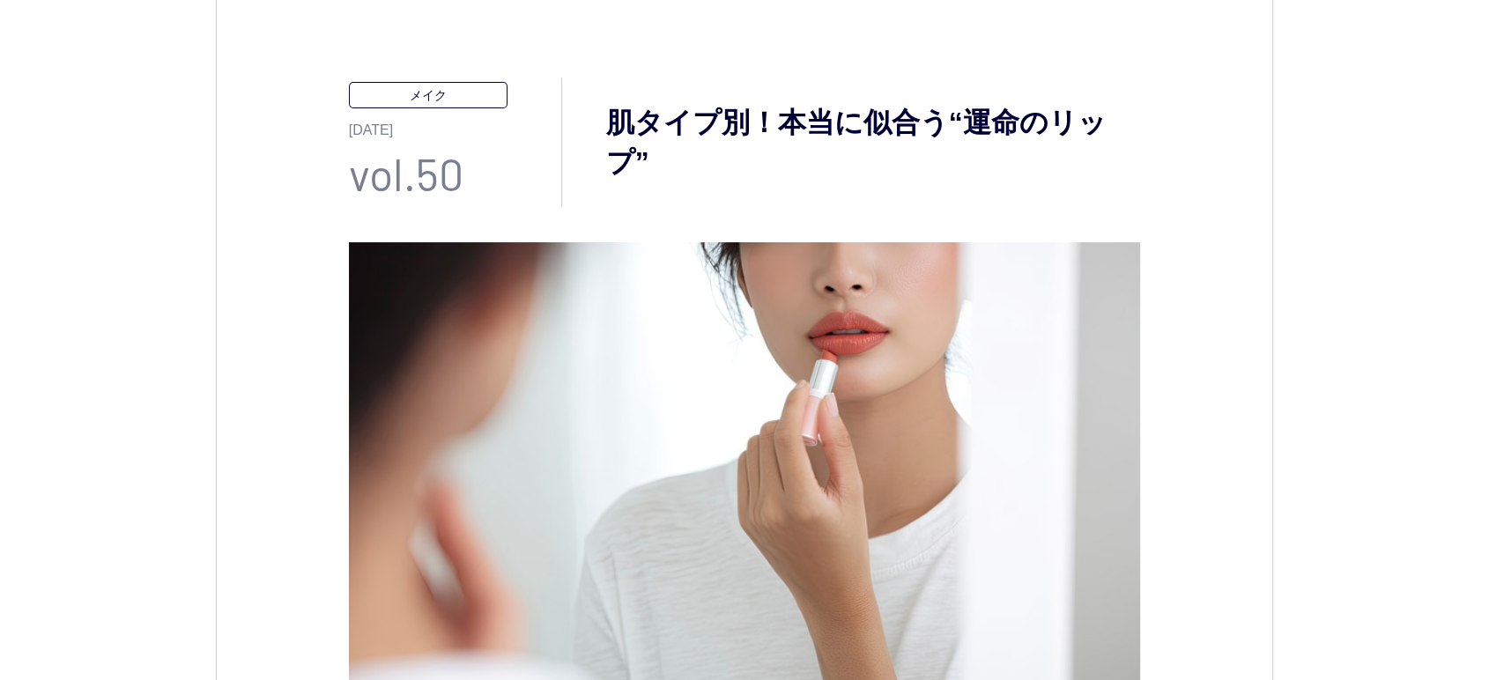
scroll to position [489, 0]
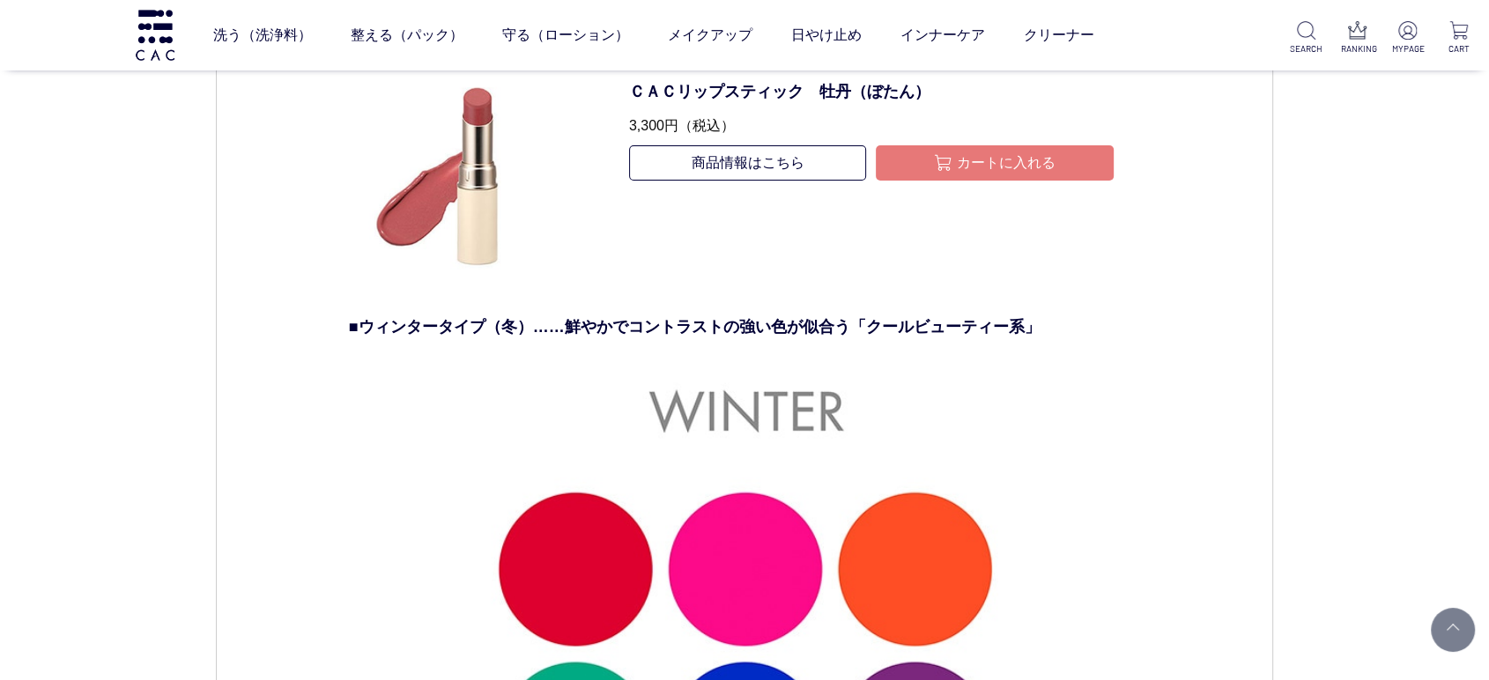
scroll to position [7633, 0]
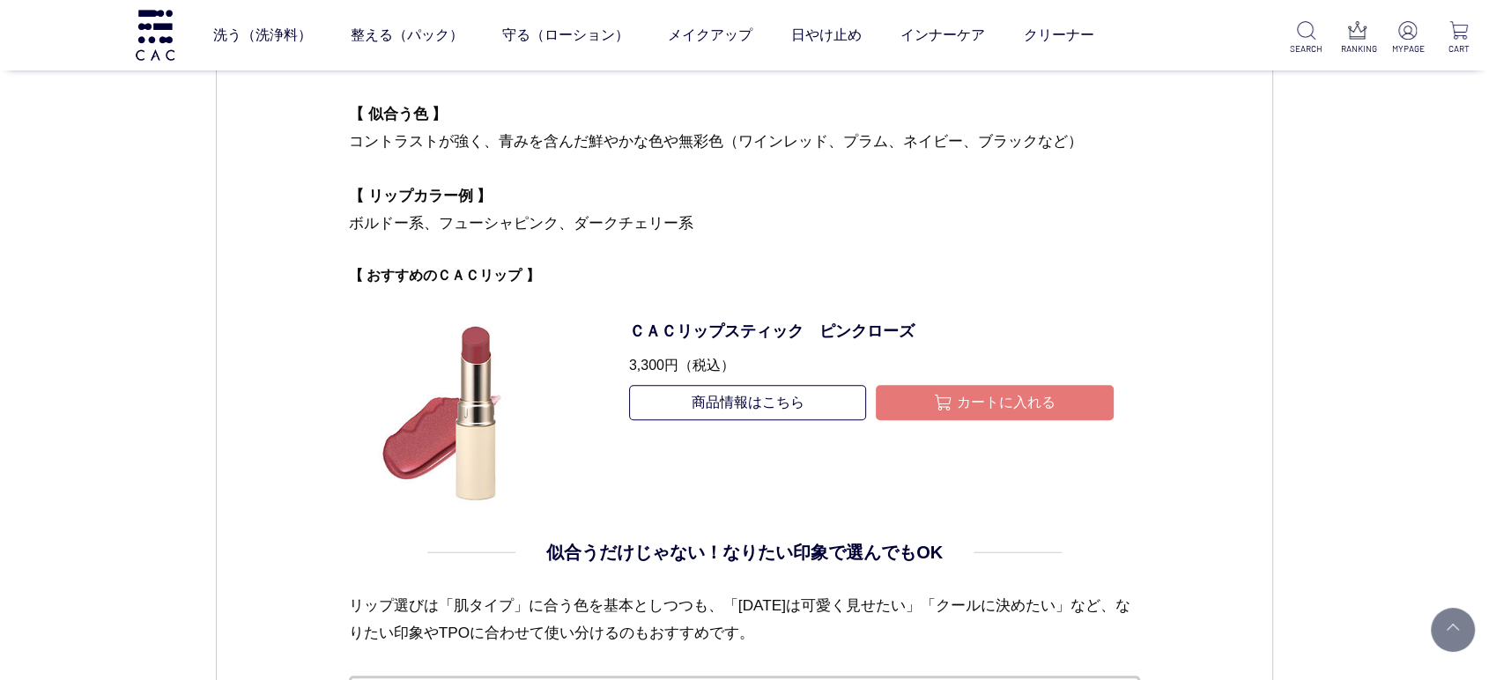
copy span "【 おすすめのＣＡＣリップ 】"
drag, startPoint x: 538, startPoint y: 271, endPoint x: 310, endPoint y: 270, distance: 228.1
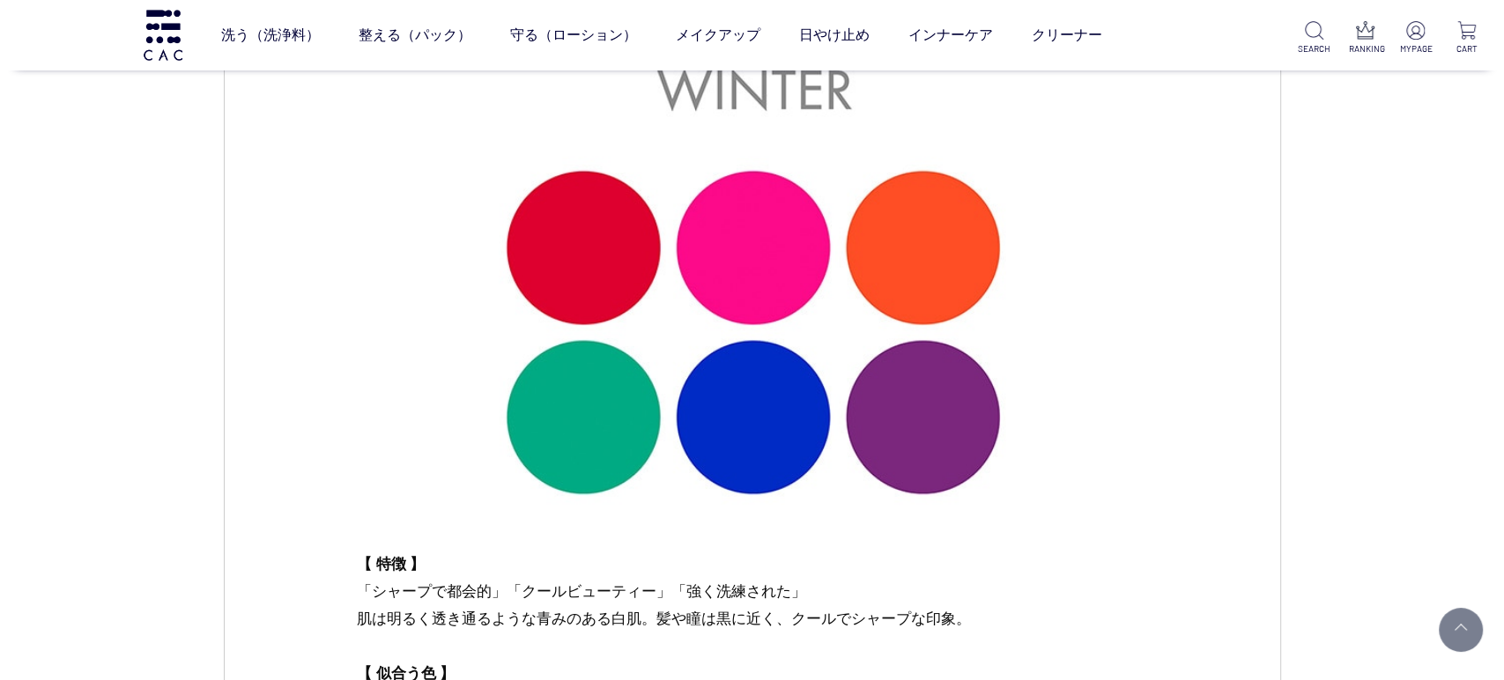
scroll to position [6361, 0]
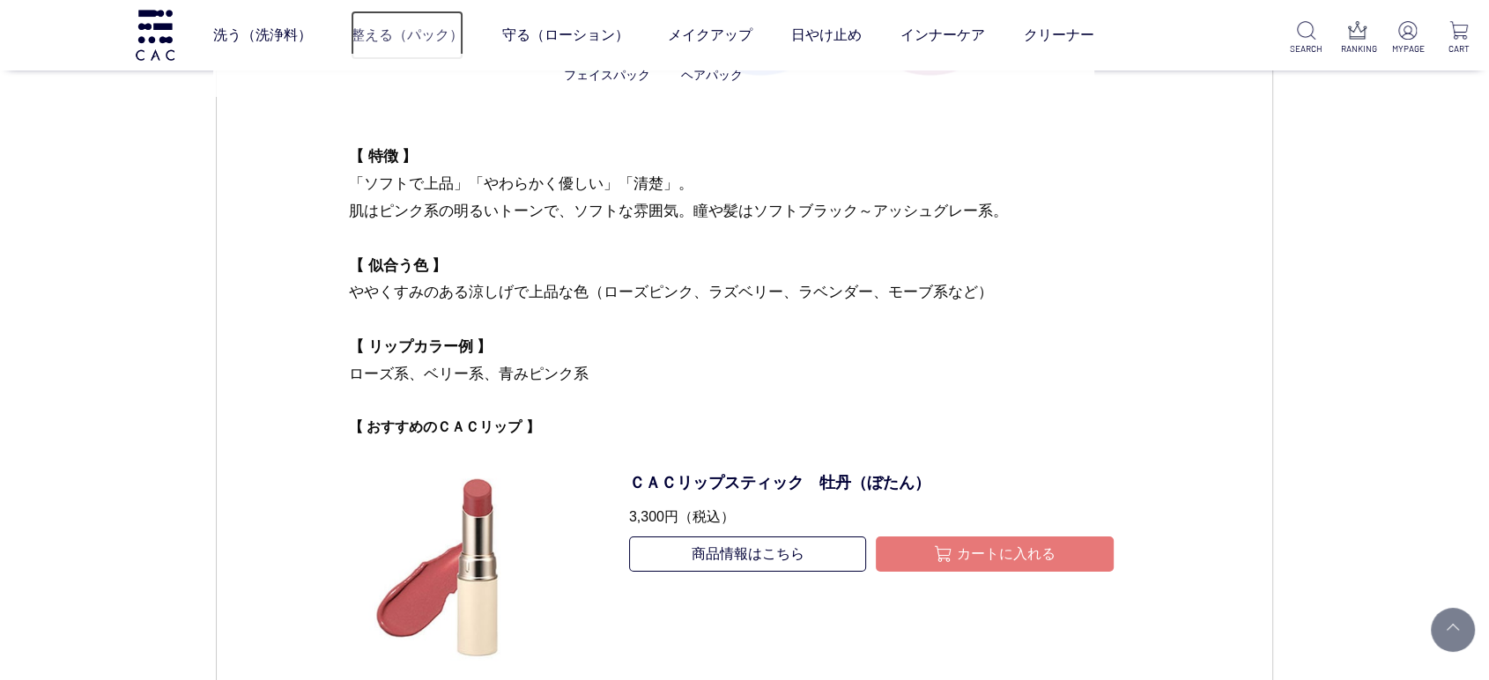
click at [432, 41] on link "整える（パック）" at bounding box center [407, 35] width 113 height 49
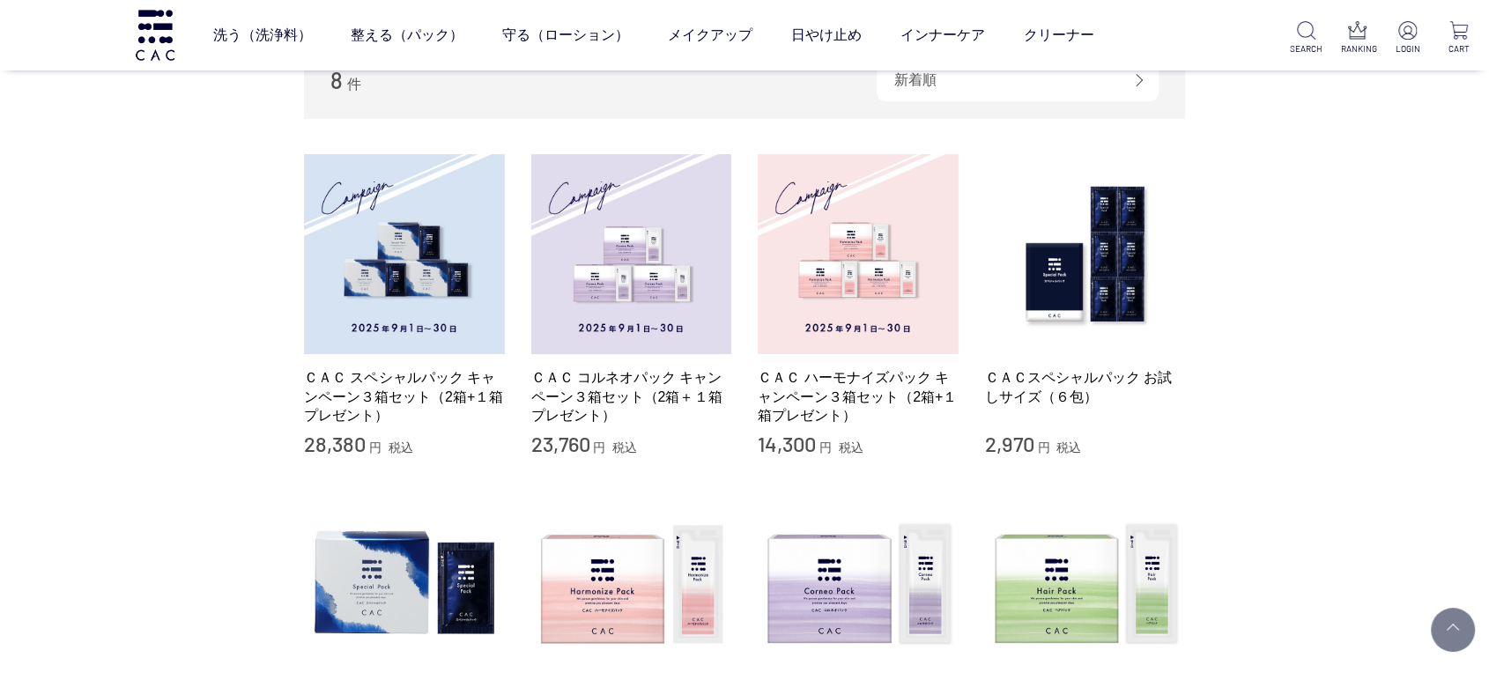
scroll to position [391, 0]
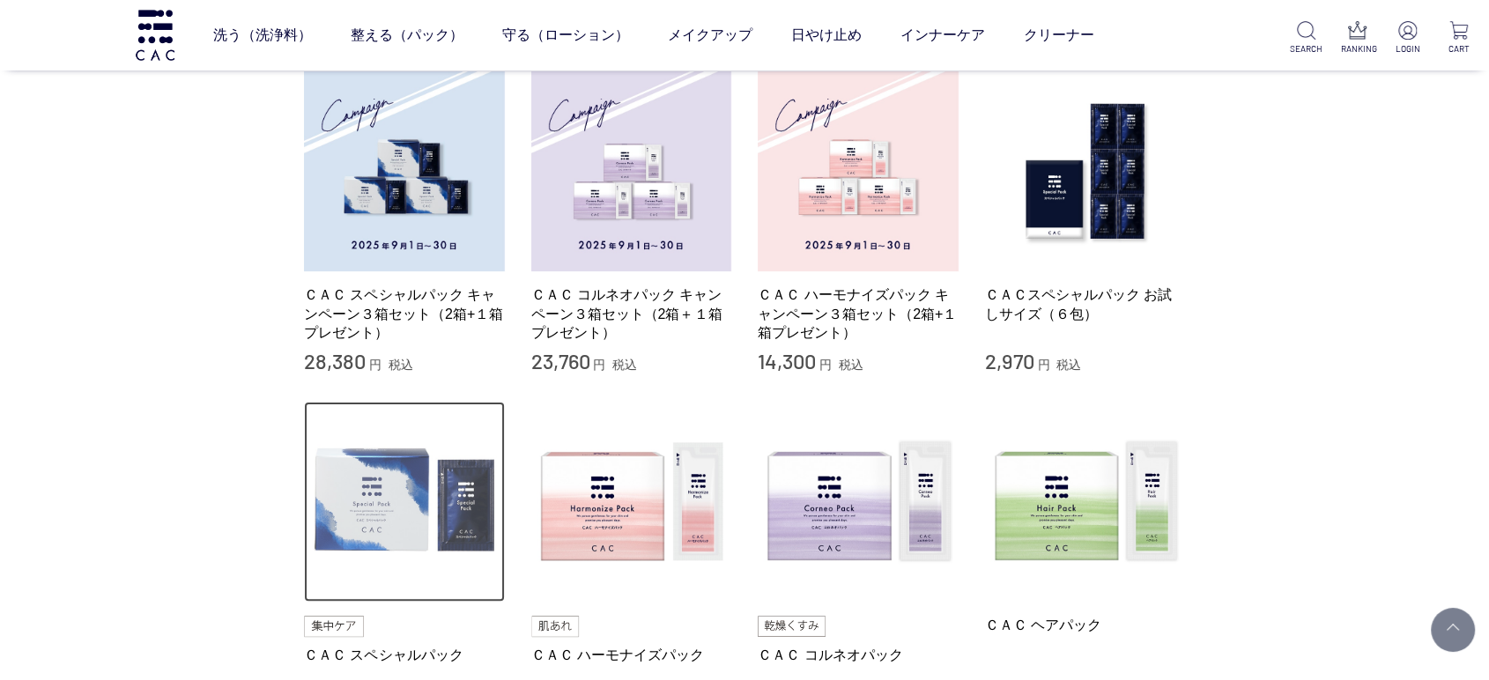
click at [446, 486] on img at bounding box center [404, 502] width 201 height 201
